Goal: Information Seeking & Learning: Learn about a topic

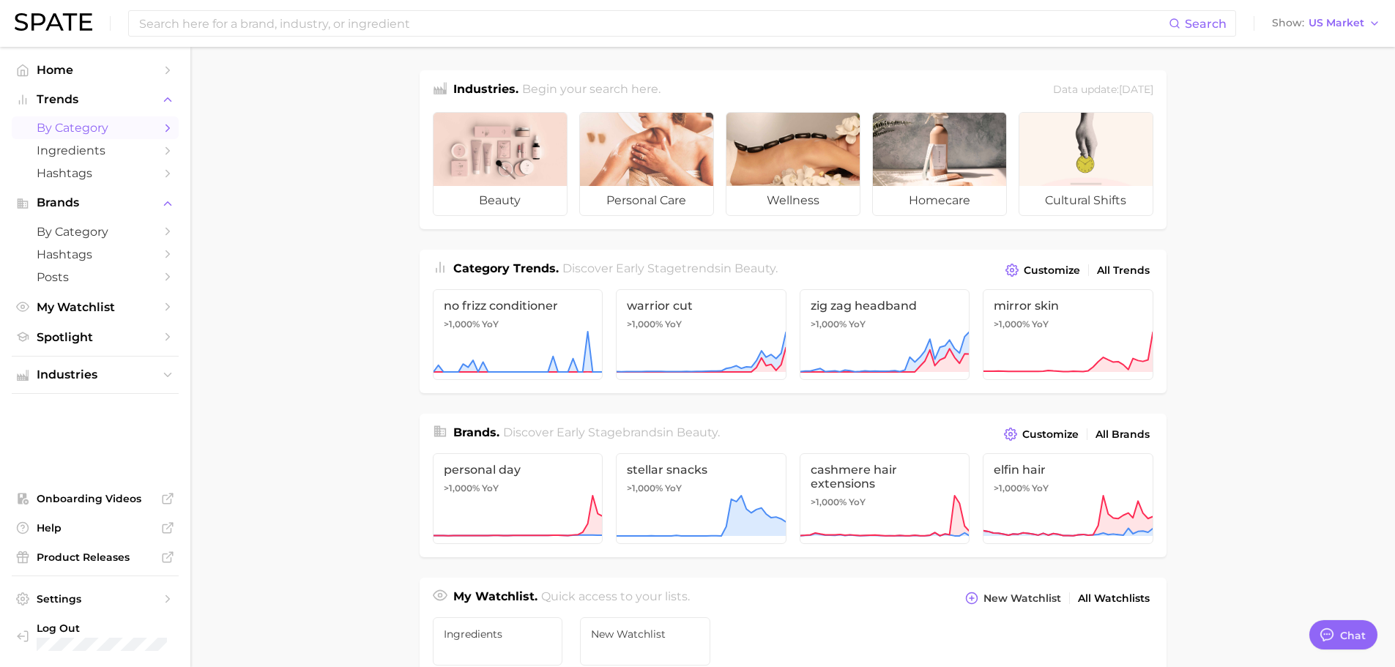
click at [97, 126] on span "by Category" at bounding box center [95, 128] width 117 height 14
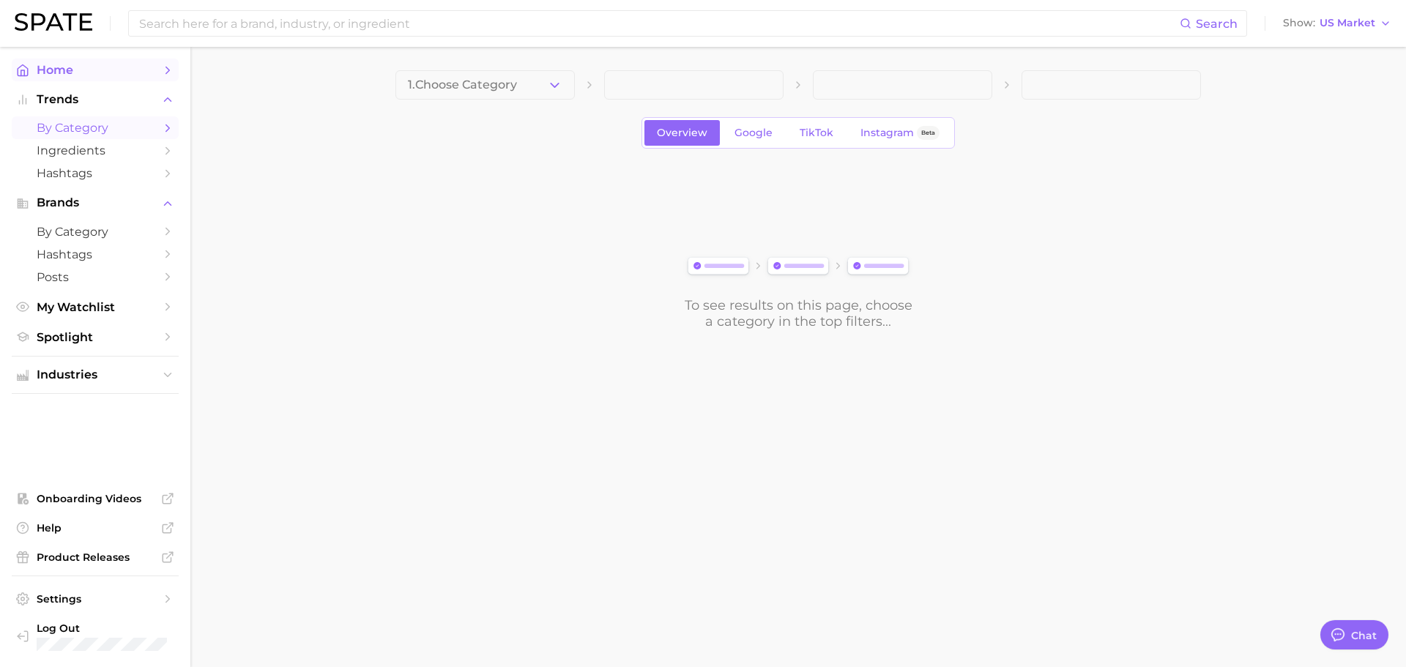
click at [81, 72] on span "Home" at bounding box center [95, 70] width 117 height 14
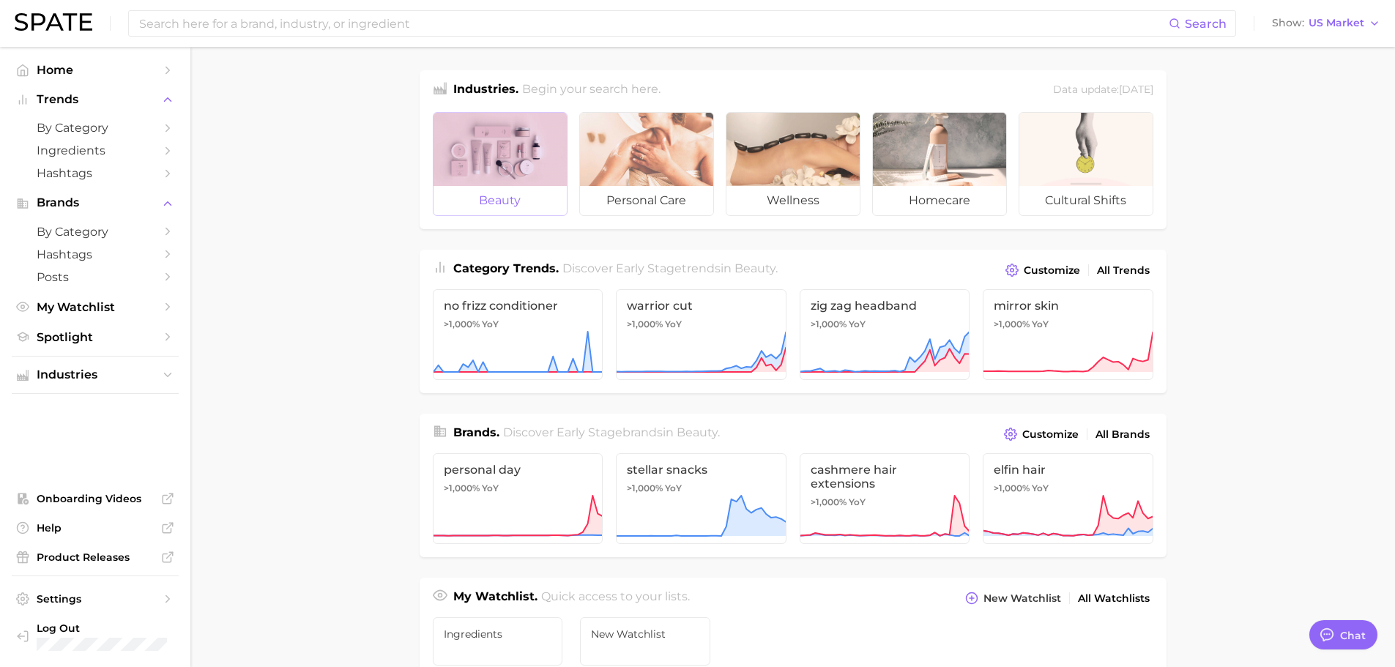
click at [522, 196] on span "beauty" at bounding box center [500, 200] width 133 height 29
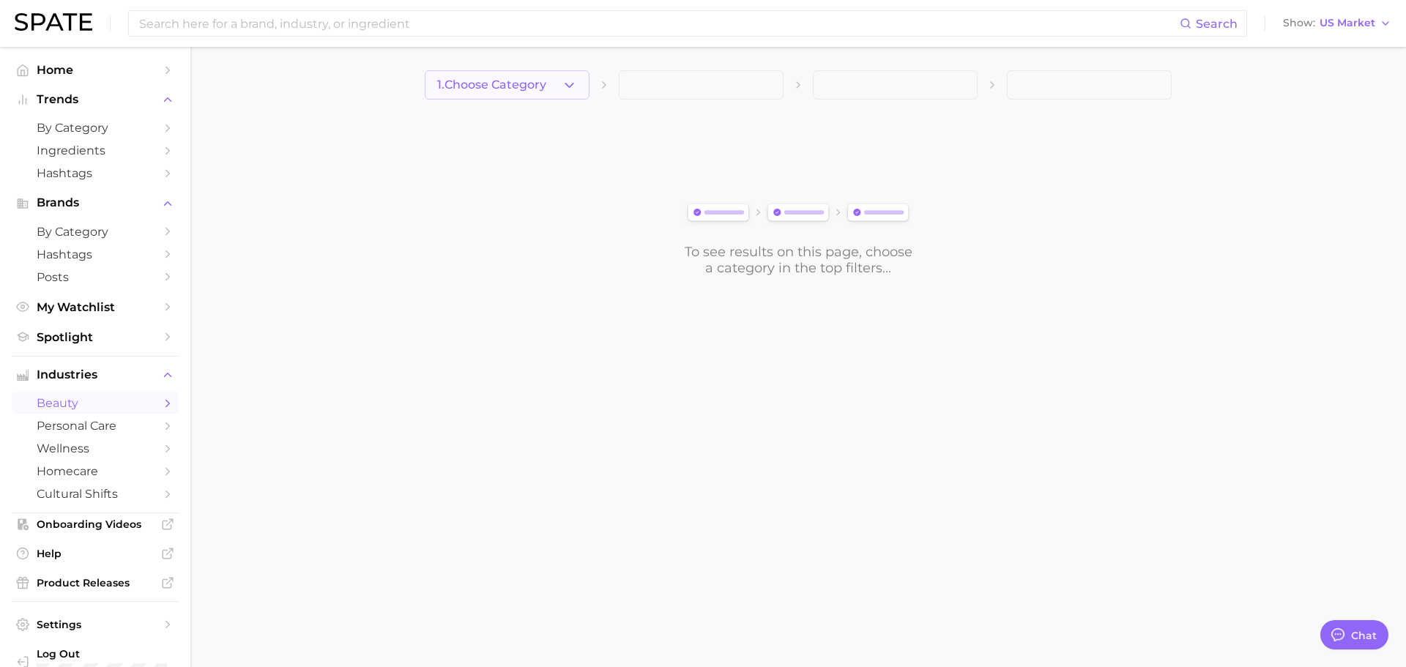
click at [542, 75] on button "1. Choose Category" at bounding box center [507, 84] width 165 height 29
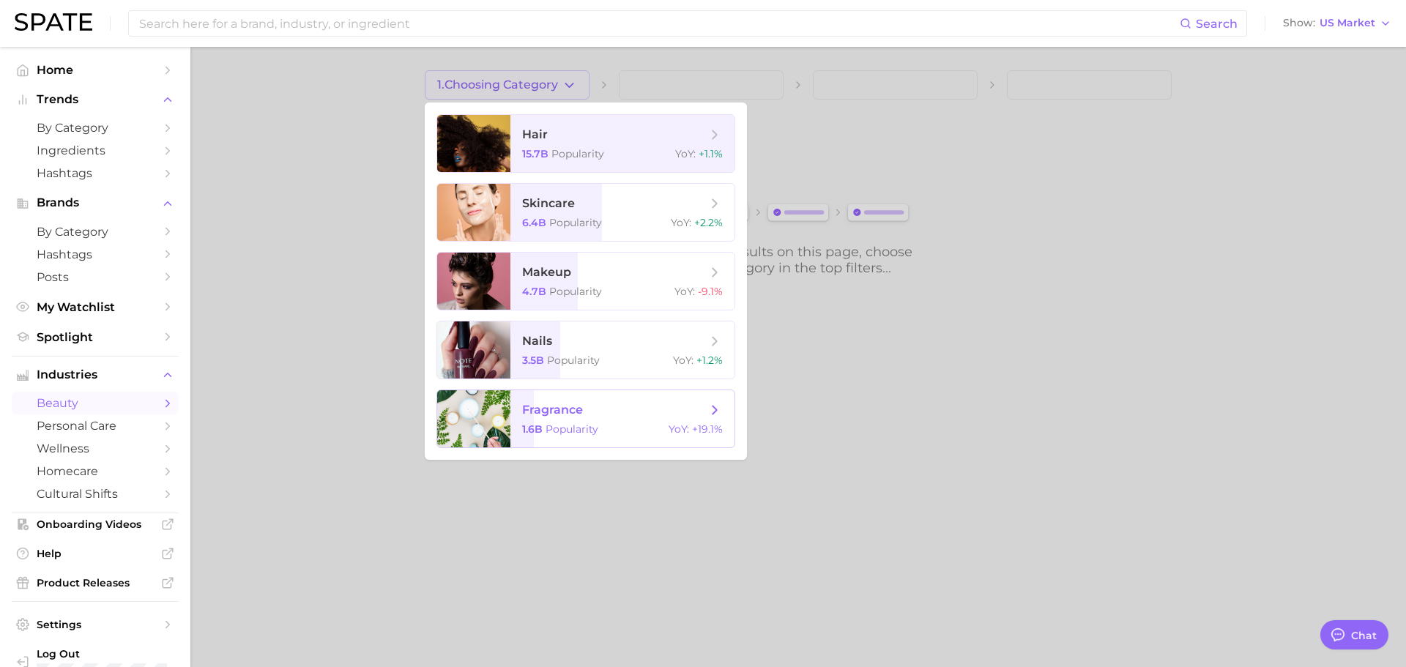
click at [593, 402] on span "fragrance" at bounding box center [614, 410] width 185 height 16
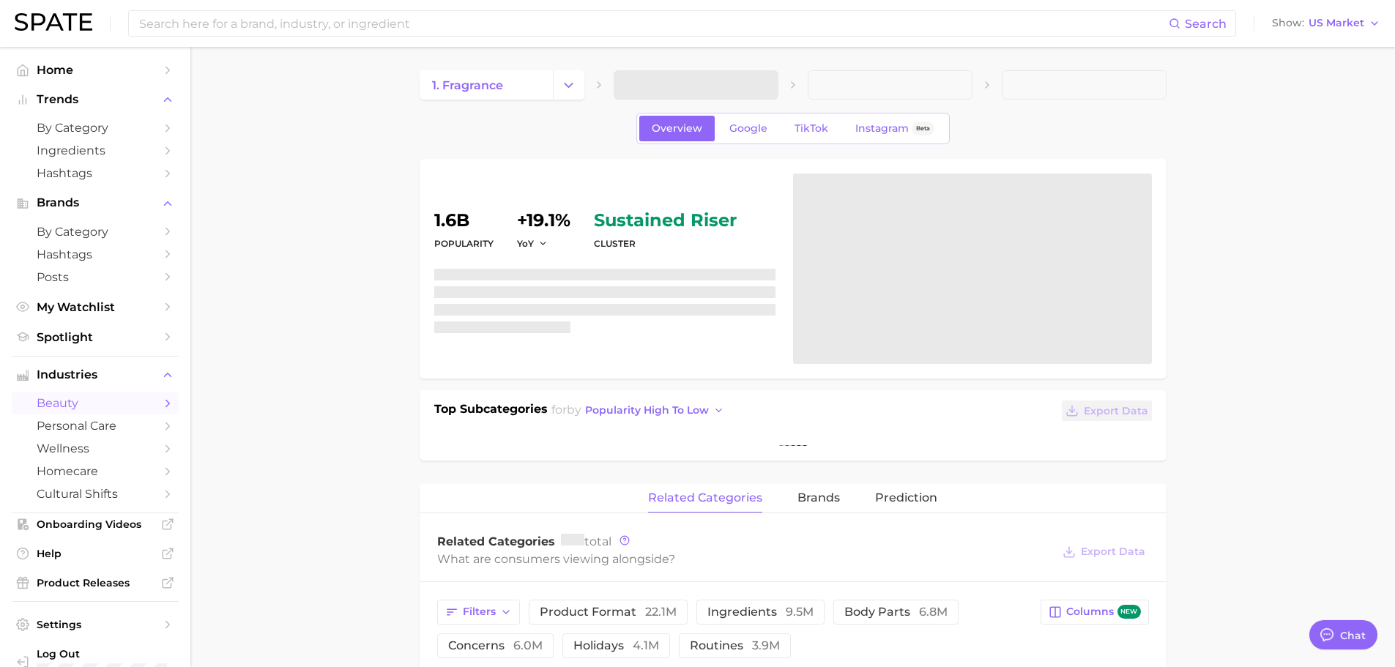
type textarea "x"
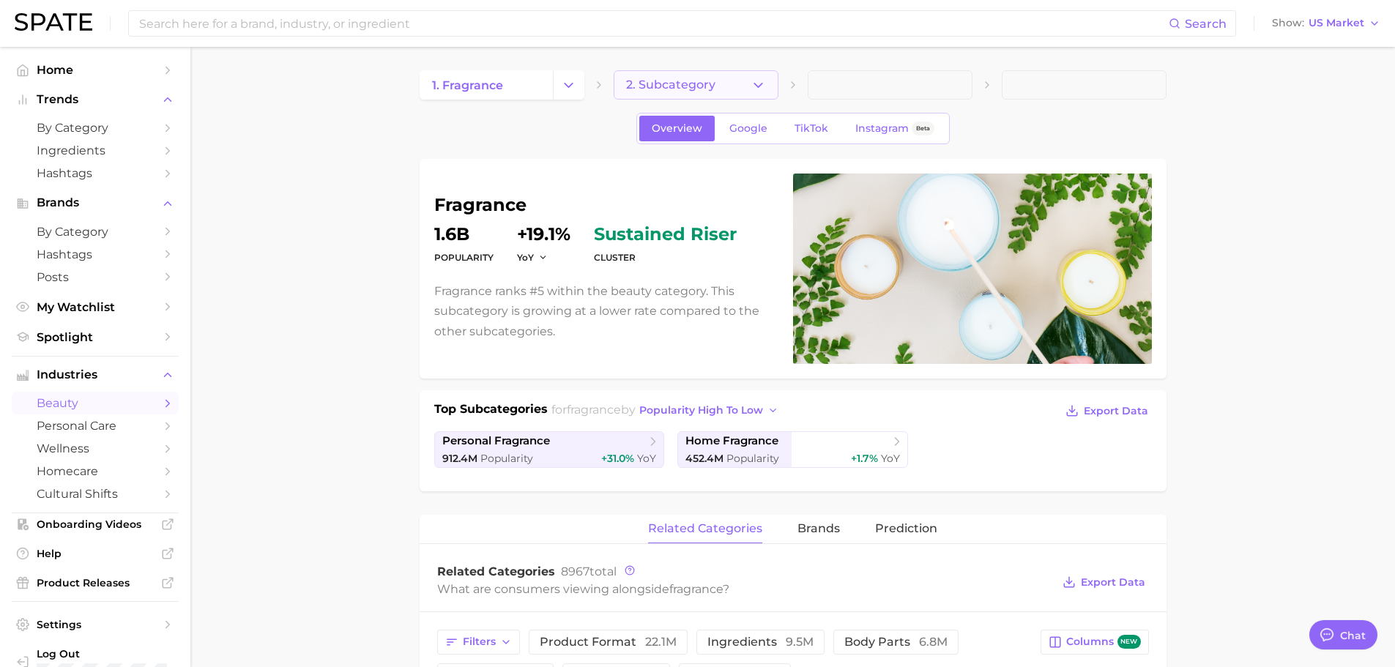
click at [721, 87] on button "2. Subcategory" at bounding box center [696, 84] width 165 height 29
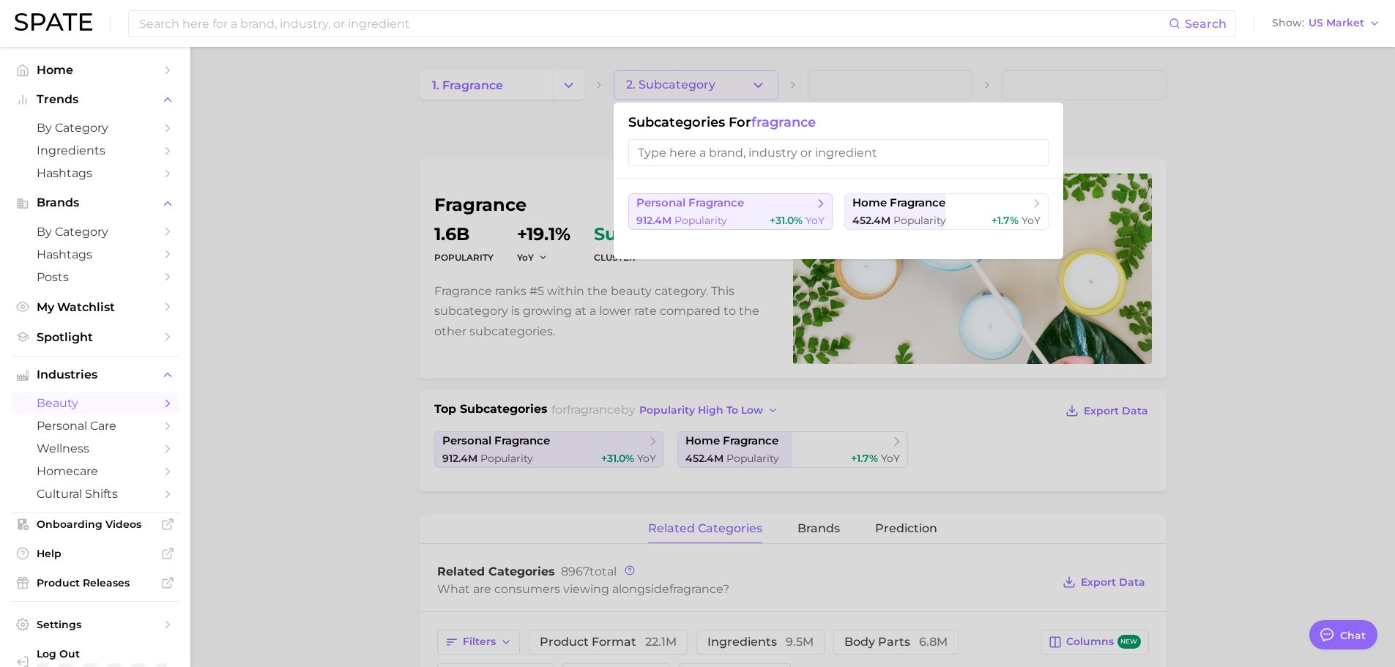
click at [730, 204] on span "personal fragrance" at bounding box center [691, 203] width 108 height 14
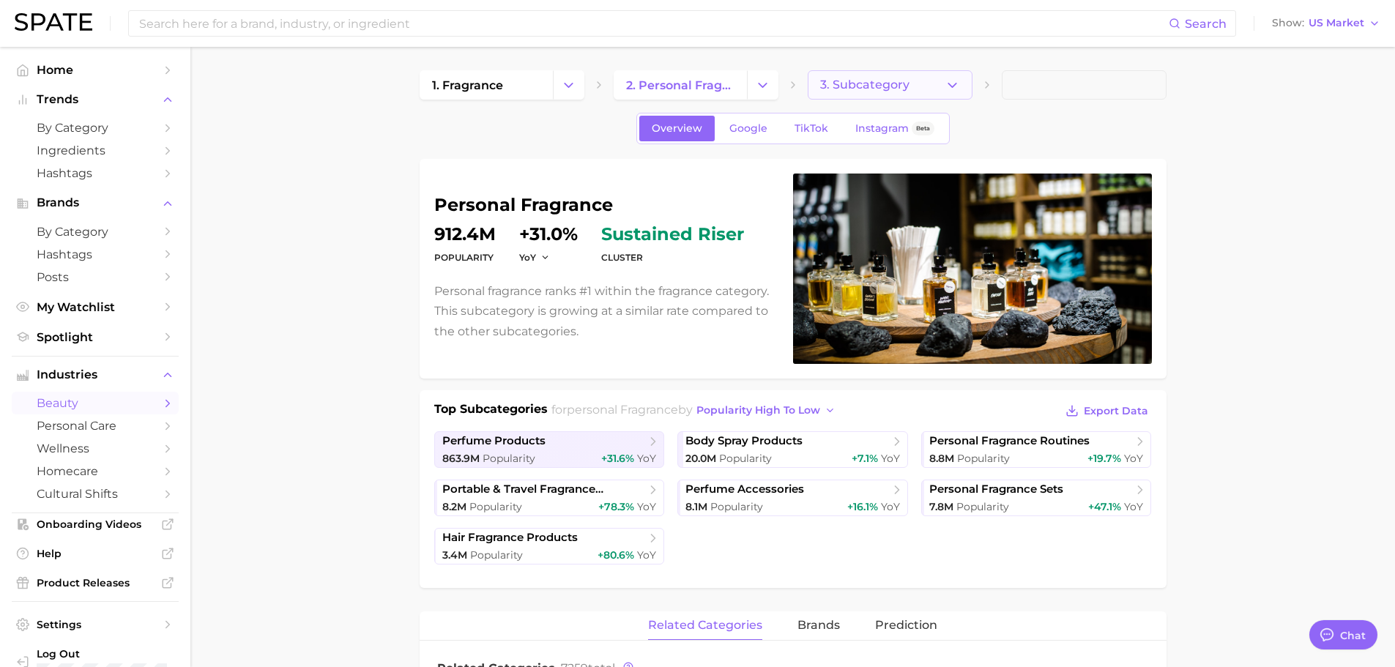
click at [883, 86] on span "3. Subcategory" at bounding box center [864, 84] width 89 height 13
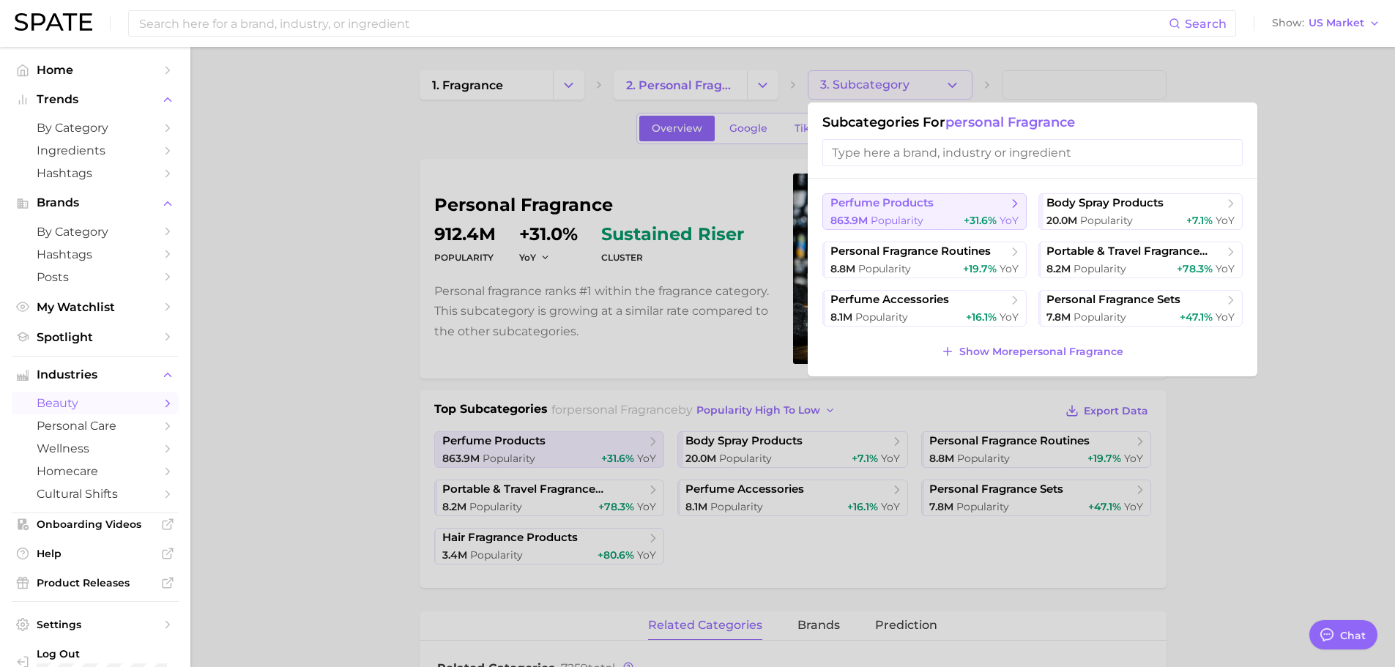
click at [945, 218] on div "863.9m Popularity +31.6% YoY" at bounding box center [925, 221] width 188 height 14
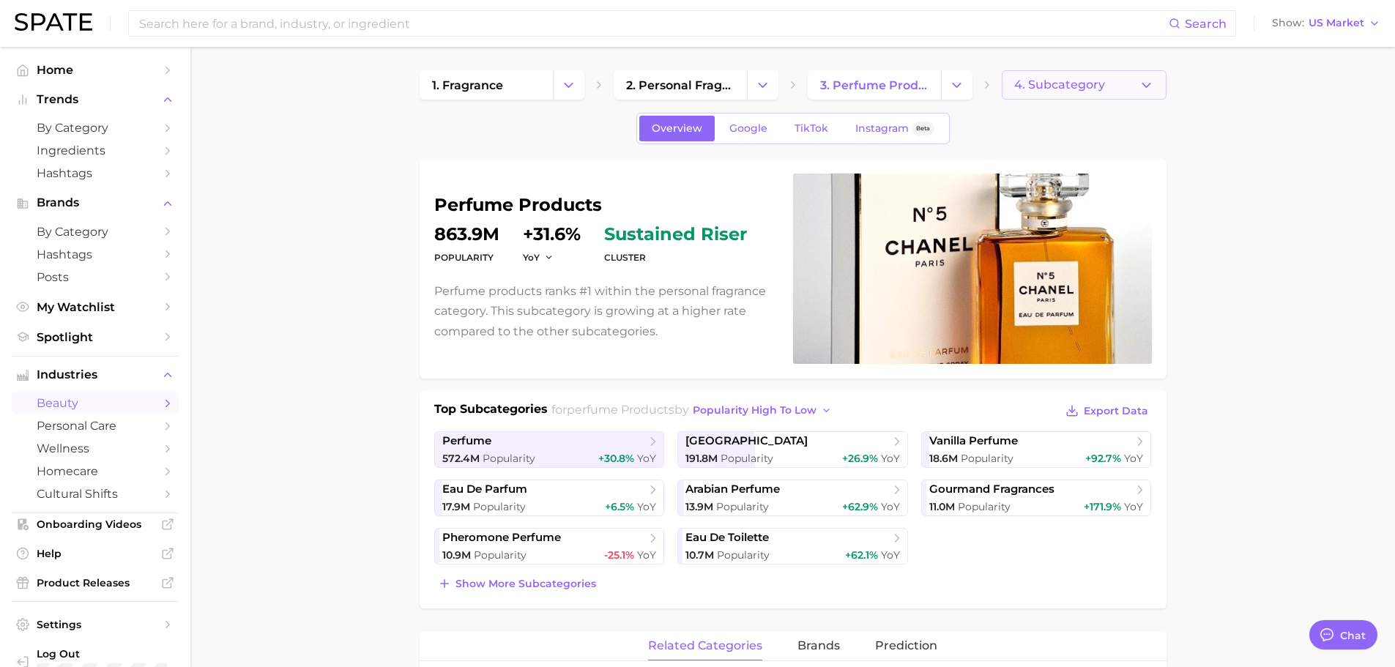
click at [1066, 90] on span "4. Subcategory" at bounding box center [1059, 84] width 91 height 13
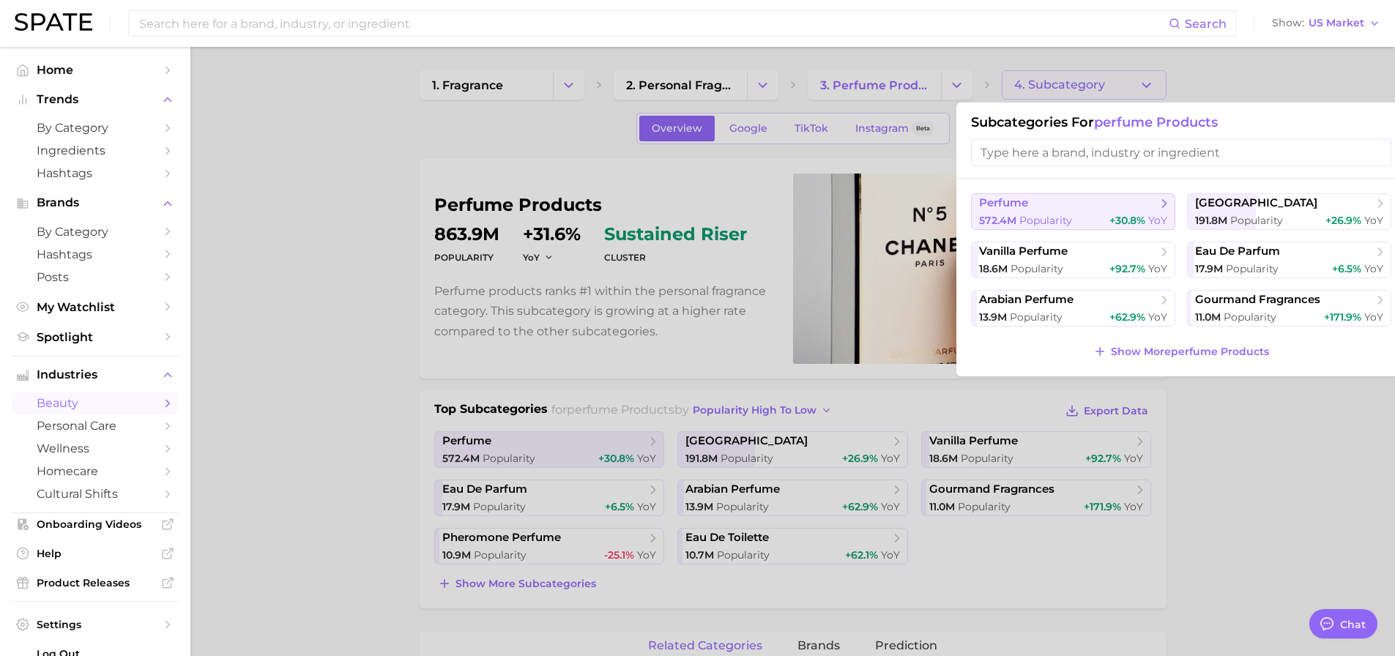
click at [1057, 209] on span "perfume" at bounding box center [1068, 203] width 178 height 15
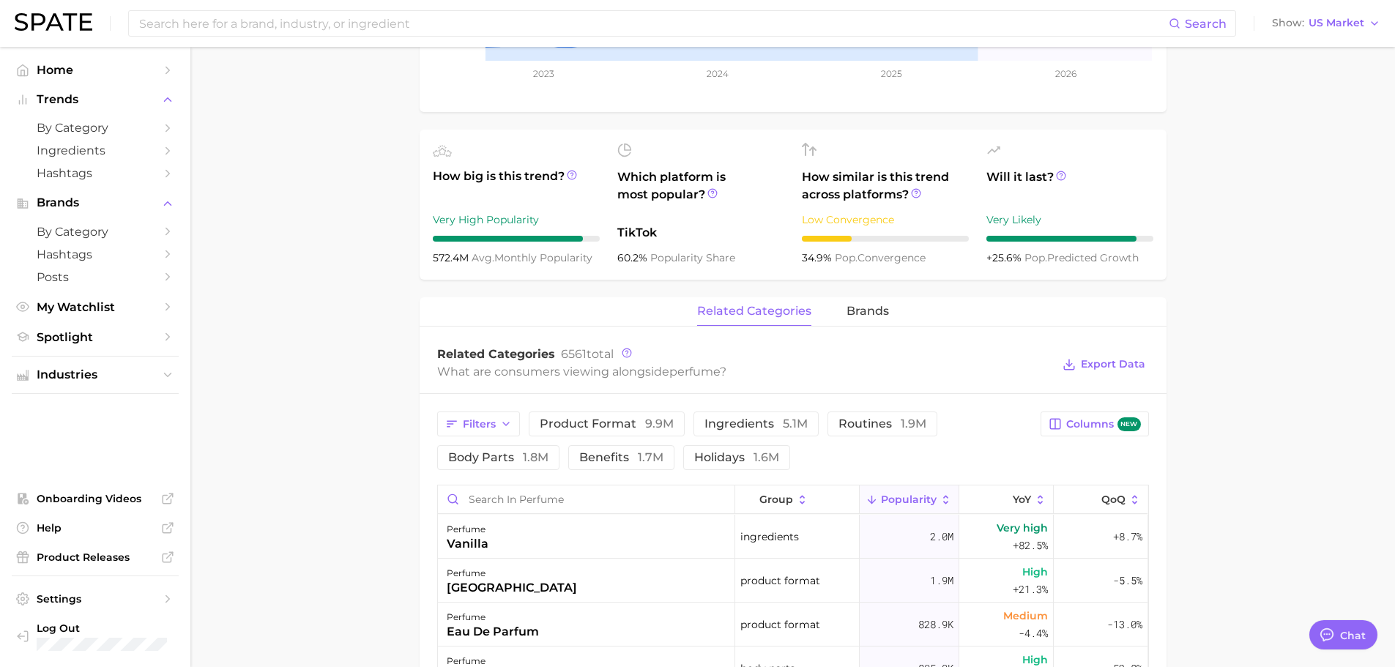
scroll to position [439, 0]
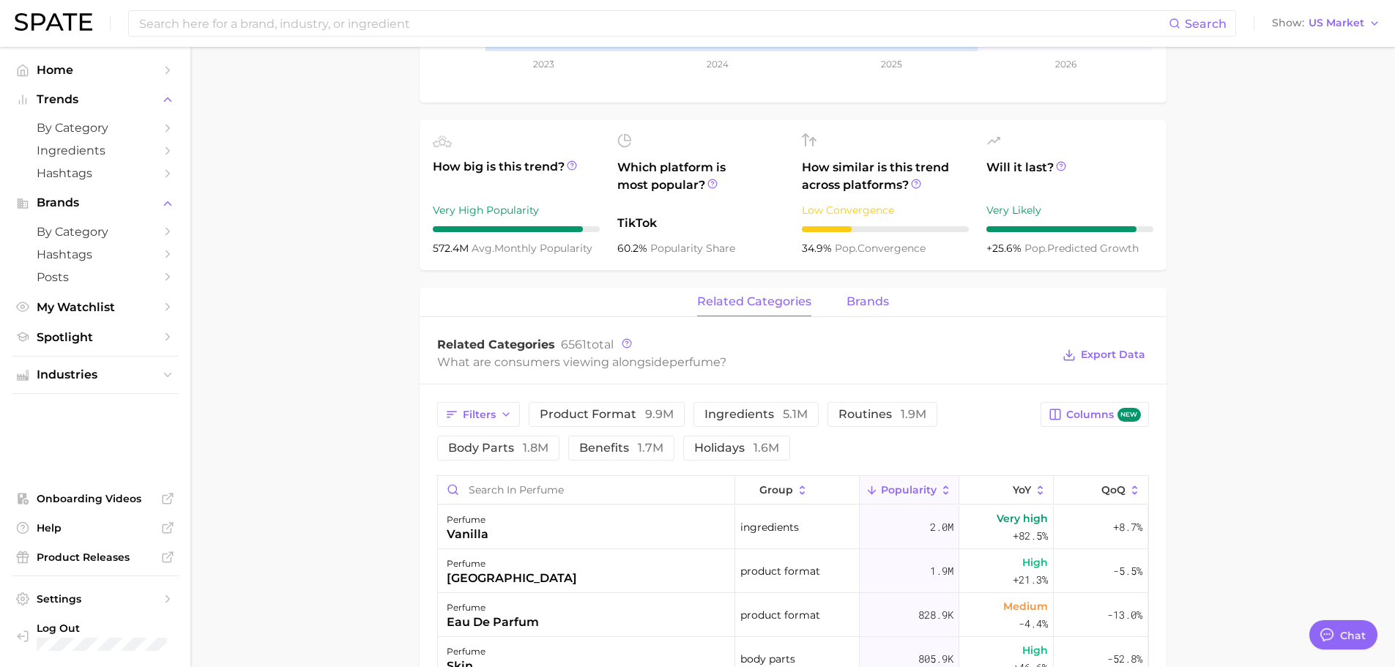
click at [864, 305] on span "brands" at bounding box center [868, 301] width 42 height 13
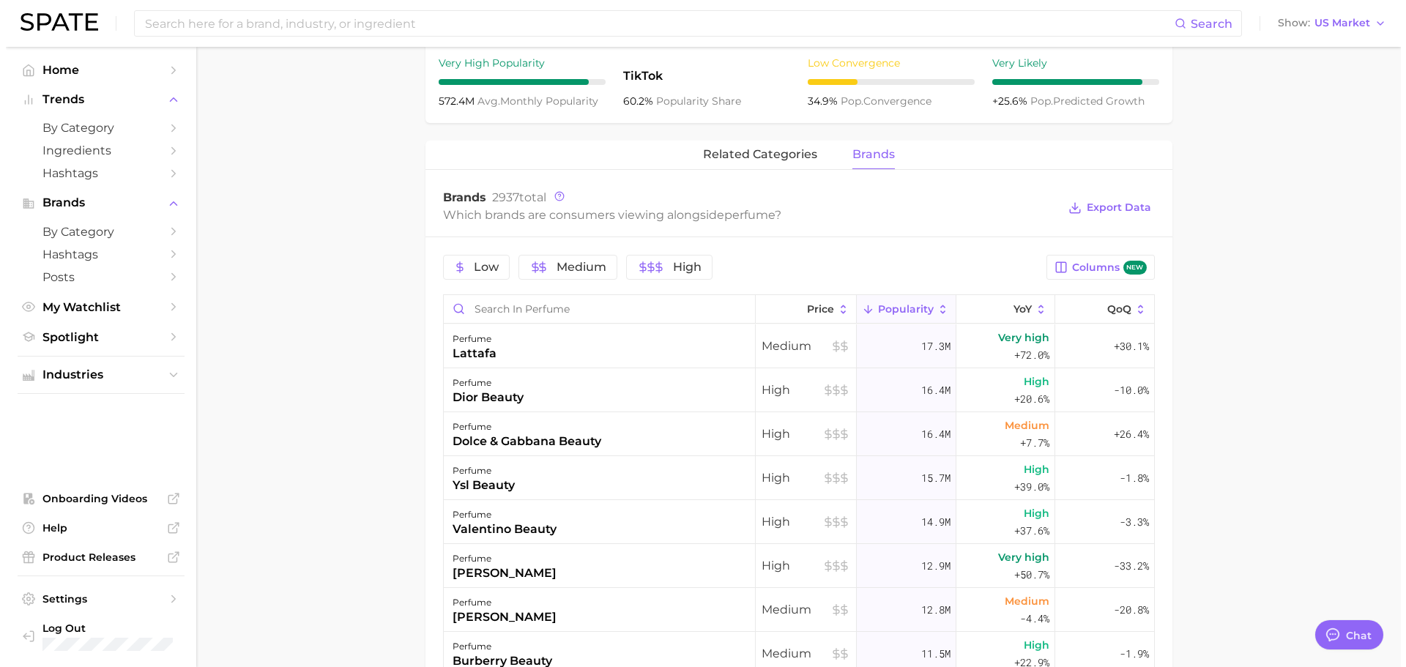
scroll to position [732, 0]
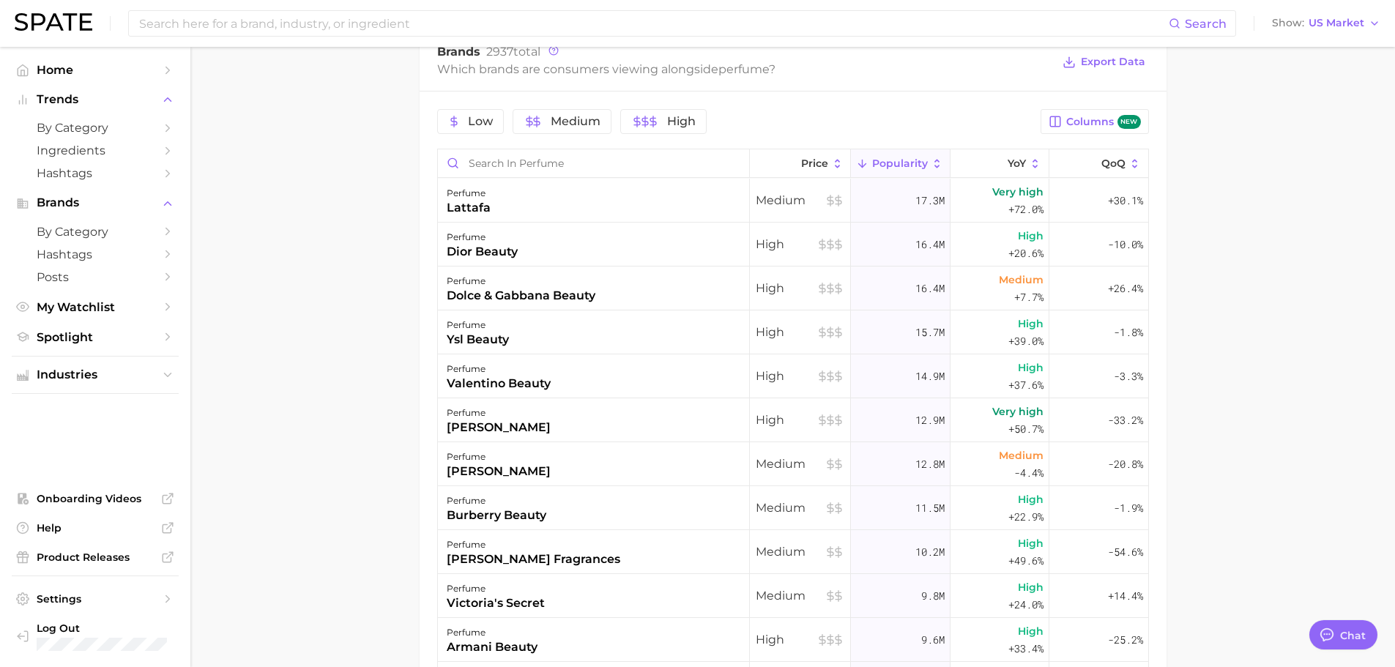
drag, startPoint x: 506, startPoint y: 501, endPoint x: 377, endPoint y: 504, distance: 128.9
click at [376, 505] on main "1. fragrance 2. personal fragrance 3. perfume products 4. perfume Overview Goog…" at bounding box center [792, 110] width 1205 height 1592
click at [484, 507] on div "burberry beauty" at bounding box center [497, 516] width 100 height 18
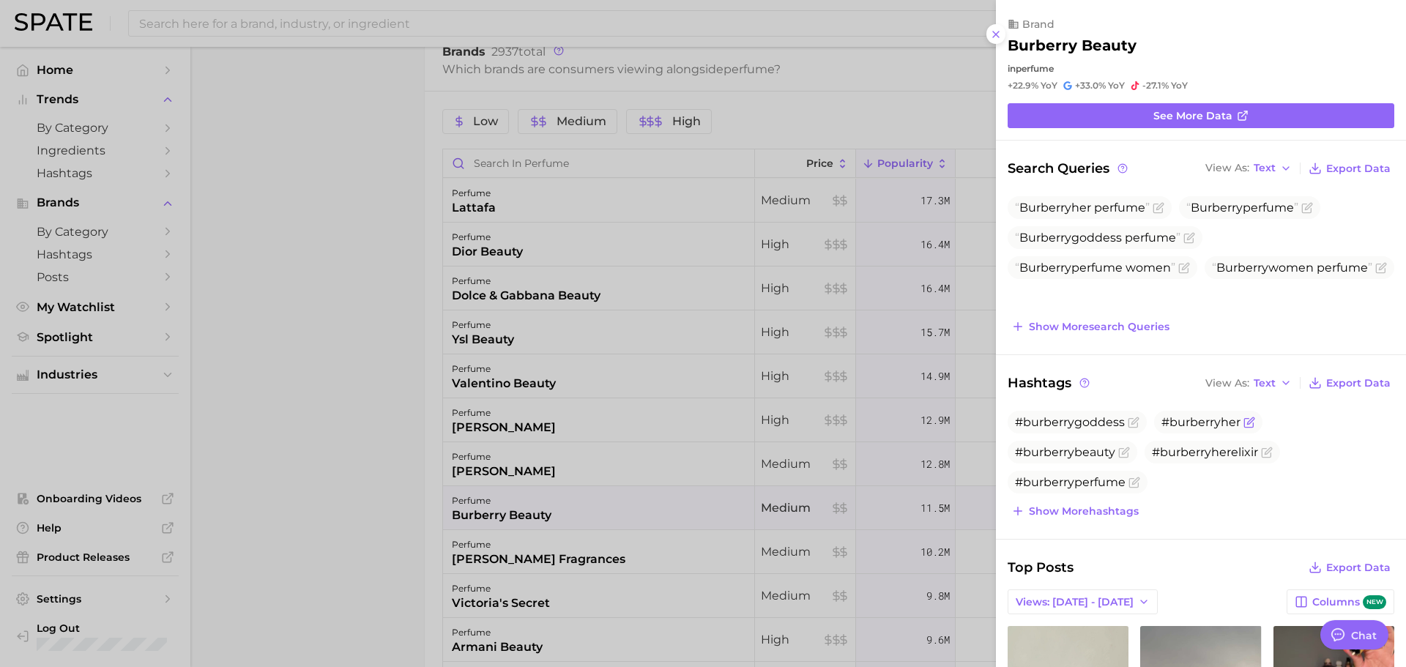
scroll to position [0, 0]
click at [371, 308] on div at bounding box center [703, 333] width 1406 height 667
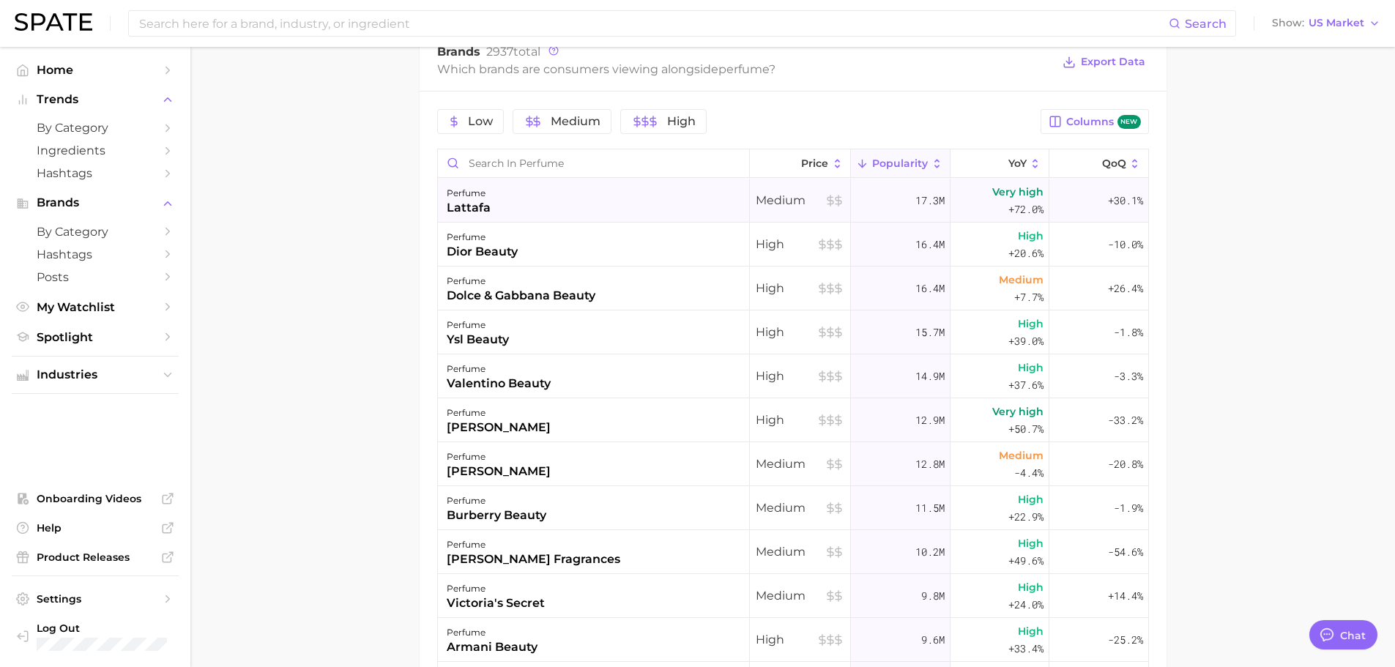
click at [450, 214] on div "lattafa" at bounding box center [469, 208] width 44 height 18
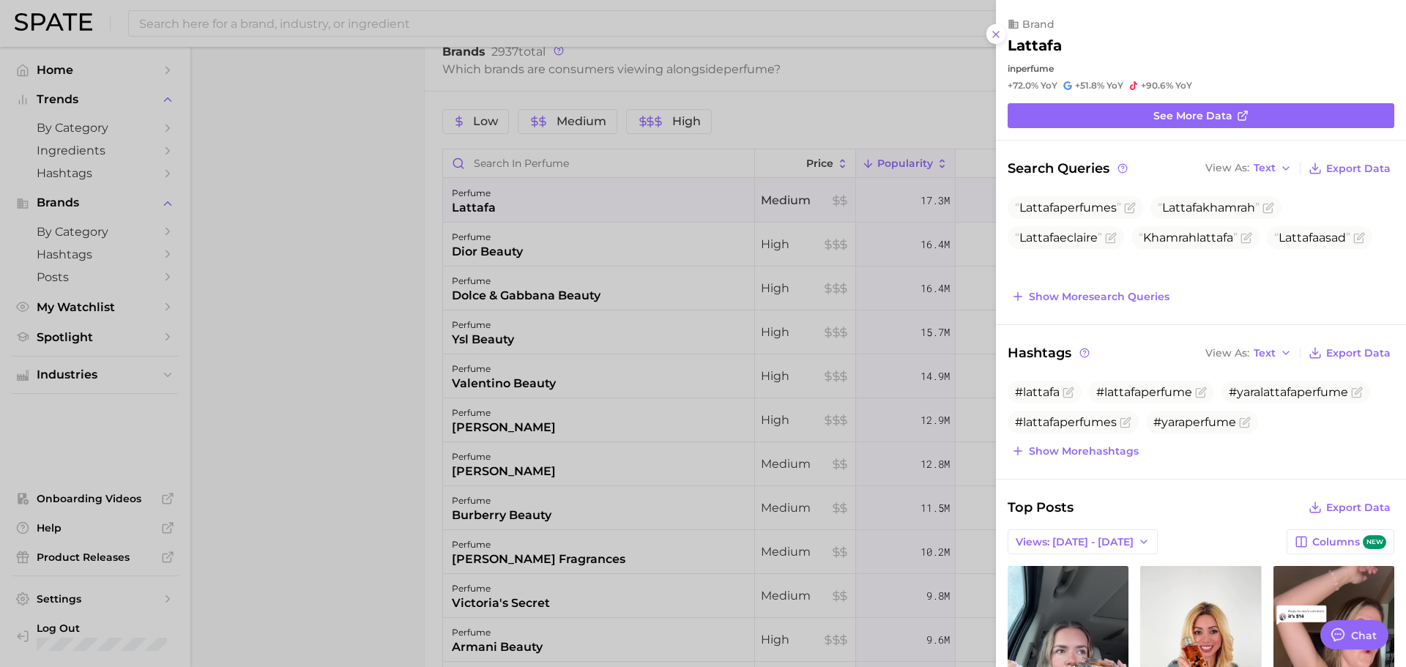
click at [461, 235] on div at bounding box center [703, 333] width 1406 height 667
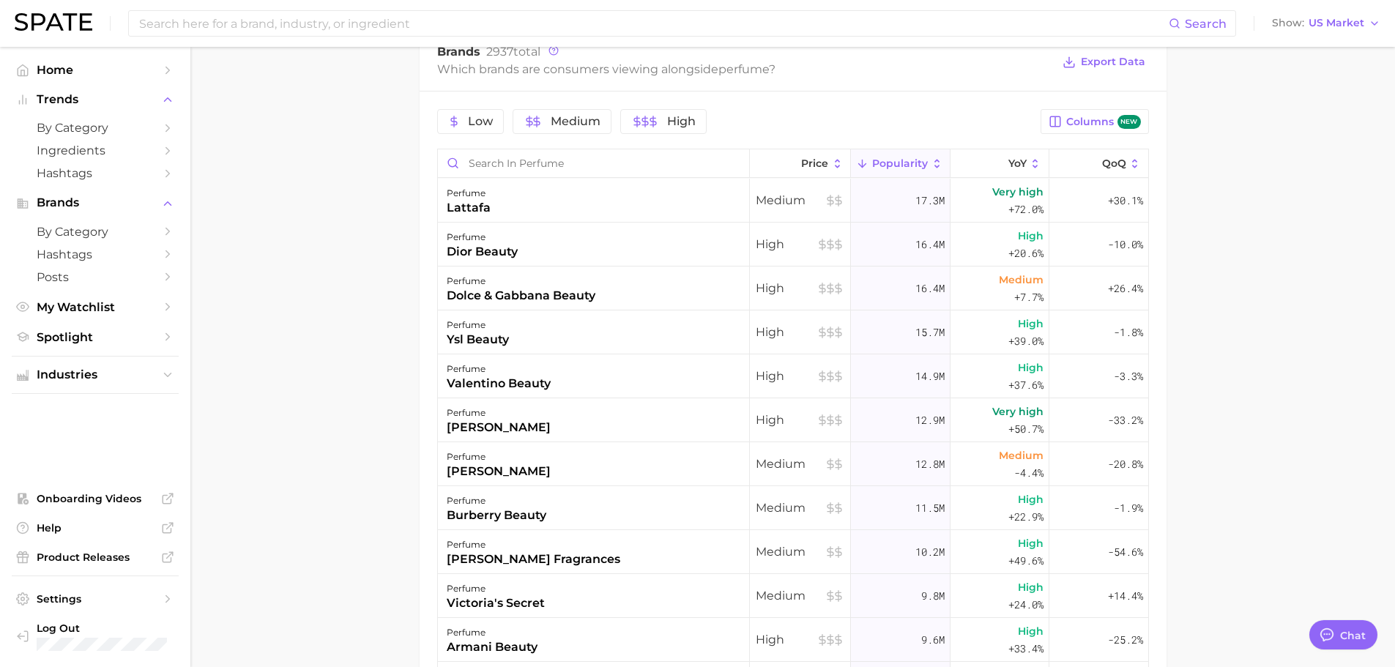
click at [489, 246] on div "dior beauty" at bounding box center [482, 252] width 71 height 18
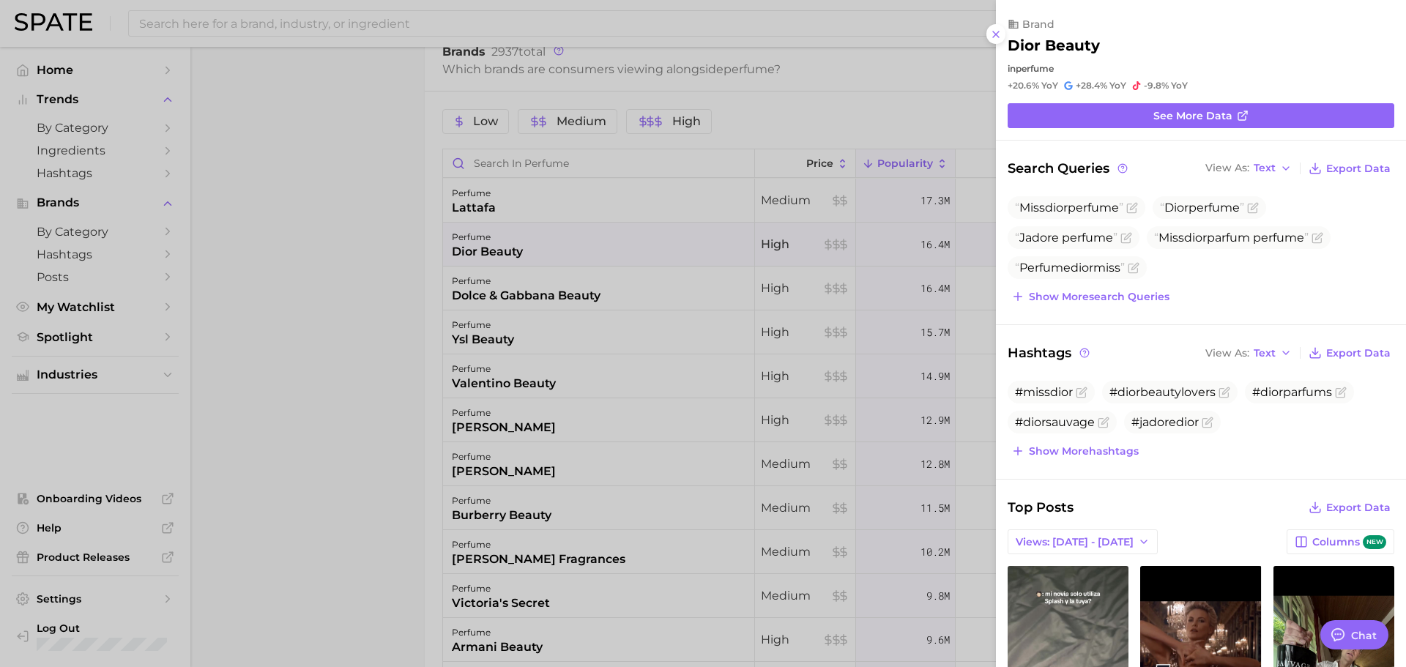
click at [472, 294] on div at bounding box center [703, 333] width 1406 height 667
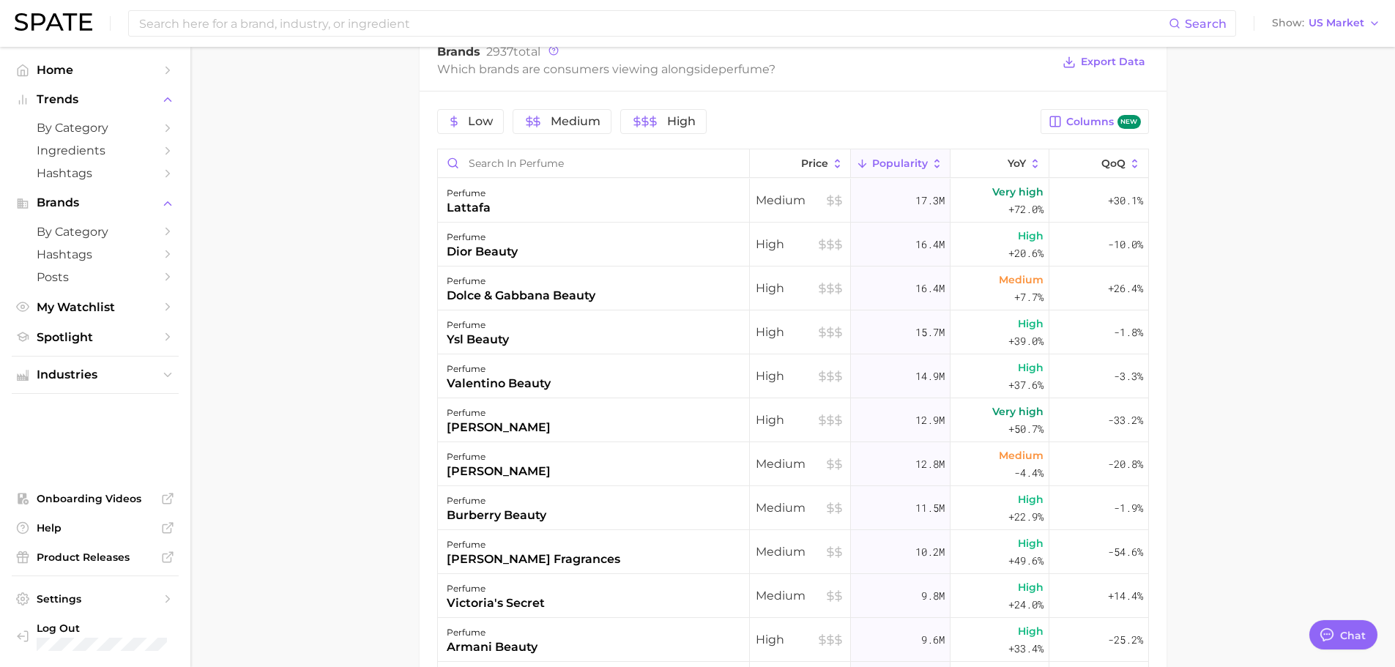
click at [472, 294] on div "dolce & gabbana beauty" at bounding box center [521, 296] width 149 height 18
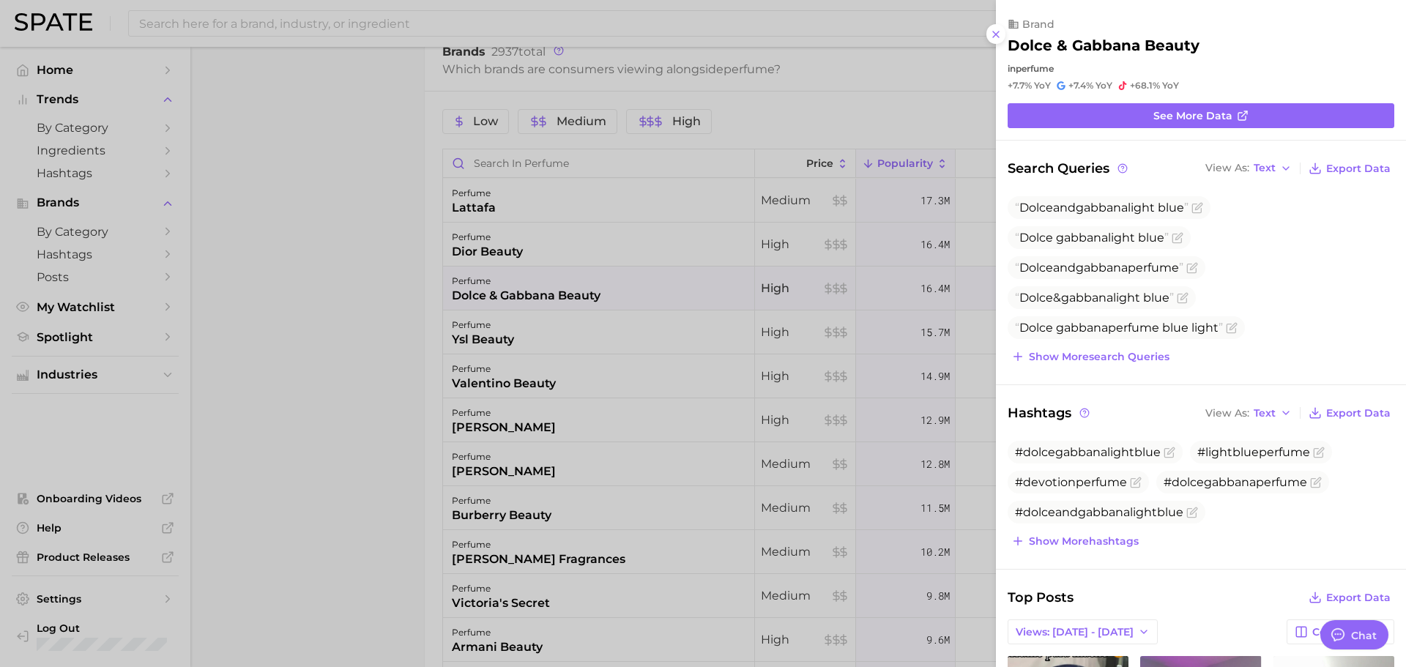
click at [472, 327] on div at bounding box center [703, 333] width 1406 height 667
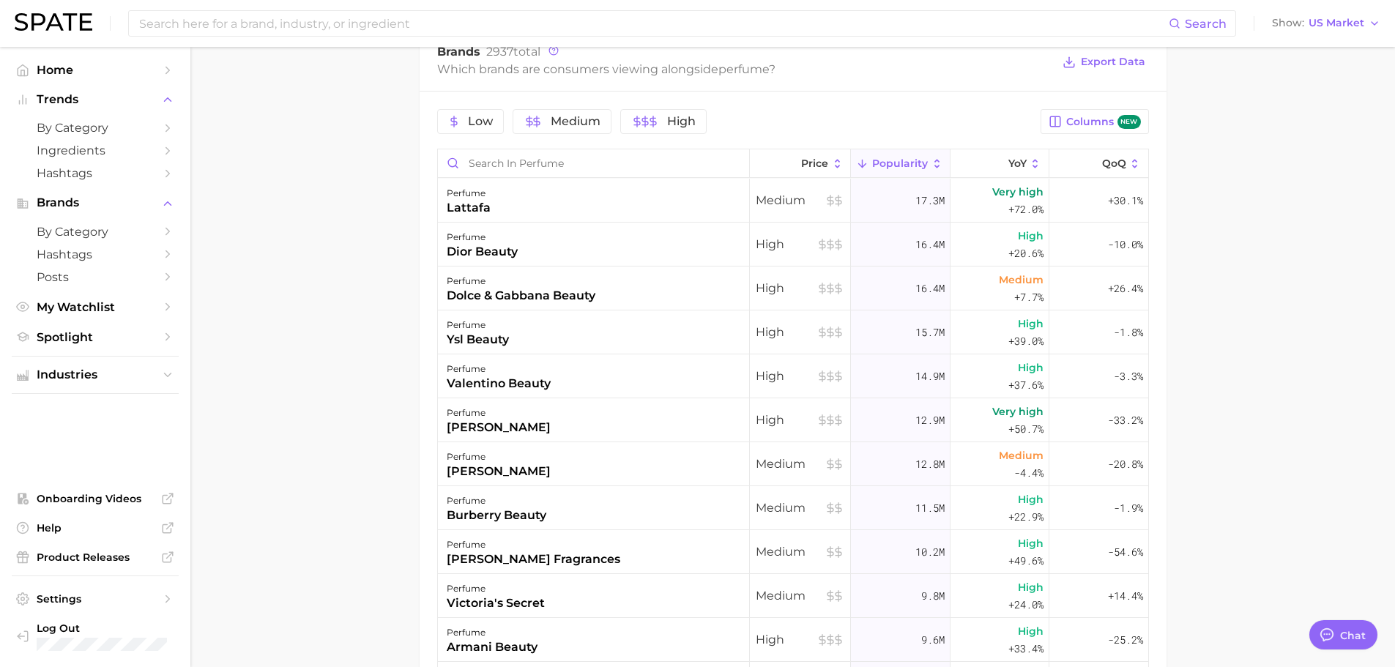
click at [472, 327] on div "perfume" at bounding box center [478, 325] width 62 height 18
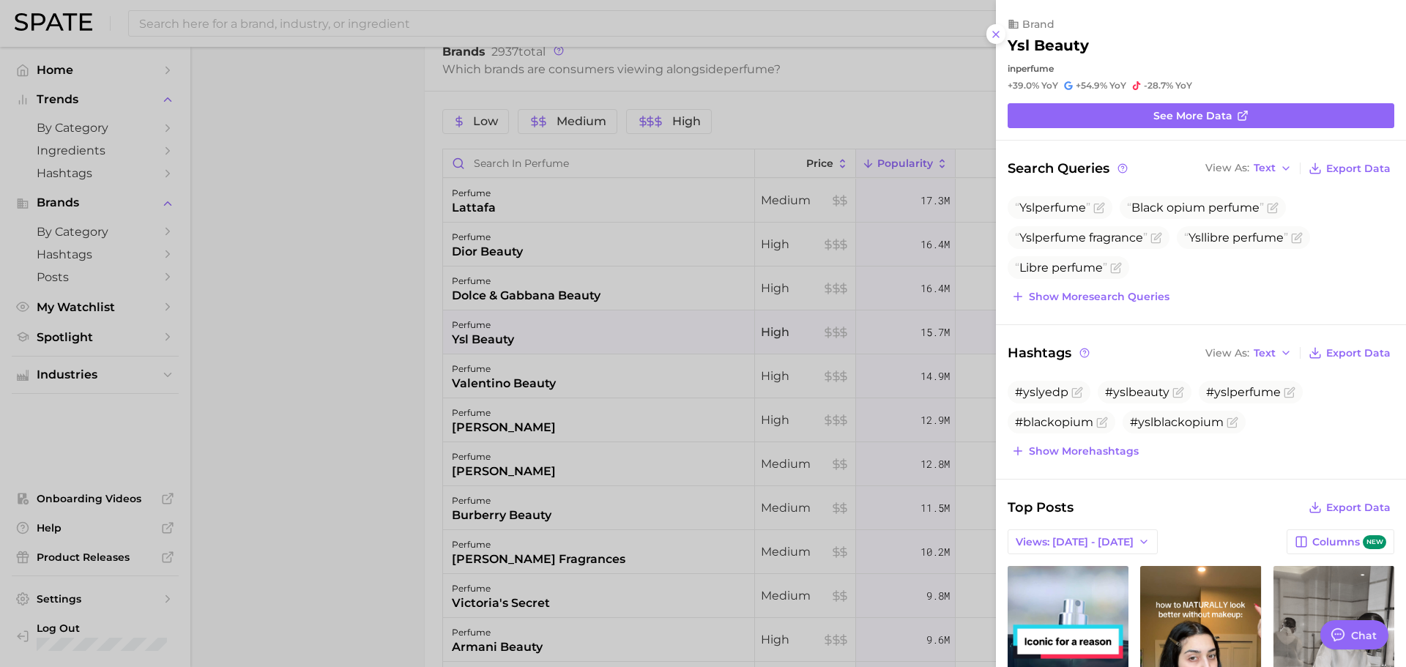
click at [349, 431] on div at bounding box center [703, 333] width 1406 height 667
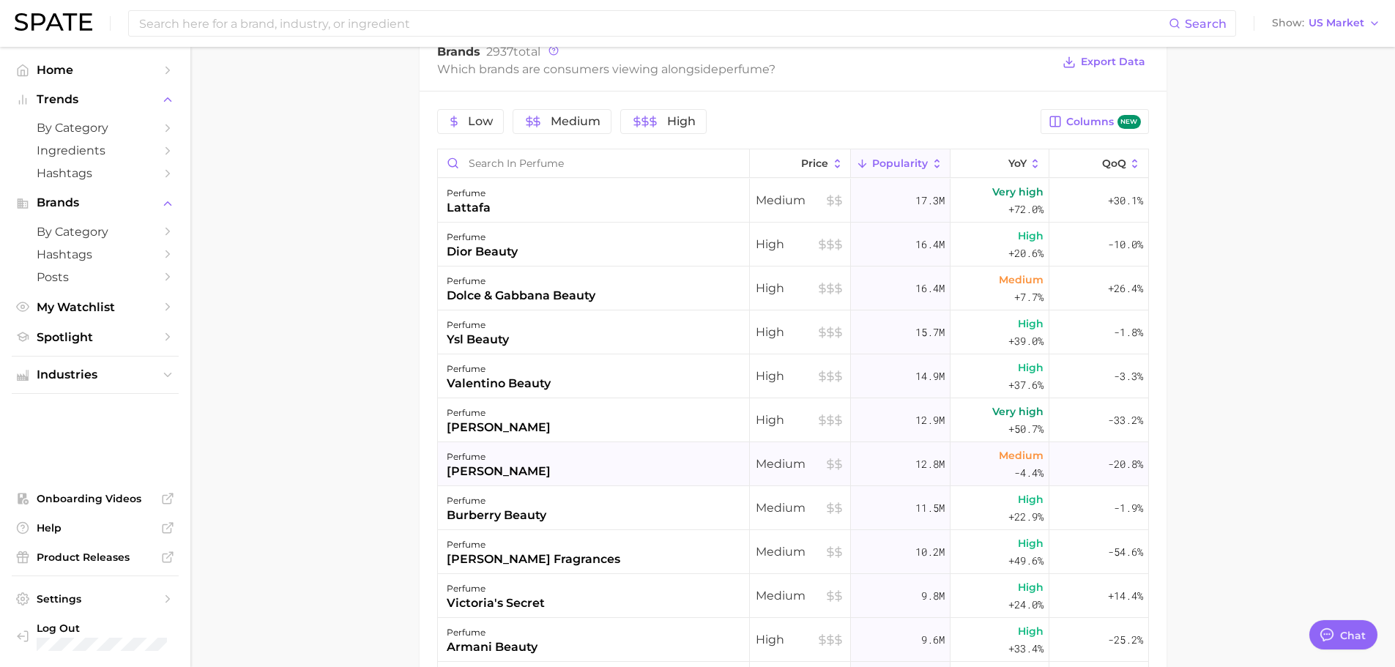
click at [491, 454] on div "perfume" at bounding box center [499, 457] width 104 height 18
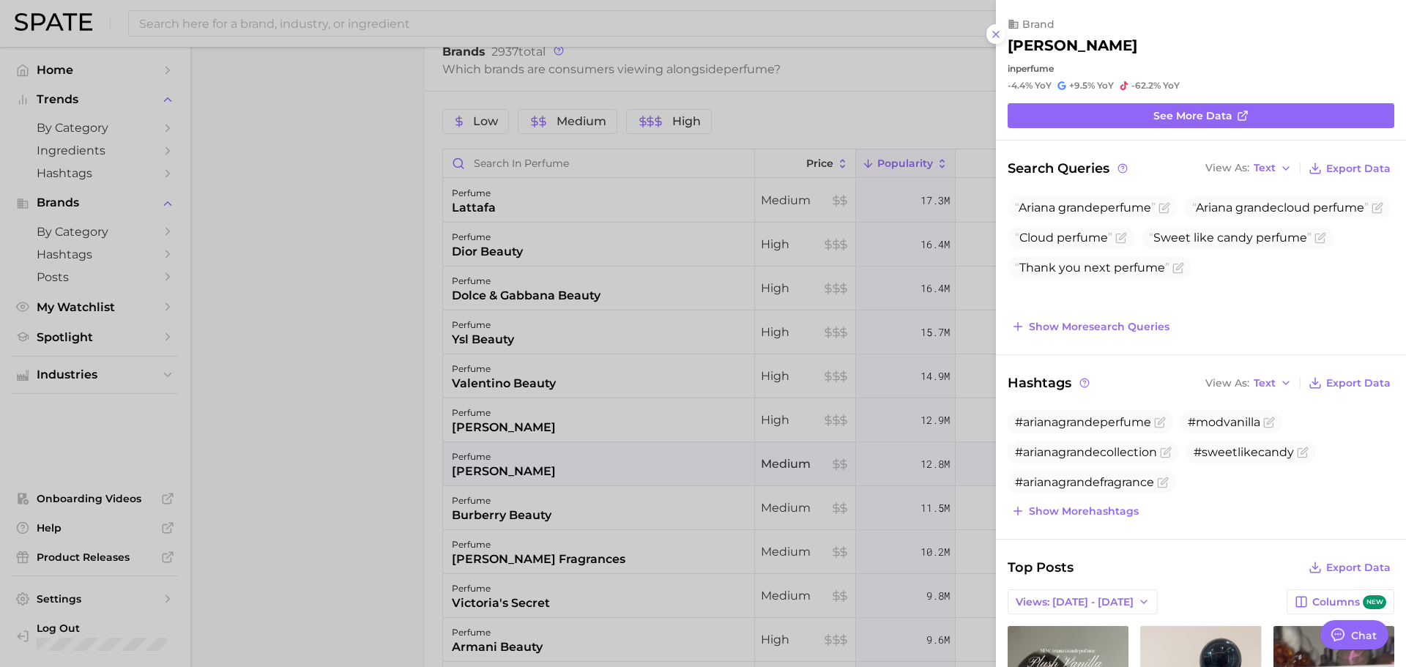
click at [486, 420] on div at bounding box center [703, 333] width 1406 height 667
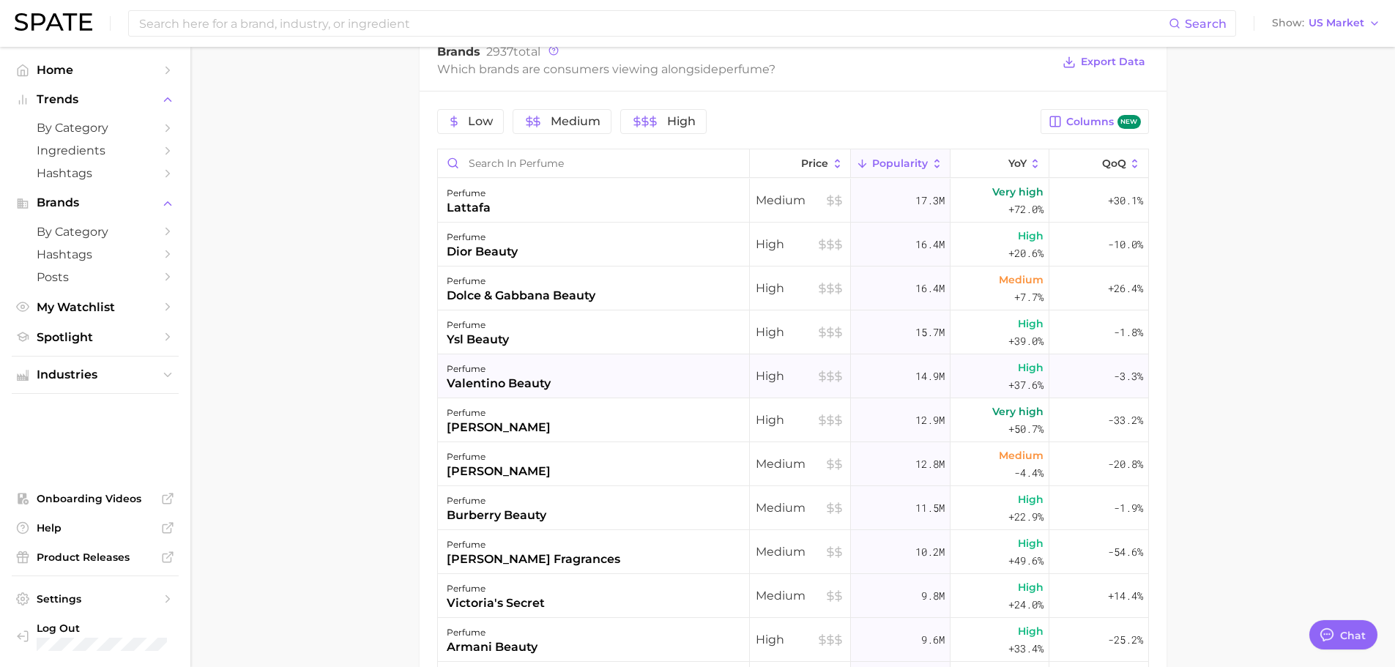
click at [494, 385] on div "valentino beauty" at bounding box center [499, 384] width 104 height 18
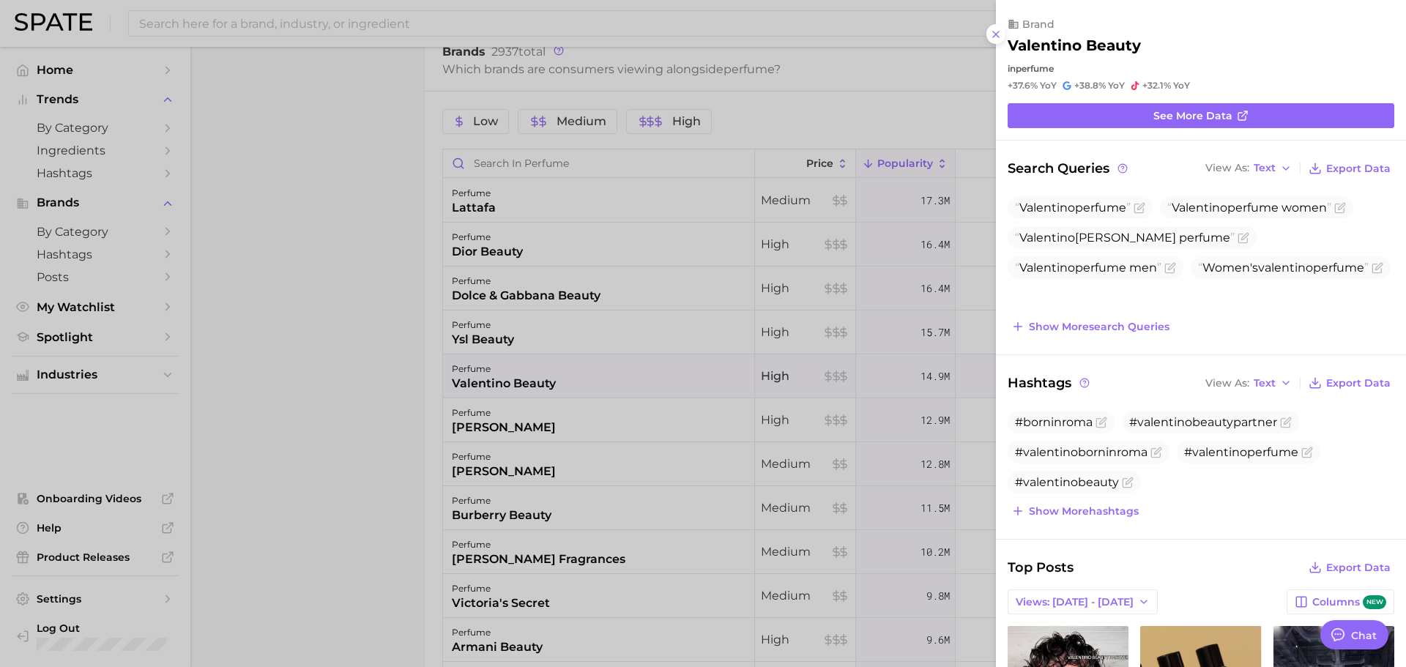
click at [483, 345] on div at bounding box center [703, 333] width 1406 height 667
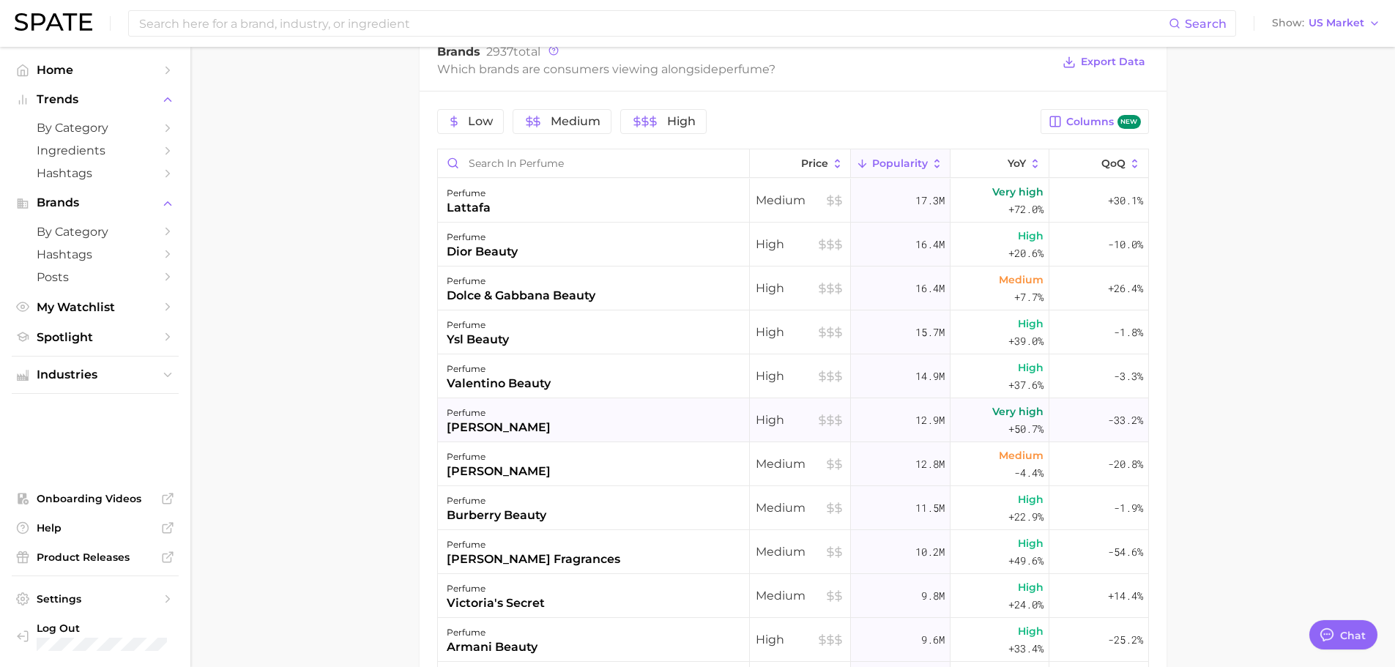
click at [480, 418] on div "perfume" at bounding box center [499, 413] width 104 height 18
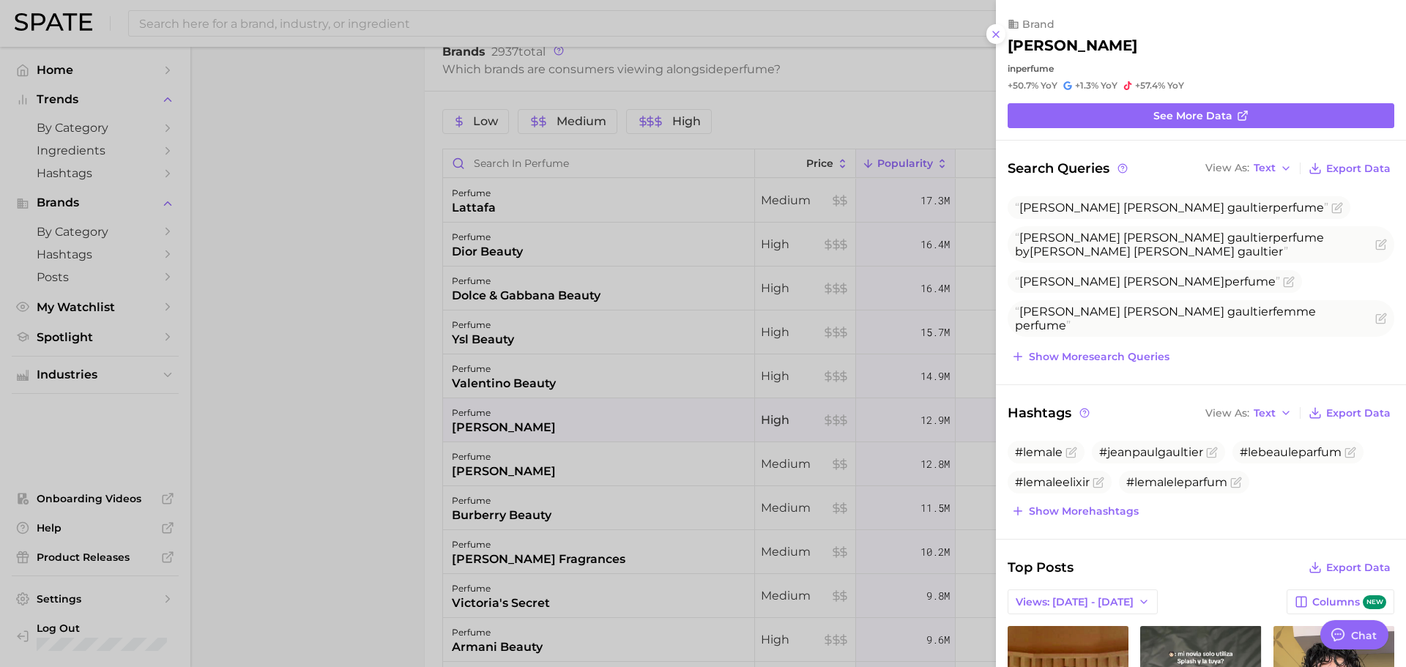
click at [379, 340] on div at bounding box center [703, 333] width 1406 height 667
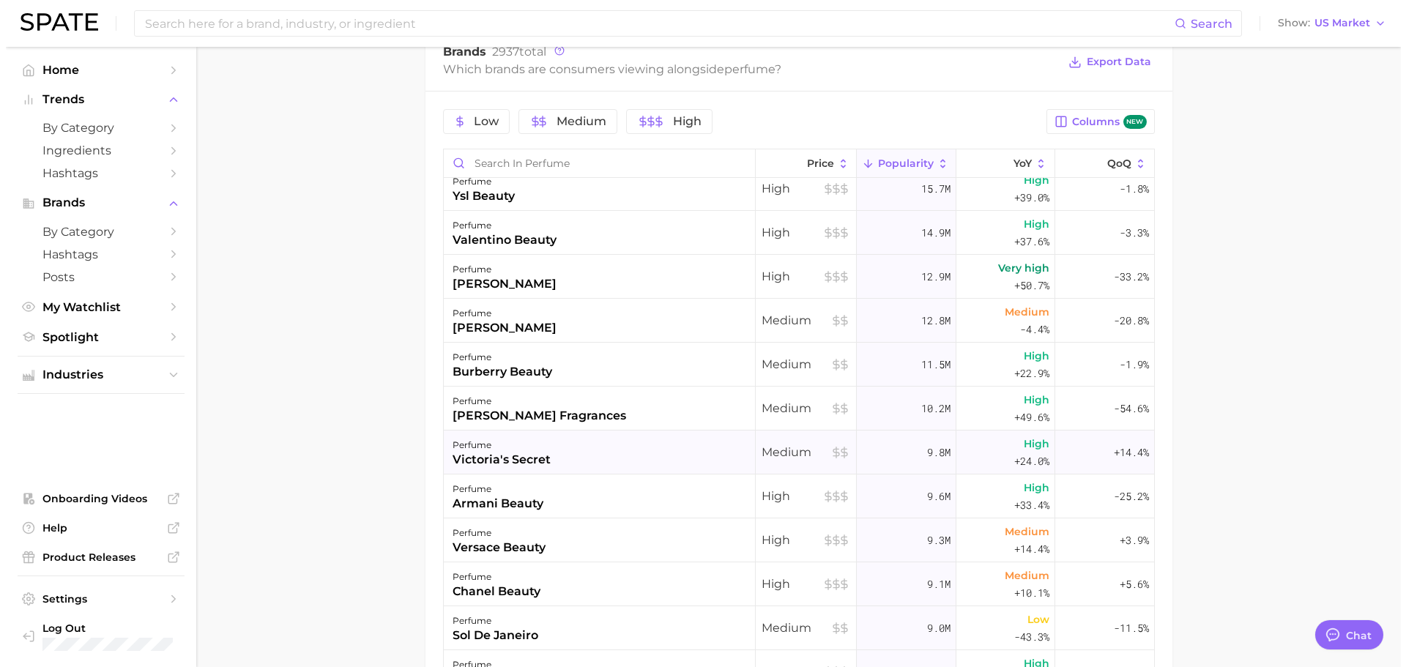
scroll to position [146, 0]
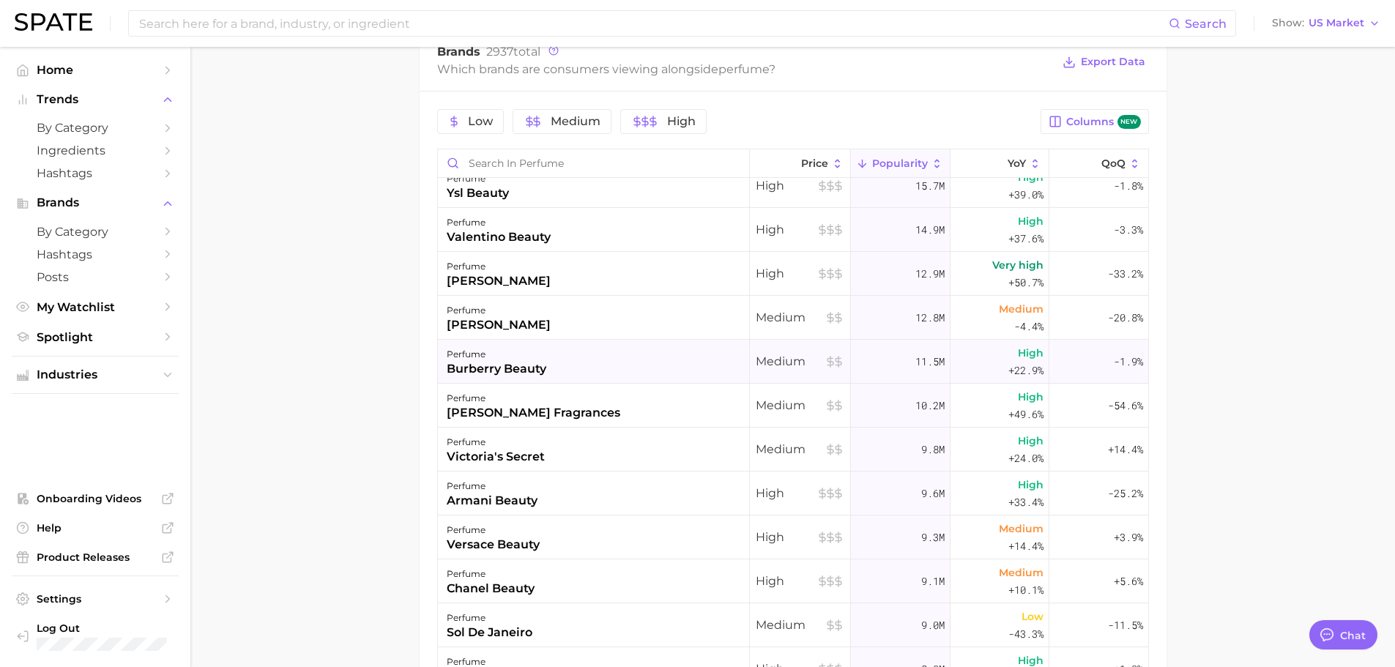
click at [499, 358] on div "perfume" at bounding box center [497, 355] width 100 height 18
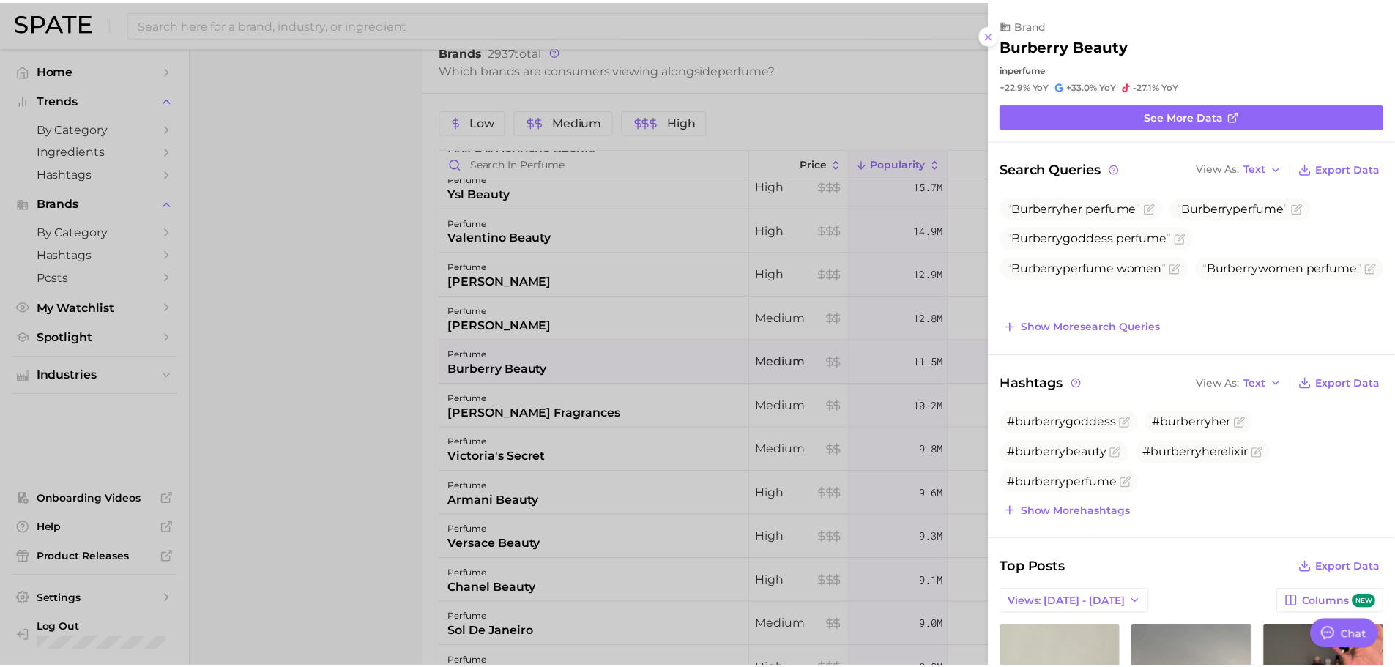
scroll to position [0, 0]
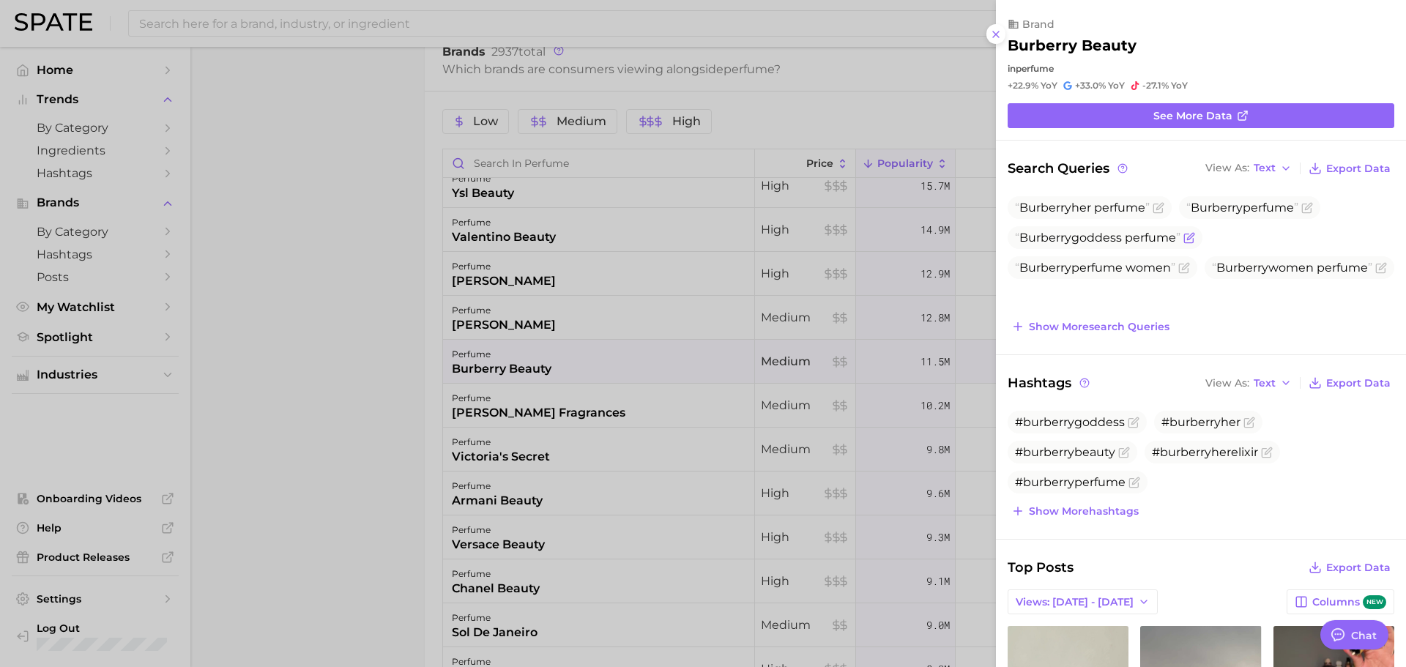
click at [1128, 238] on span "Burberry goddess perfume" at bounding box center [1098, 238] width 166 height 14
click at [420, 382] on div at bounding box center [703, 333] width 1406 height 667
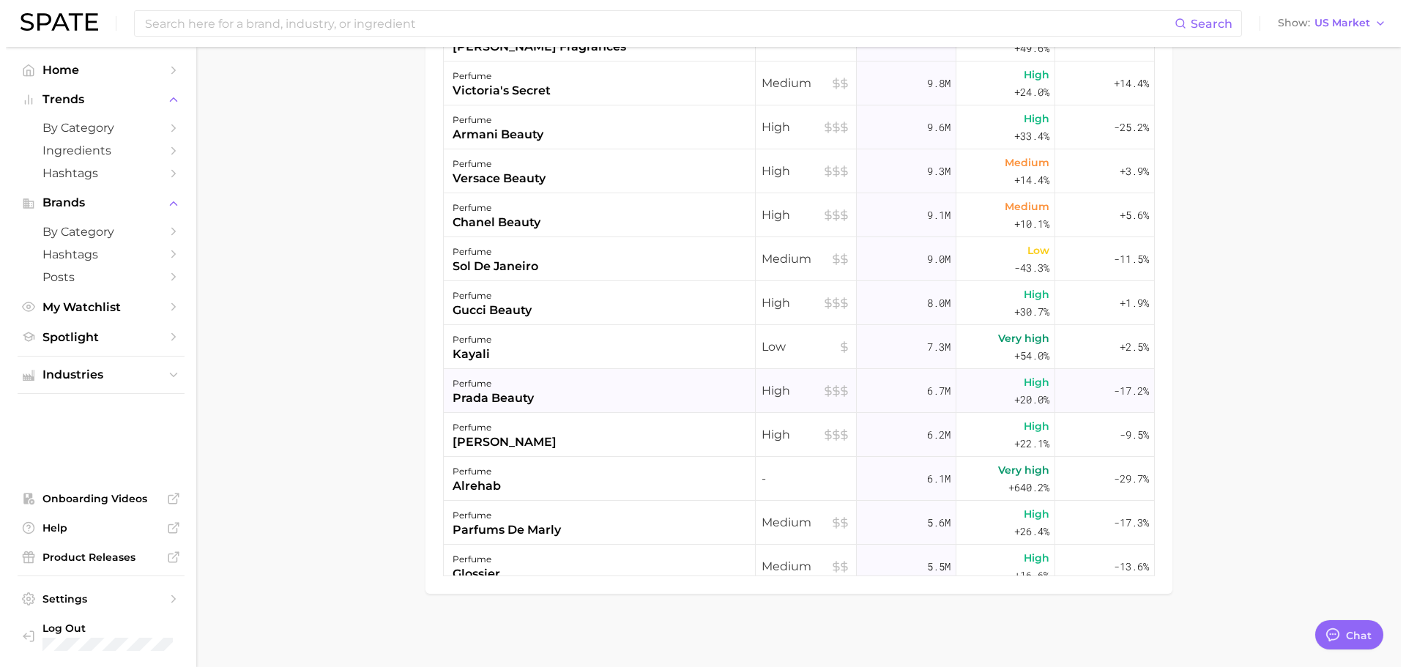
scroll to position [293, 0]
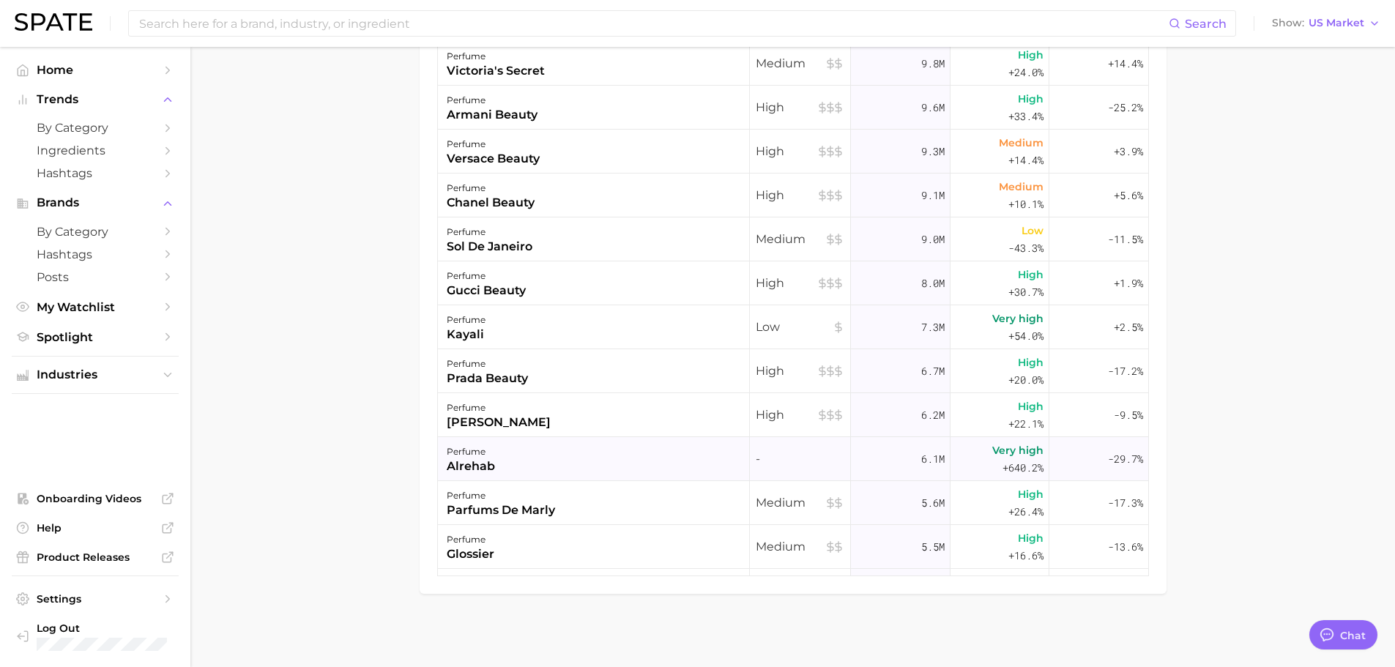
click at [468, 454] on div "perfume" at bounding box center [471, 452] width 48 height 18
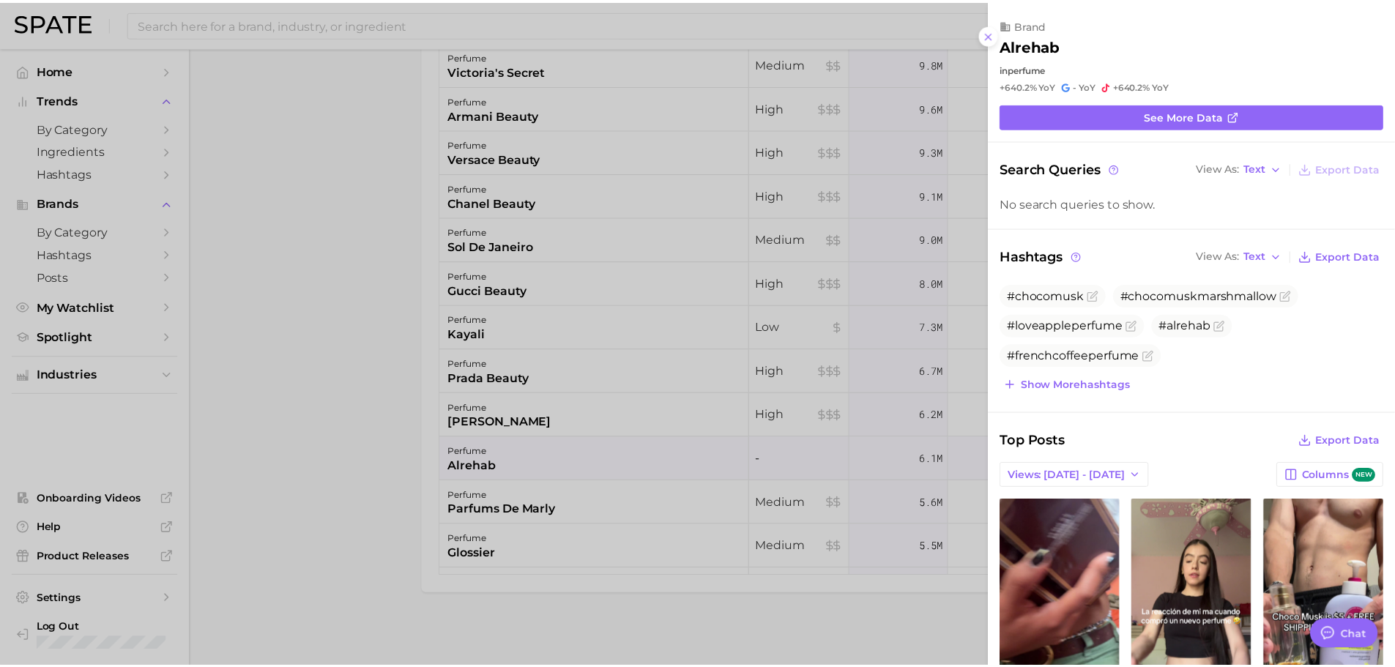
scroll to position [0, 0]
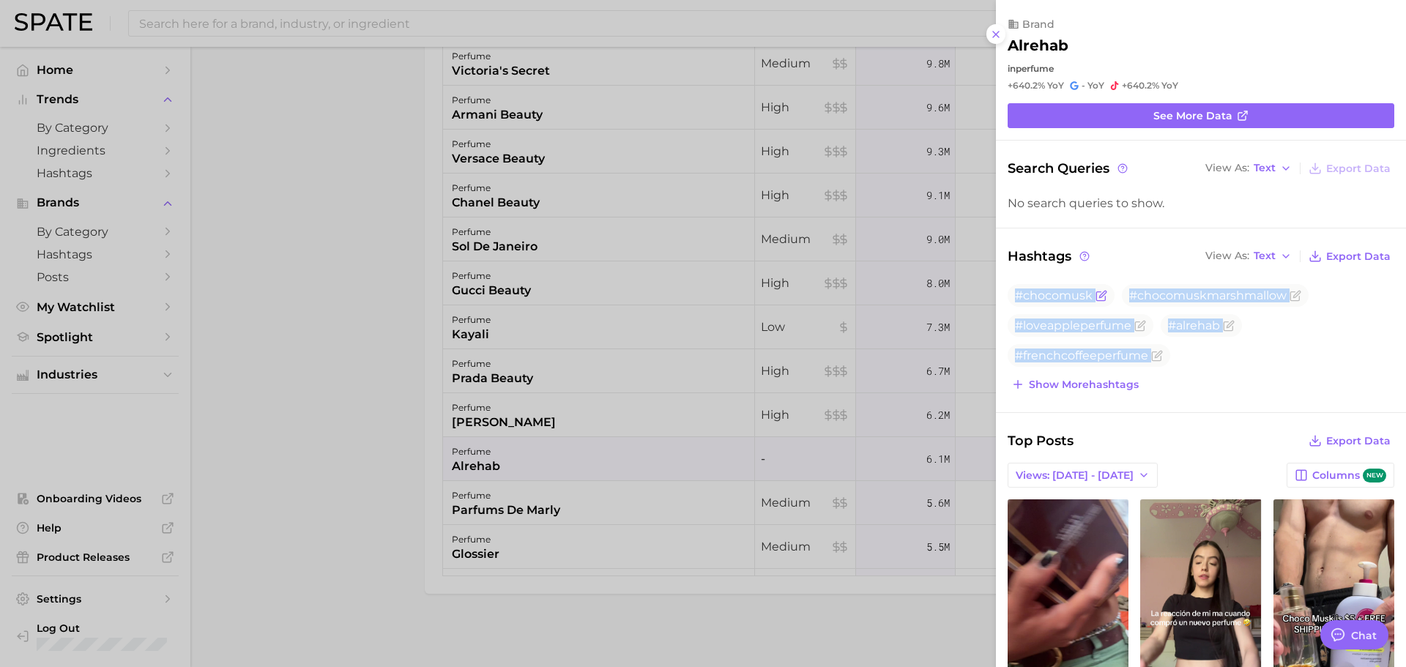
drag, startPoint x: 1182, startPoint y: 368, endPoint x: 1014, endPoint y: 287, distance: 186.1
click at [1014, 287] on div "#chocomusk #chocomuskmarshmallow #loveappleperfume #alrehab #frenchcoffeeperfum…" at bounding box center [1201, 339] width 387 height 111
copy div "#chocomusk #chocomuskmarshmallow #loveappleperfume #alrehab #frenchcoffeeperfum…"
click at [1211, 404] on div "Search Queries View As Text Export Data No search queries to show. Hashtags Vie…" at bounding box center [1201, 634] width 410 height 953
click at [555, 399] on div at bounding box center [703, 333] width 1406 height 667
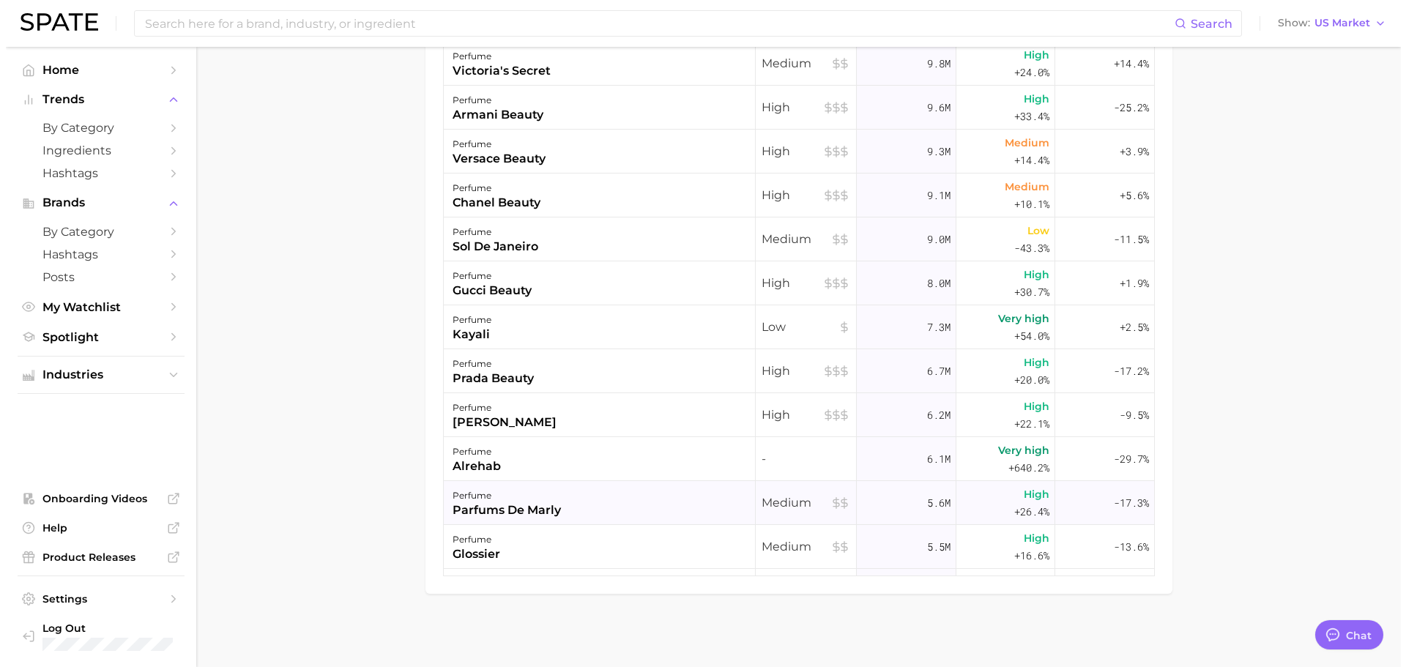
scroll to position [366, 0]
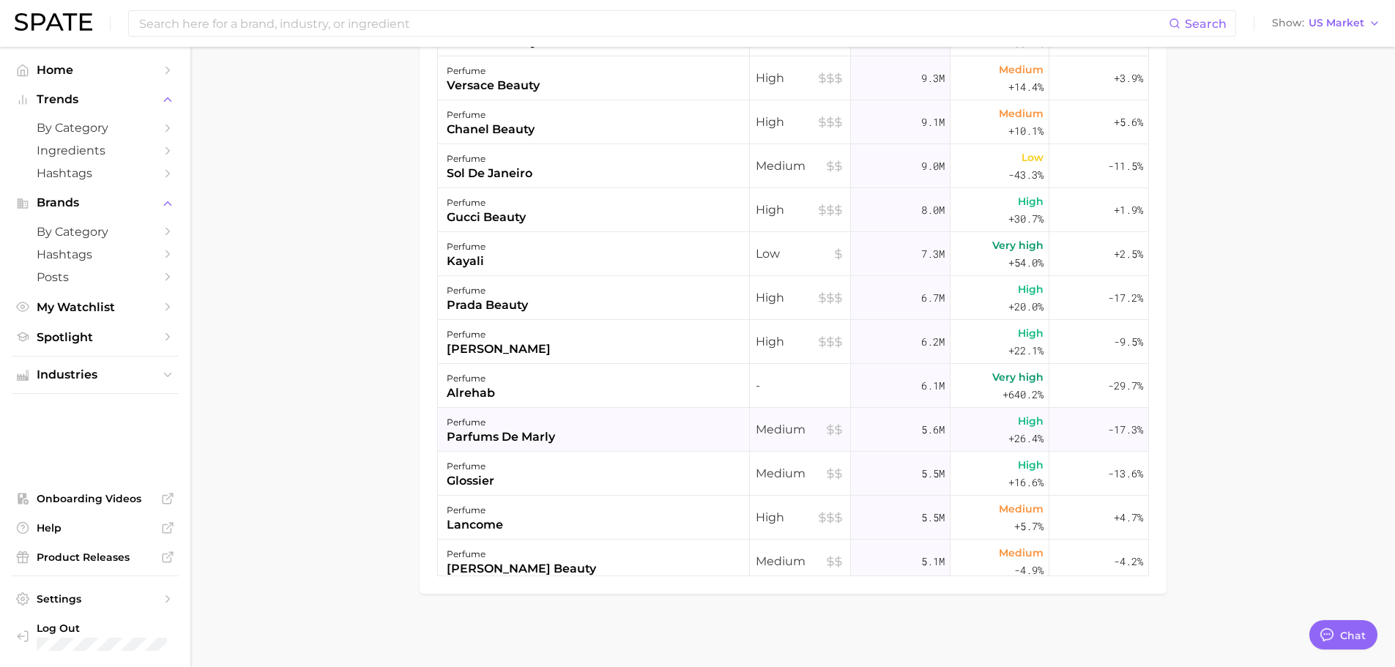
click at [497, 449] on div "perfume parfums de marly" at bounding box center [594, 430] width 312 height 44
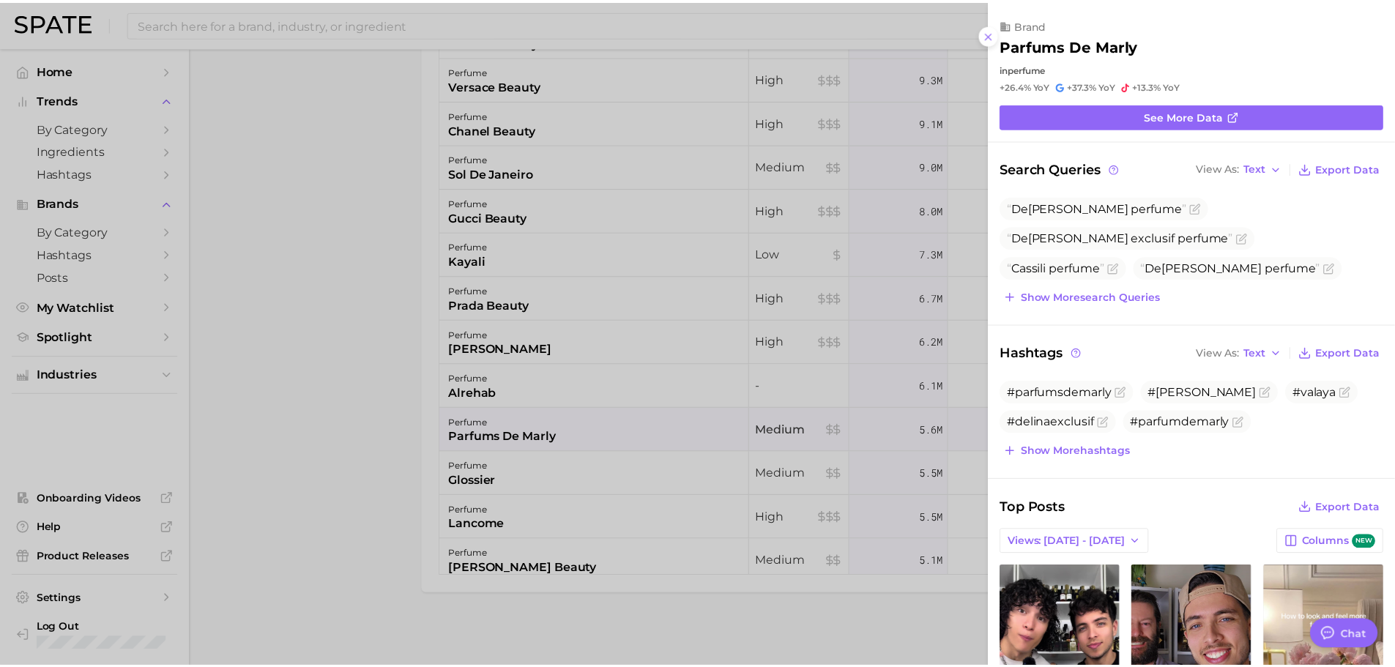
scroll to position [0, 0]
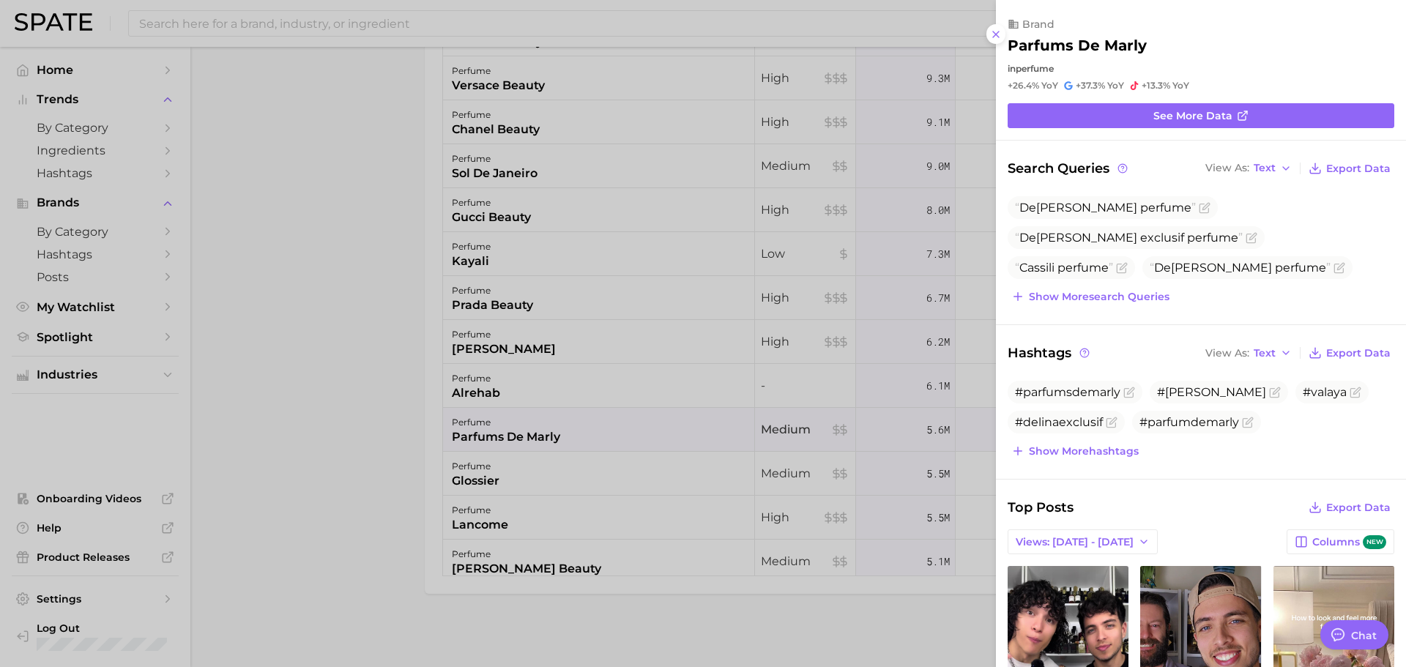
click at [405, 437] on div at bounding box center [703, 333] width 1406 height 667
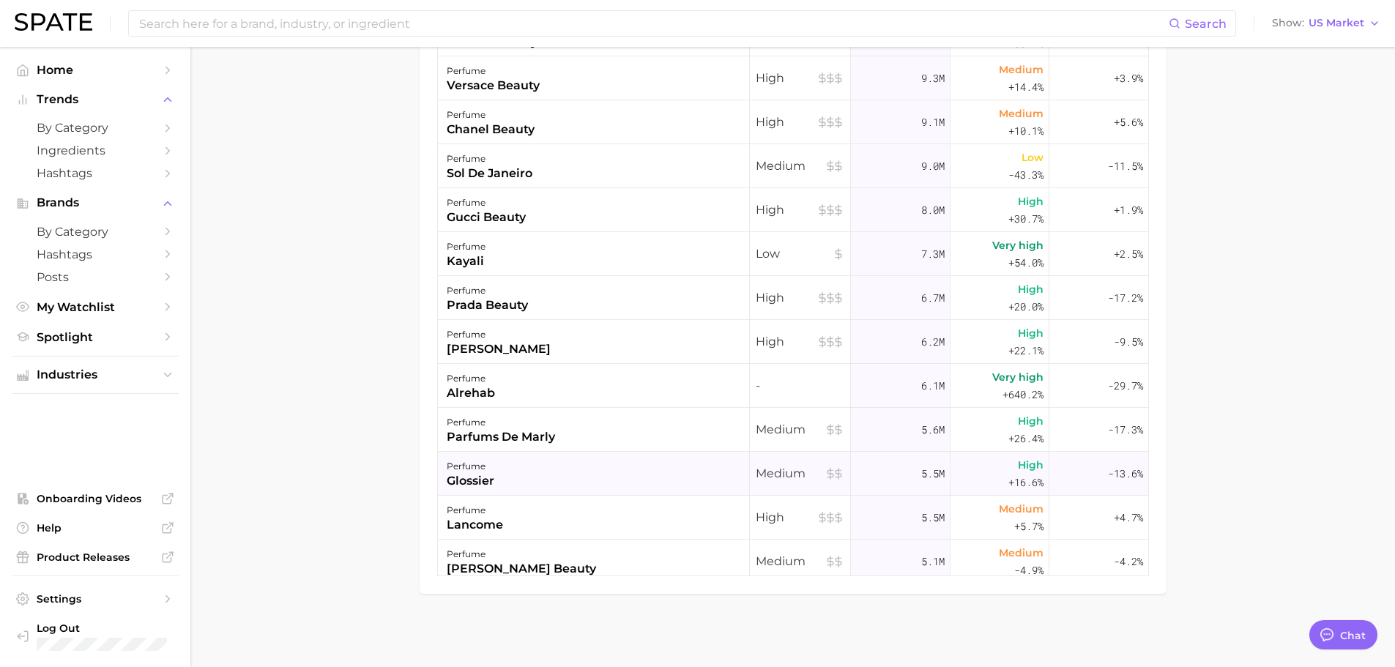
click at [468, 468] on div "perfume" at bounding box center [471, 467] width 48 height 18
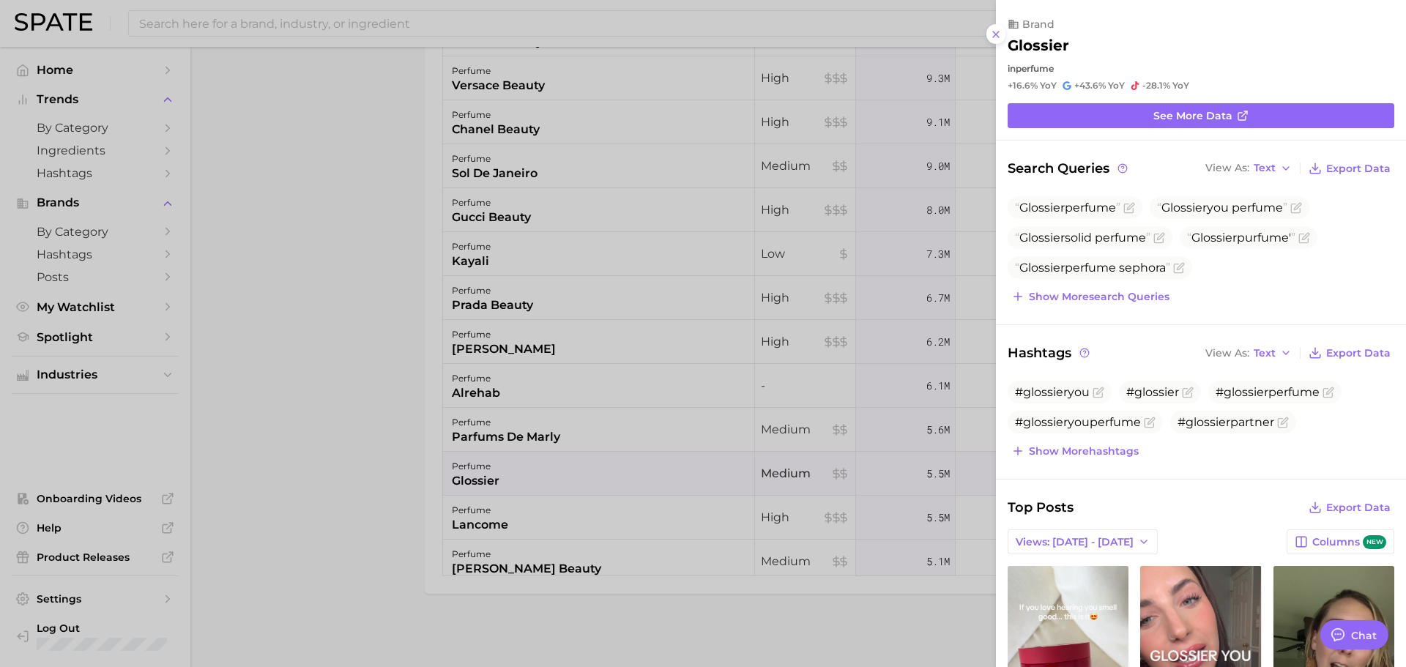
click at [474, 511] on div at bounding box center [703, 333] width 1406 height 667
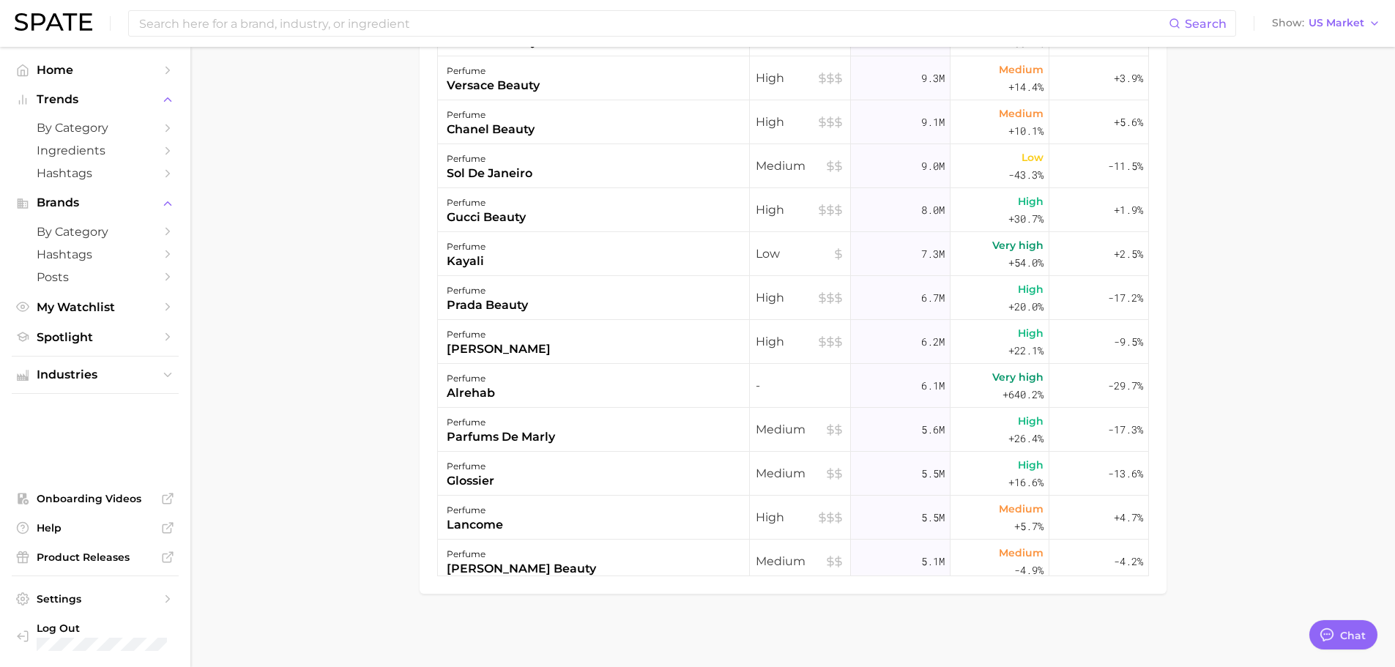
click at [476, 522] on div "lancome" at bounding box center [475, 525] width 56 height 18
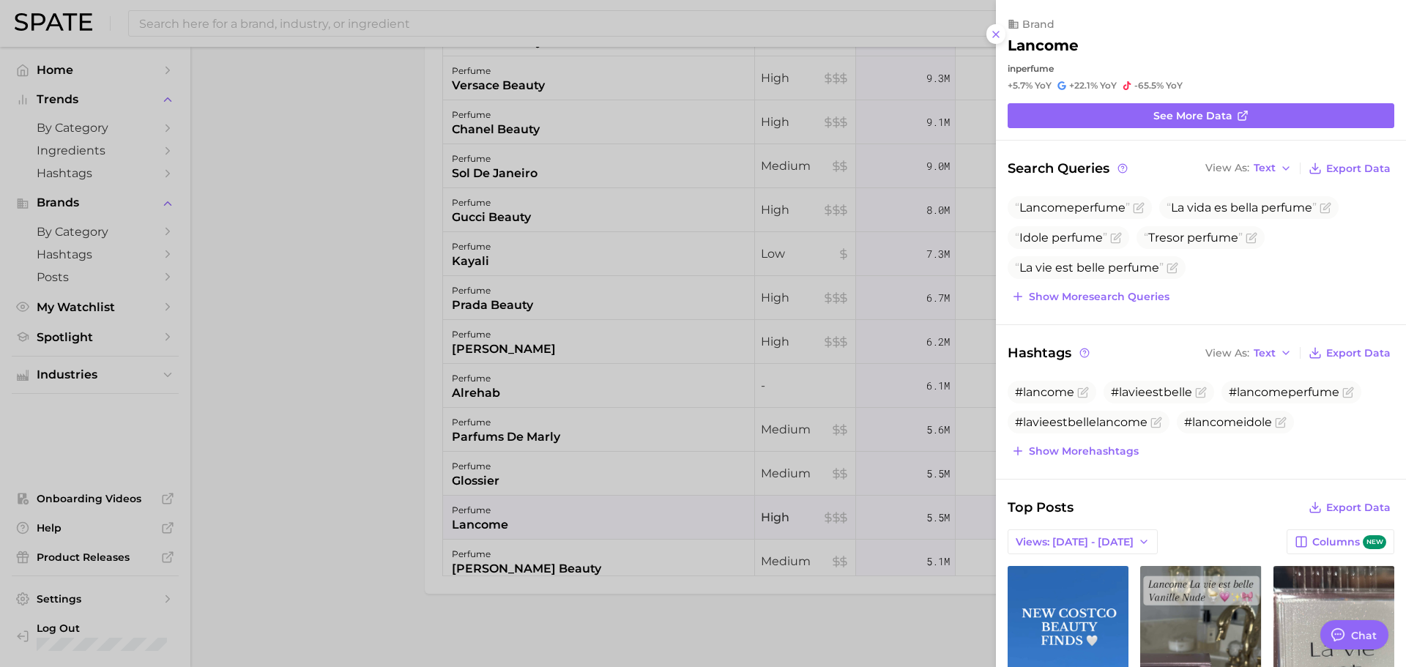
click at [473, 487] on div at bounding box center [703, 333] width 1406 height 667
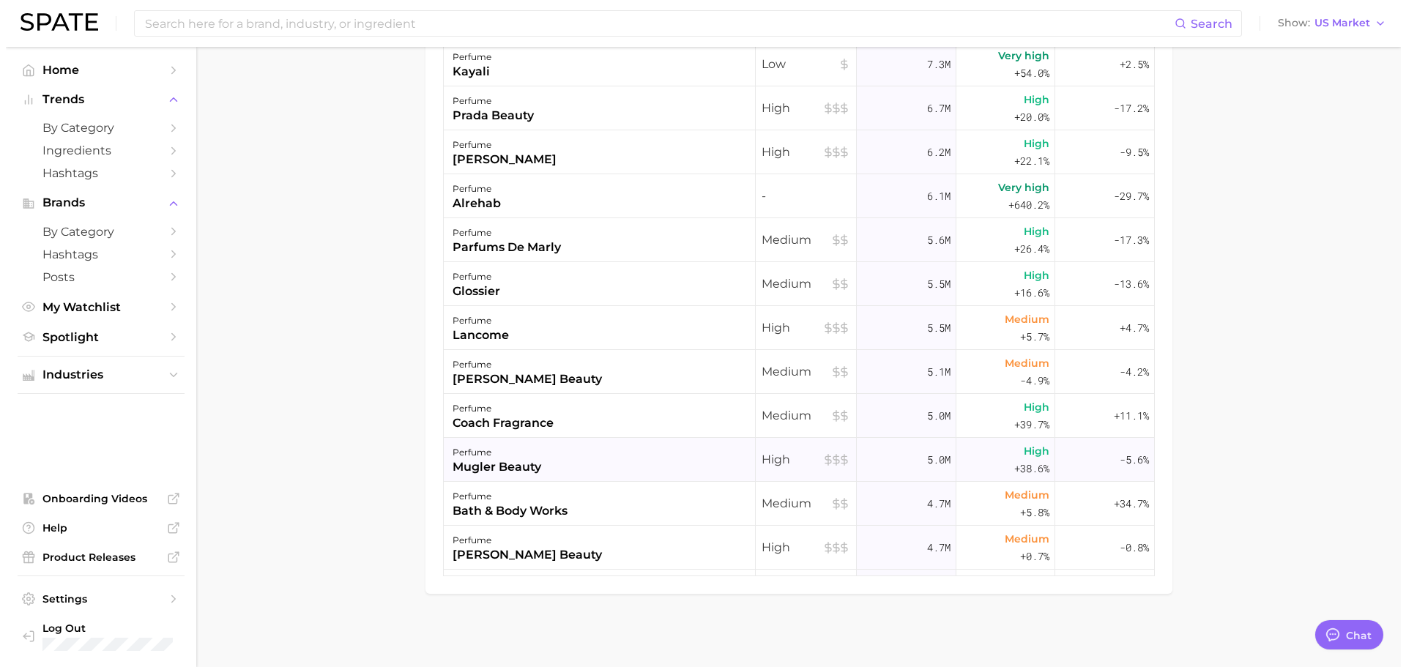
scroll to position [586, 0]
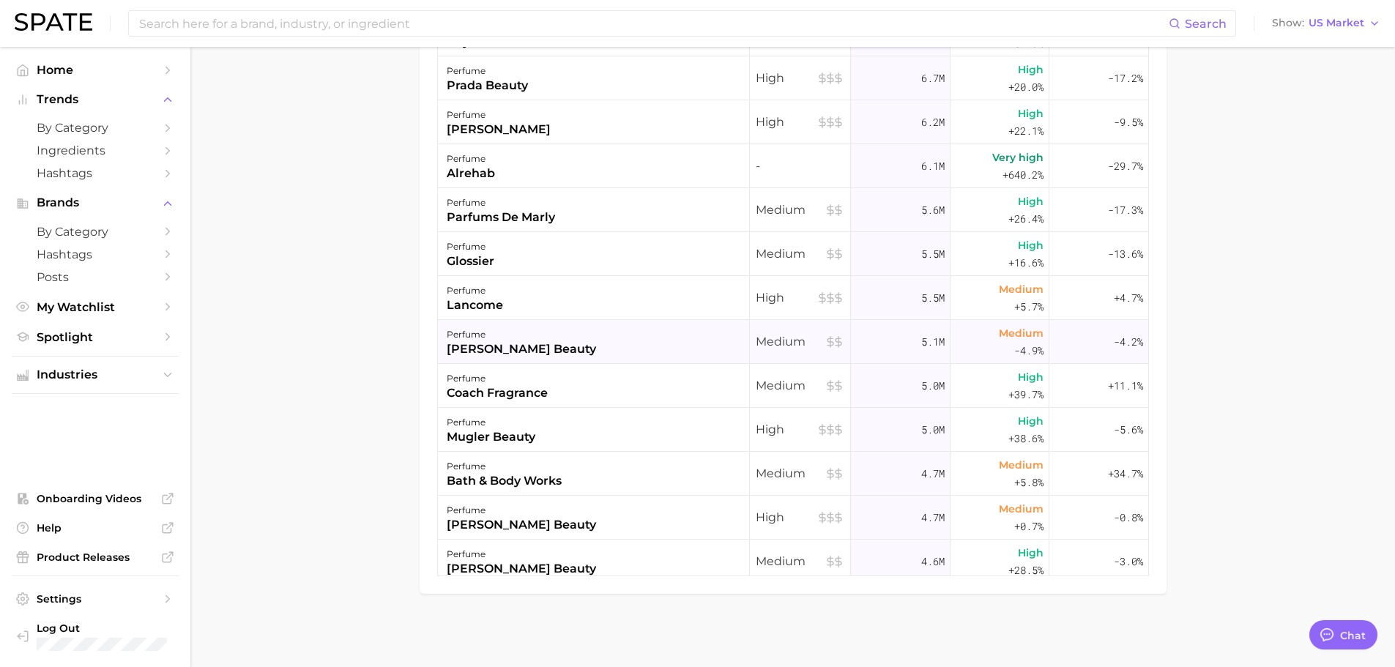
click at [518, 348] on div "[PERSON_NAME] beauty" at bounding box center [521, 350] width 149 height 18
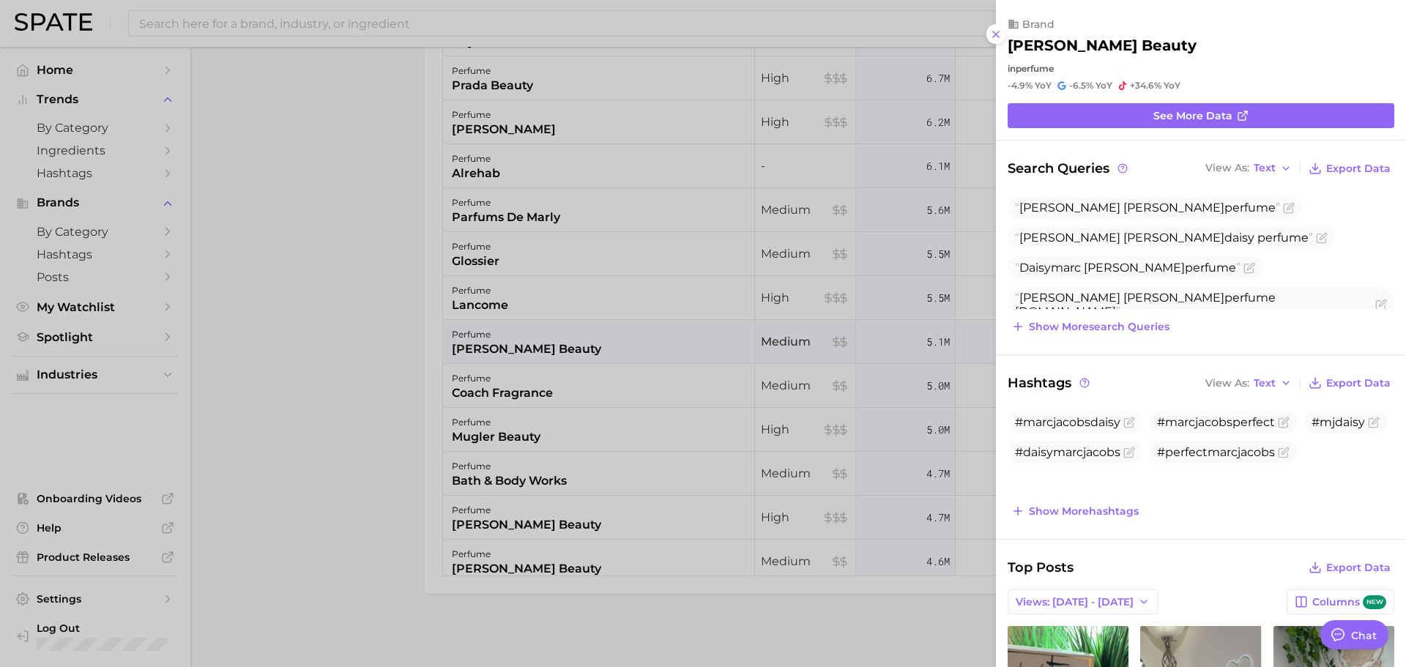
scroll to position [0, 0]
click at [402, 370] on div at bounding box center [703, 333] width 1406 height 667
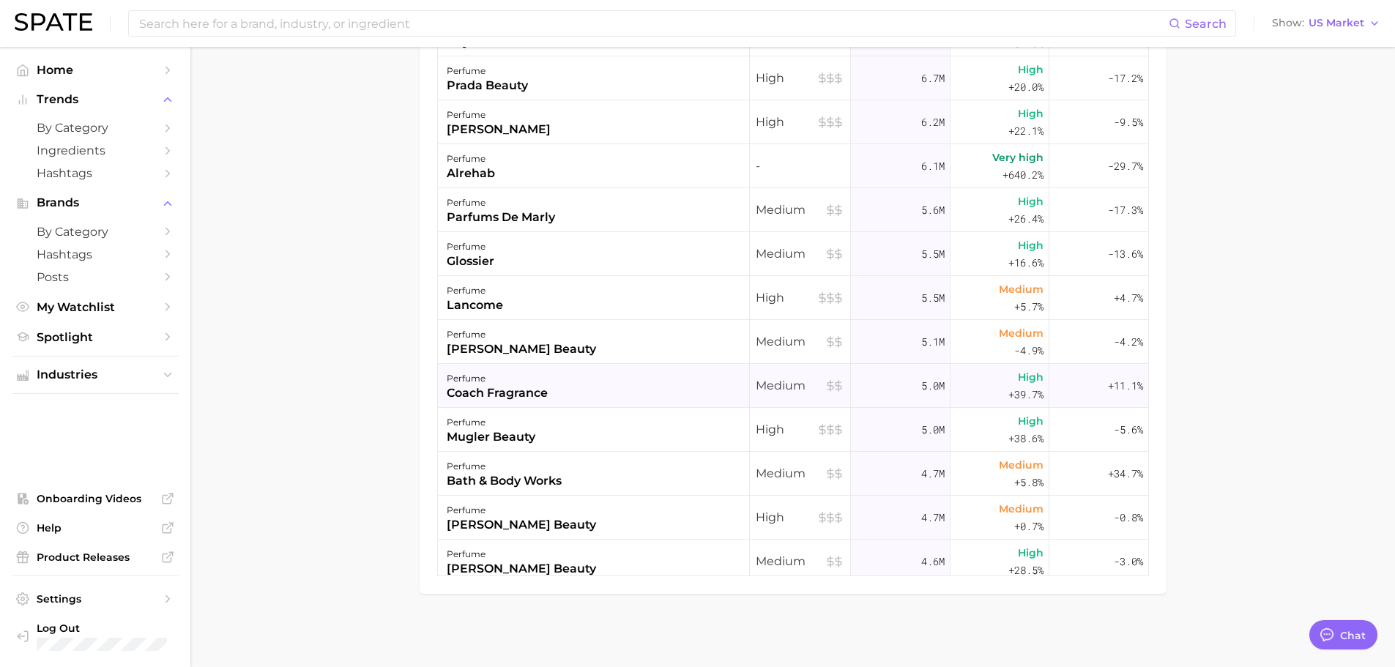
click at [470, 391] on div "coach fragrance" at bounding box center [497, 394] width 101 height 18
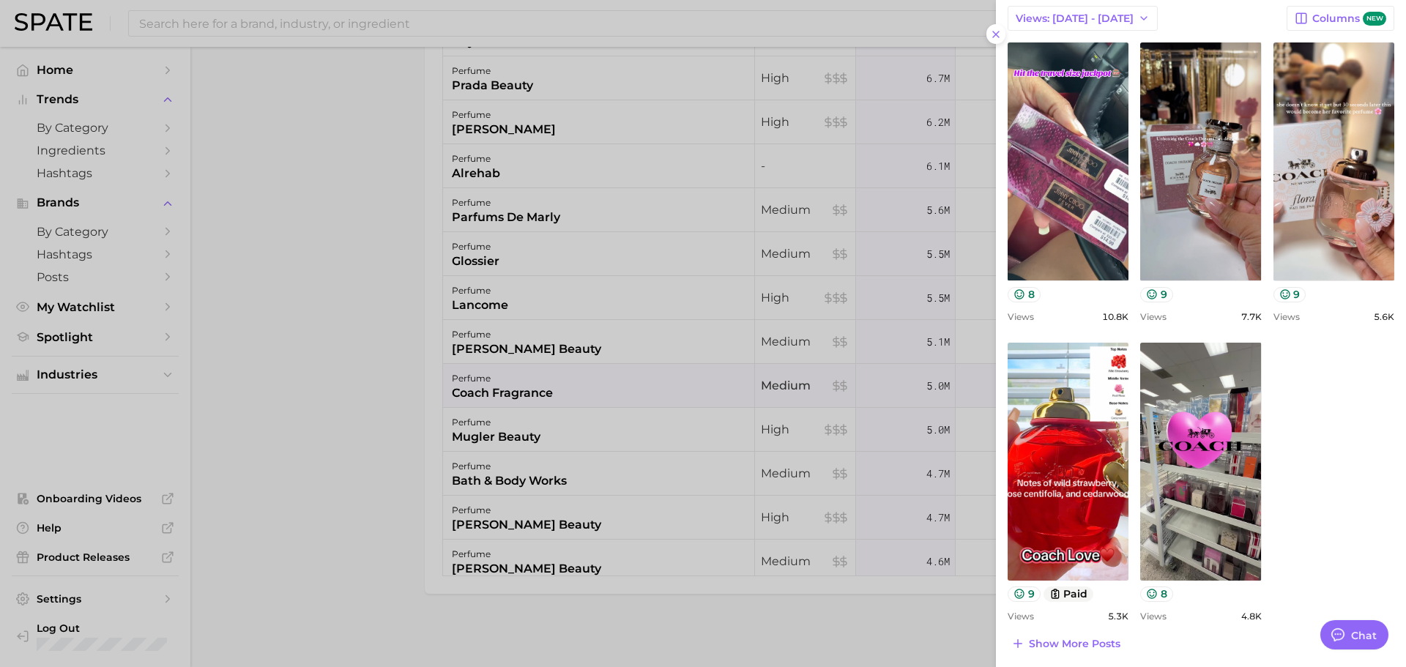
scroll to position [528, 0]
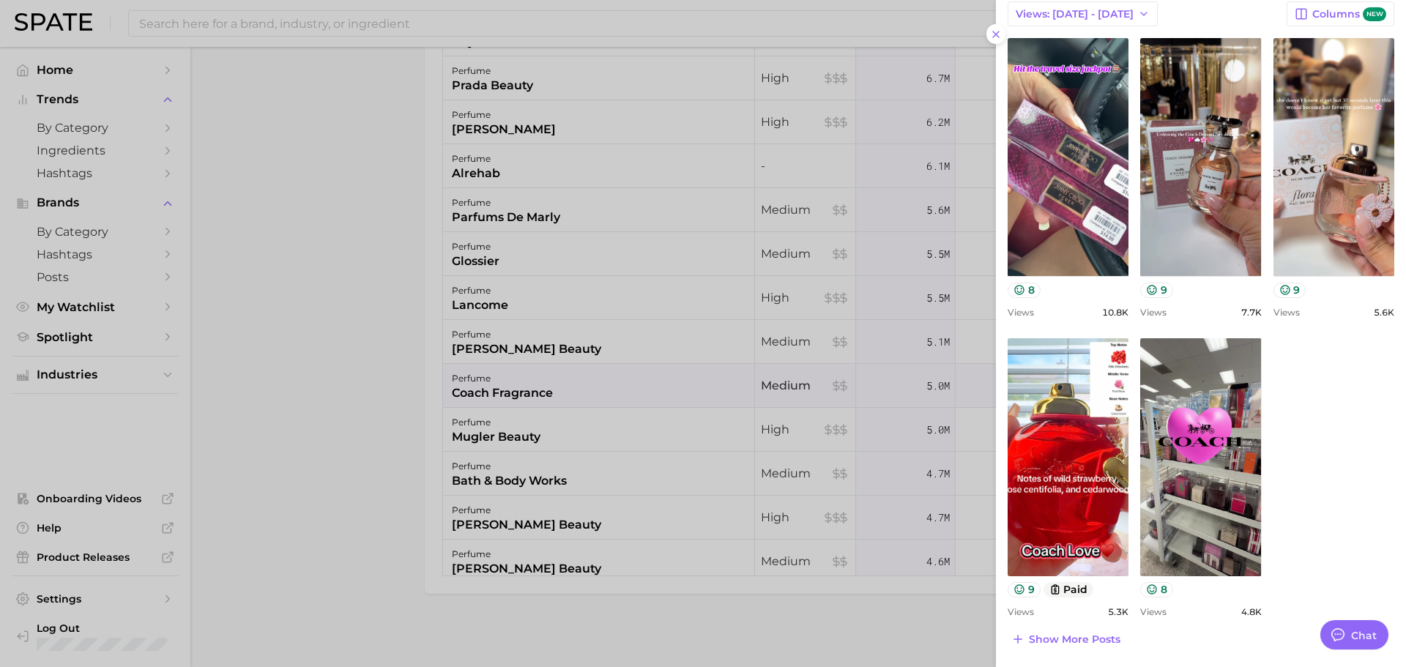
click at [488, 419] on div at bounding box center [703, 333] width 1406 height 667
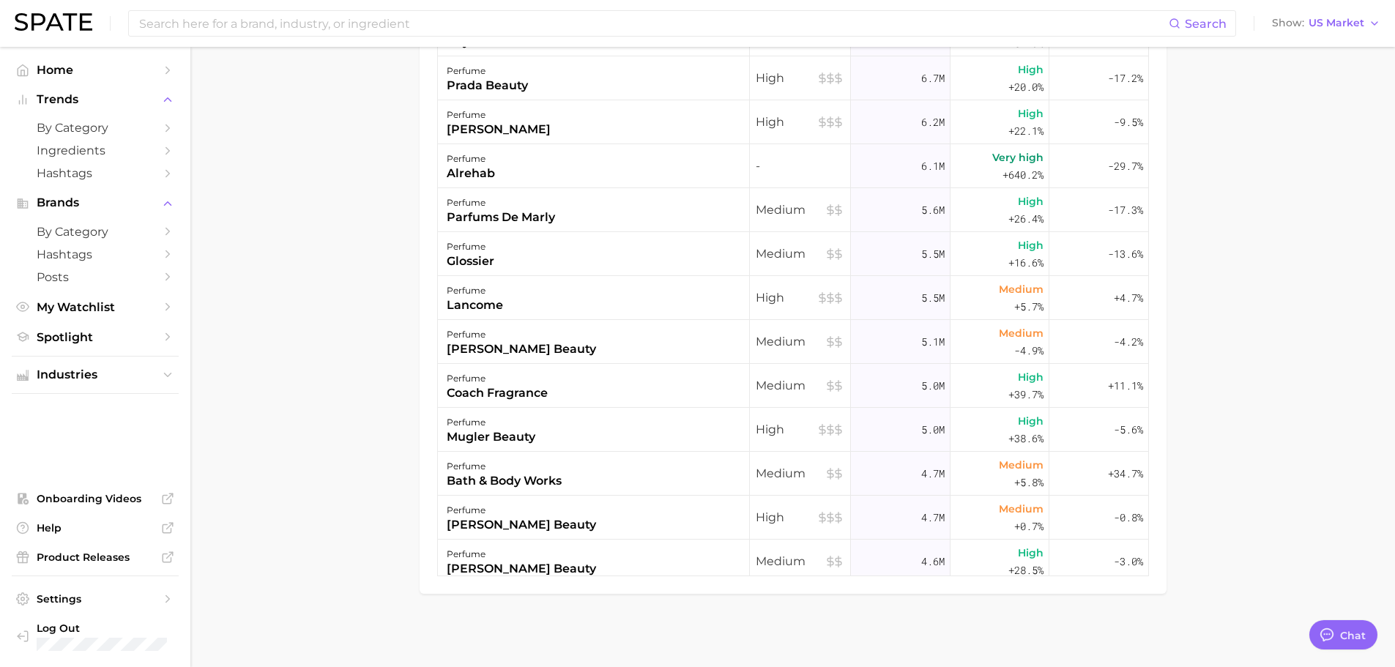
click at [490, 429] on div "mugler beauty" at bounding box center [491, 437] width 89 height 18
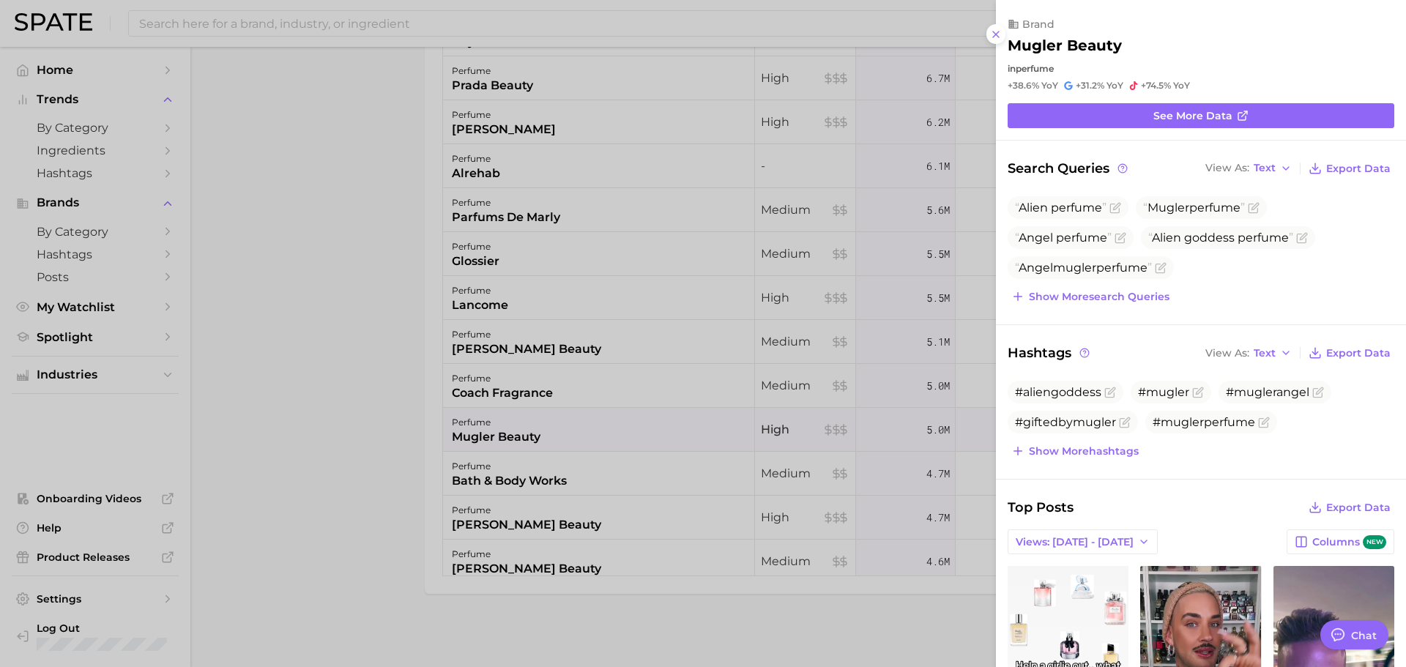
scroll to position [0, 0]
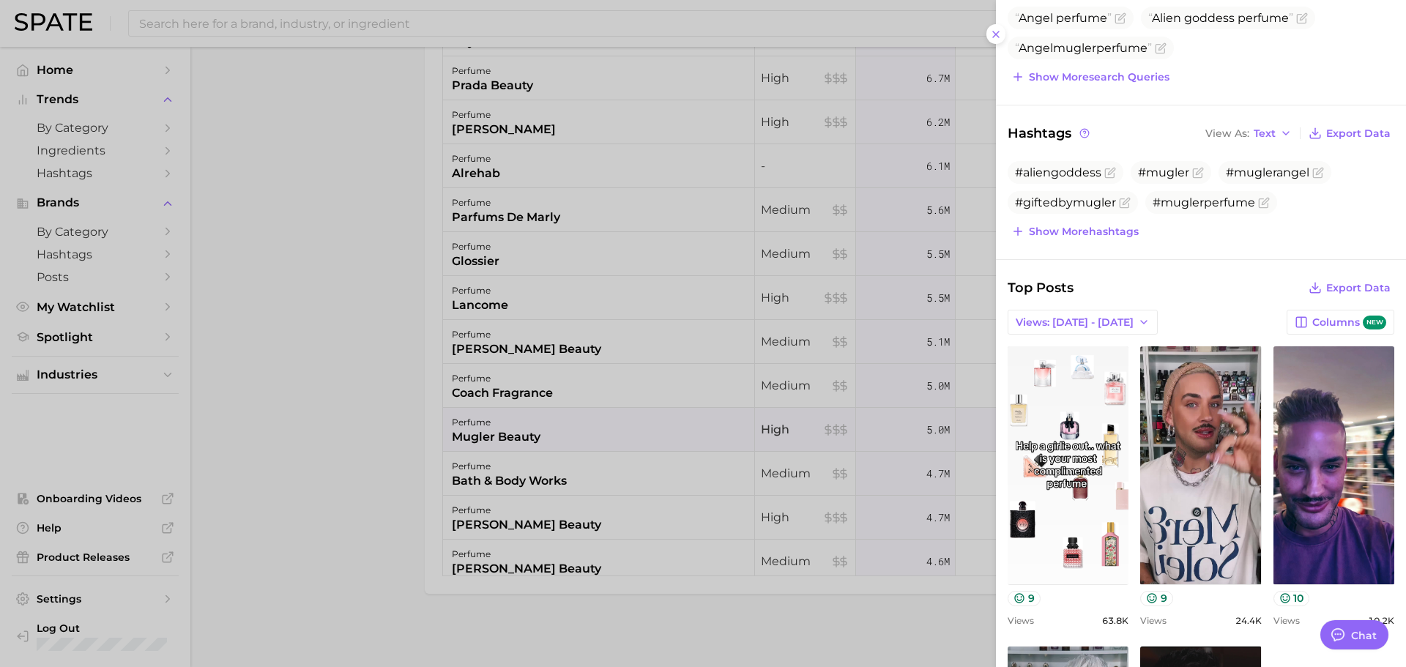
click at [546, 391] on div at bounding box center [703, 333] width 1406 height 667
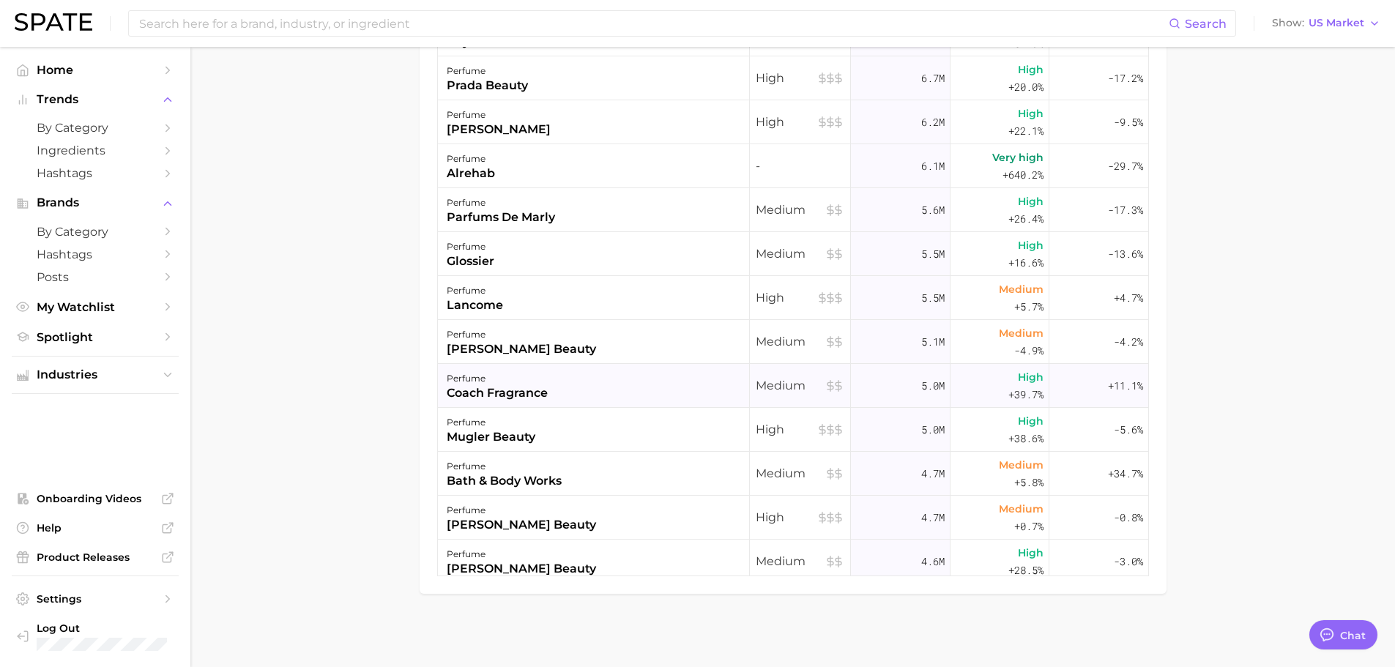
click at [533, 383] on div "perfume" at bounding box center [497, 379] width 101 height 18
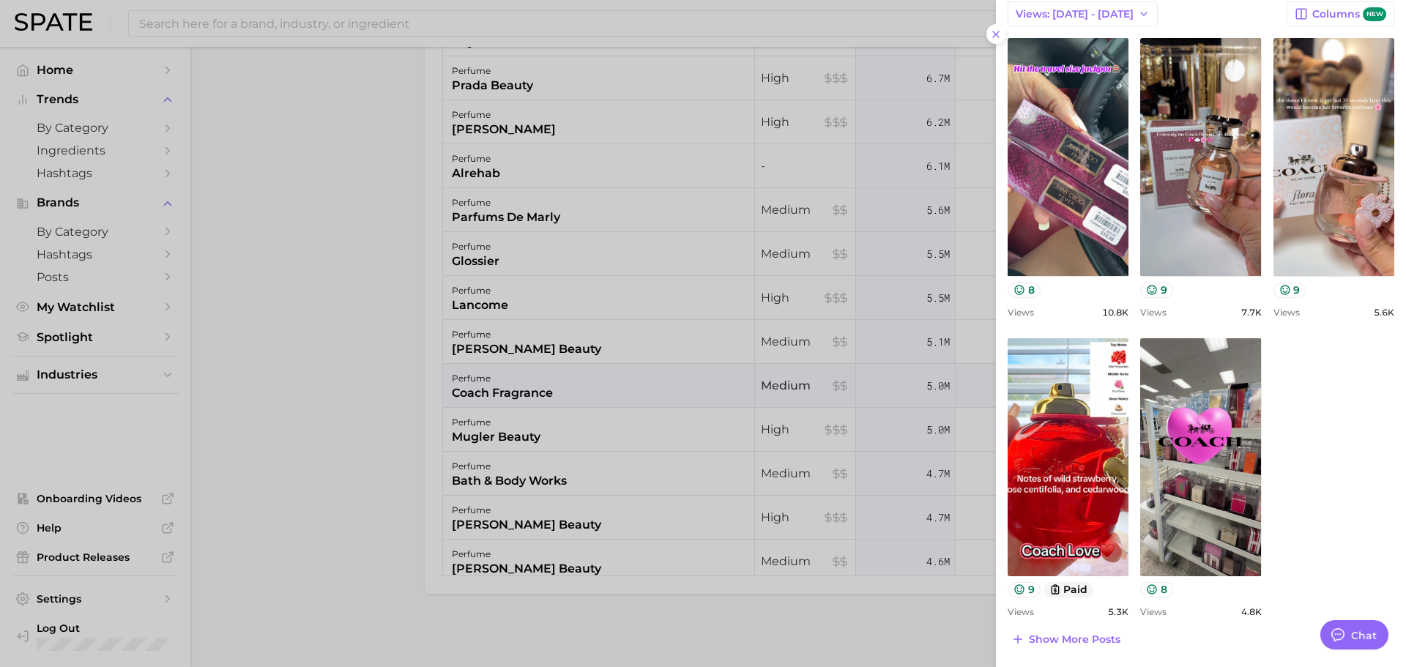
click at [409, 382] on div at bounding box center [703, 333] width 1406 height 667
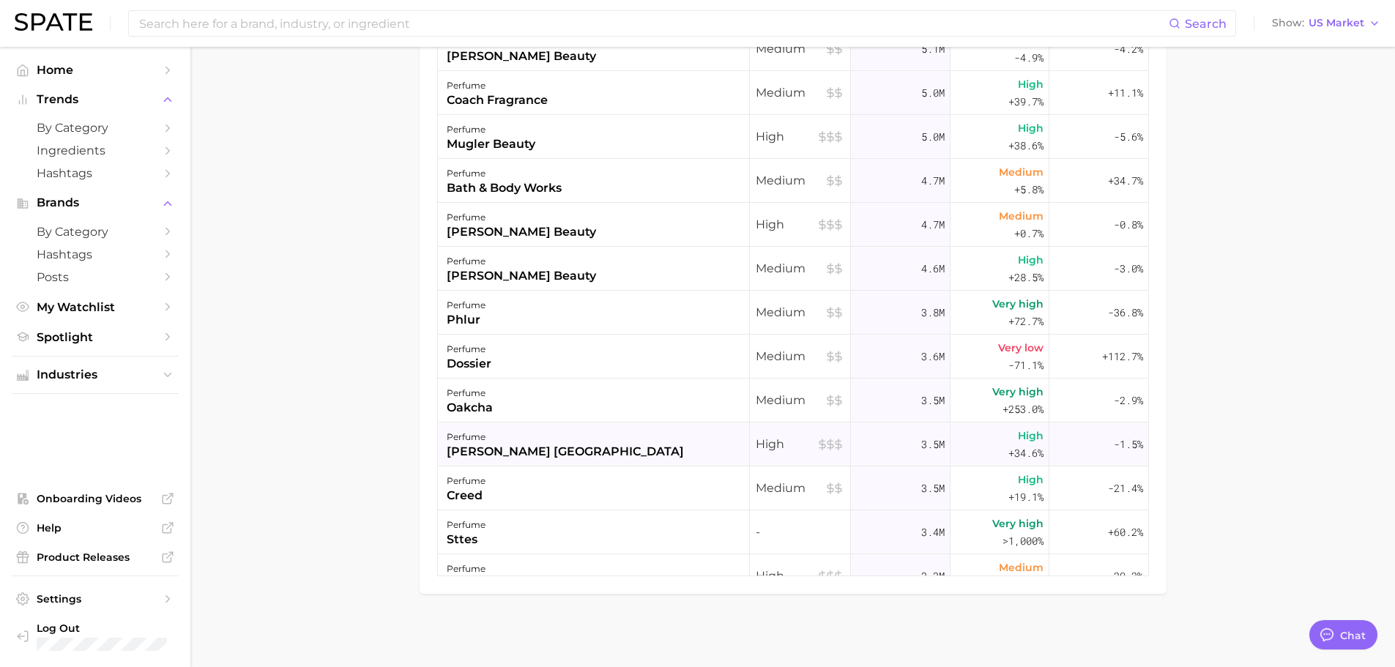
drag, startPoint x: 494, startPoint y: 461, endPoint x: 503, endPoint y: 461, distance: 9.6
click at [497, 461] on div "perfume [PERSON_NAME] london" at bounding box center [594, 445] width 312 height 44
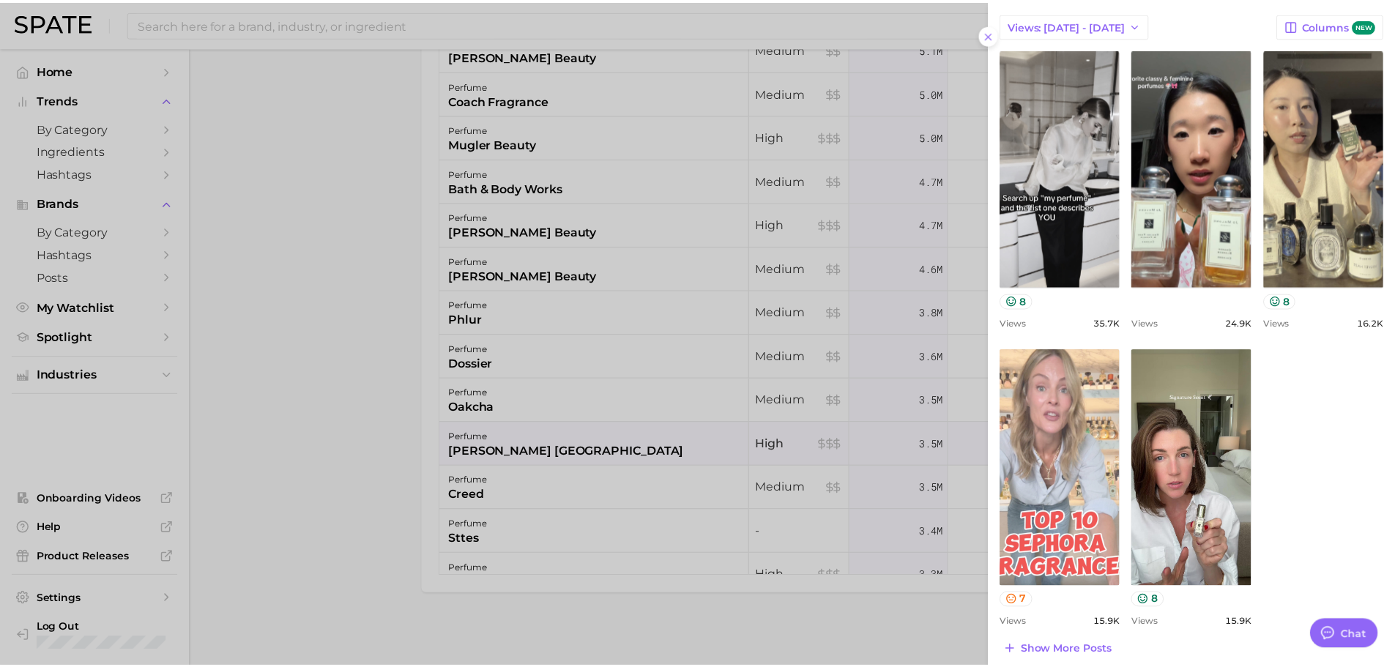
scroll to position [586, 0]
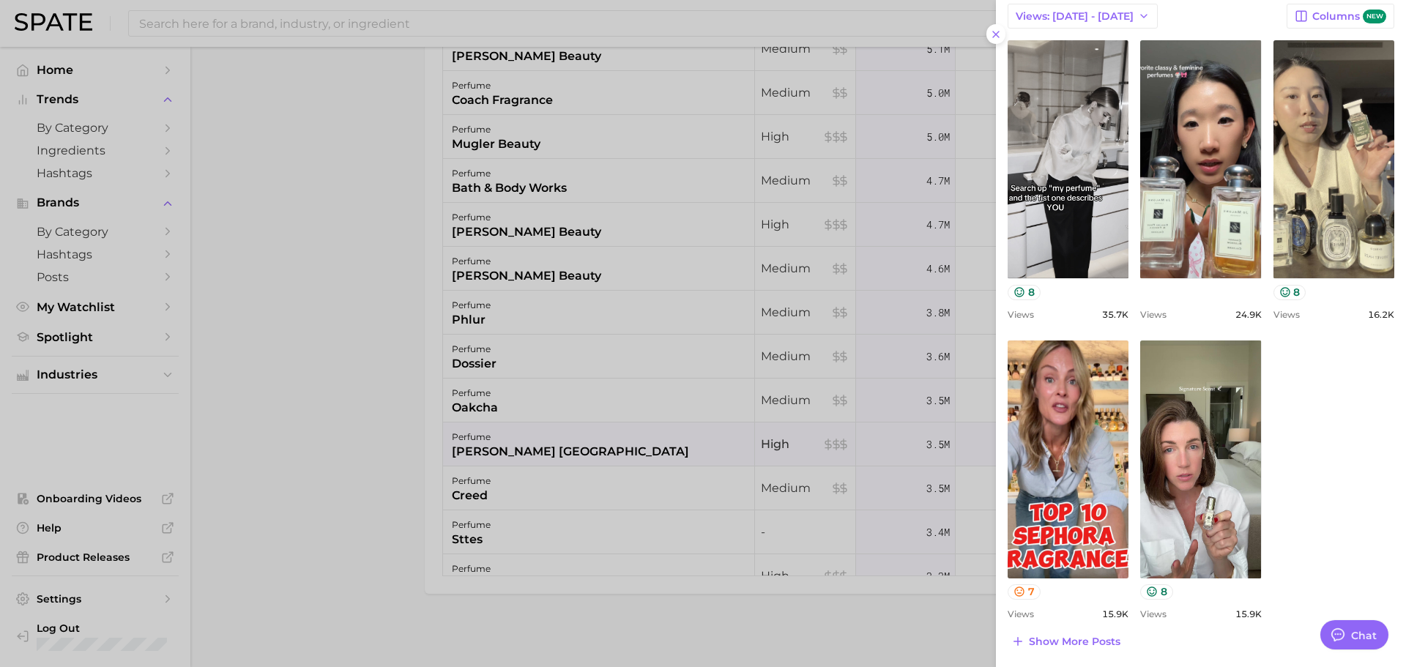
click at [459, 485] on div at bounding box center [703, 333] width 1406 height 667
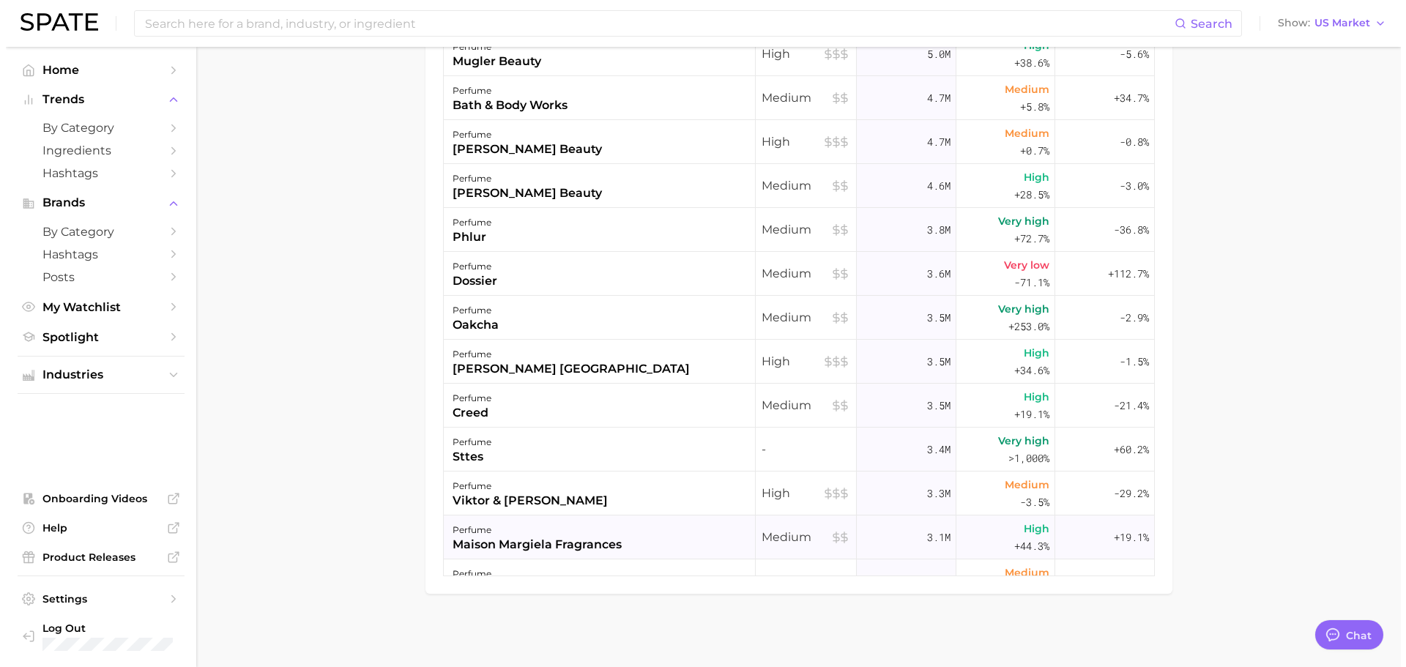
scroll to position [1025, 0]
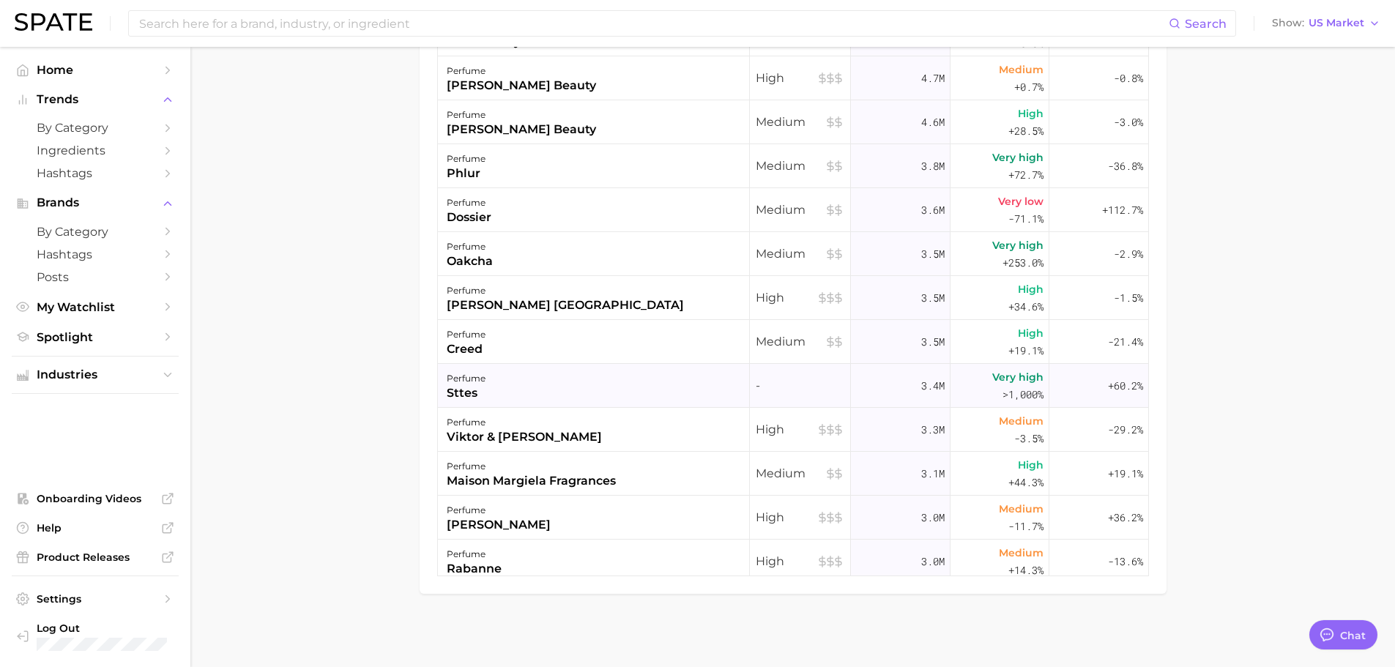
click at [487, 394] on div "perfume sttes" at bounding box center [594, 386] width 312 height 44
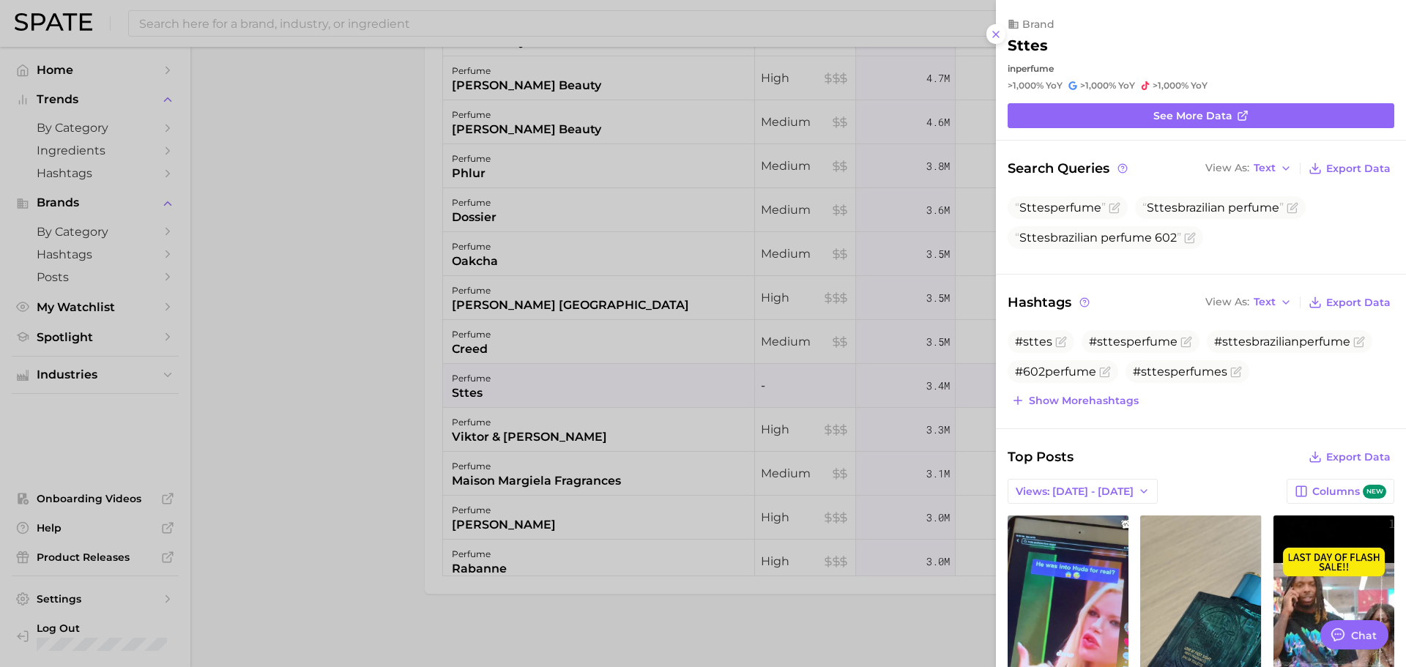
click at [629, 452] on div at bounding box center [703, 333] width 1406 height 667
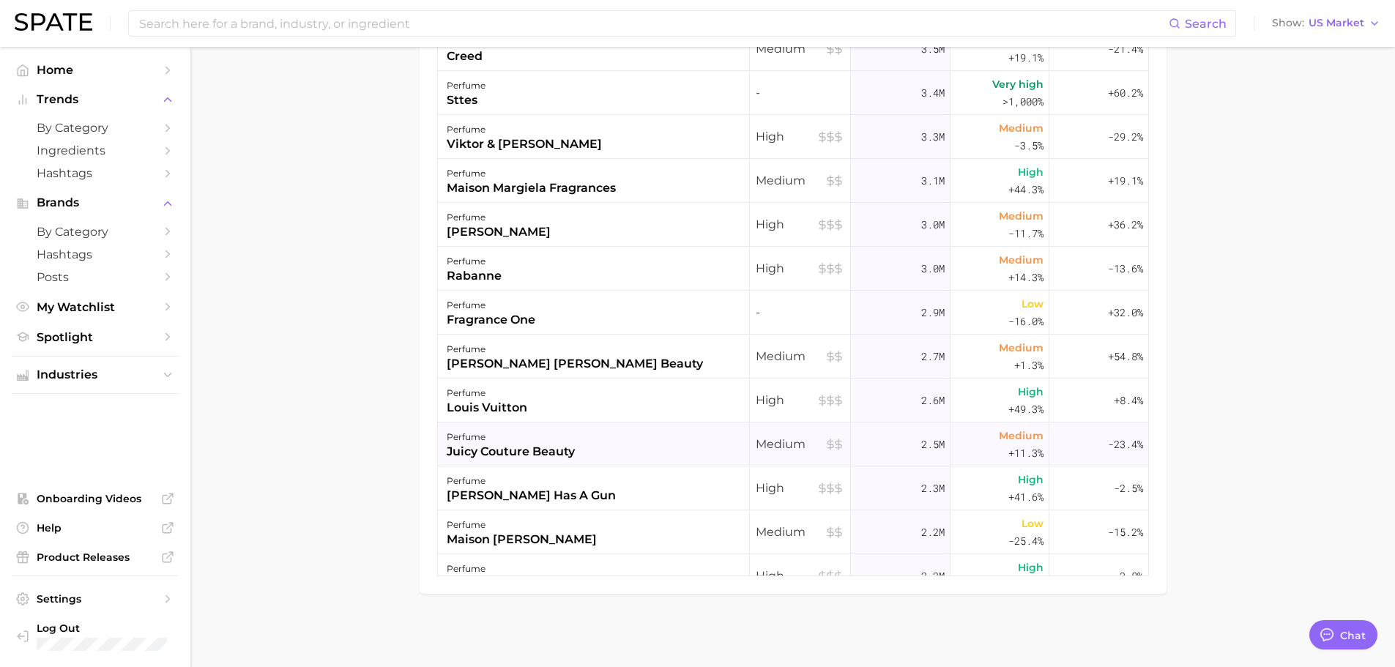
click at [573, 446] on div "juicy couture beauty" at bounding box center [511, 452] width 128 height 18
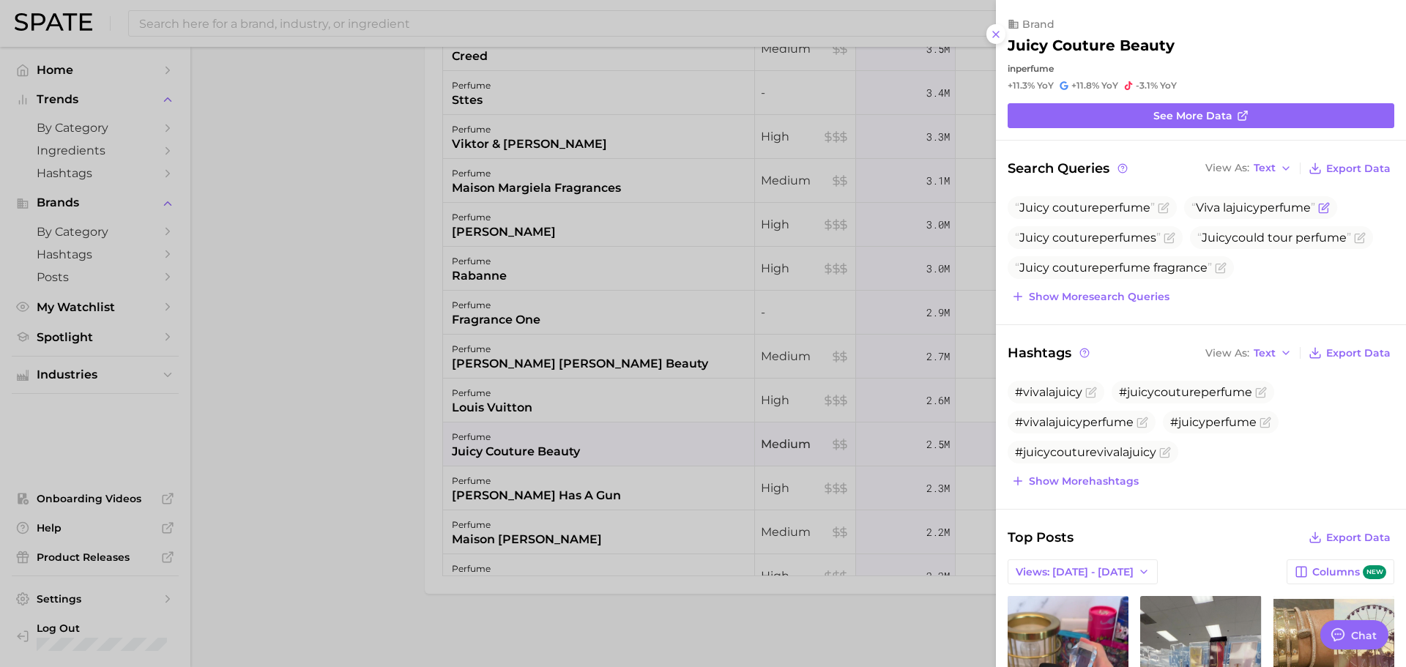
click at [1280, 208] on span "Viva la juicy perfume" at bounding box center [1254, 208] width 124 height 14
click at [1330, 212] on icon "Flag as miscategorized or irrelevant" at bounding box center [1324, 208] width 12 height 12
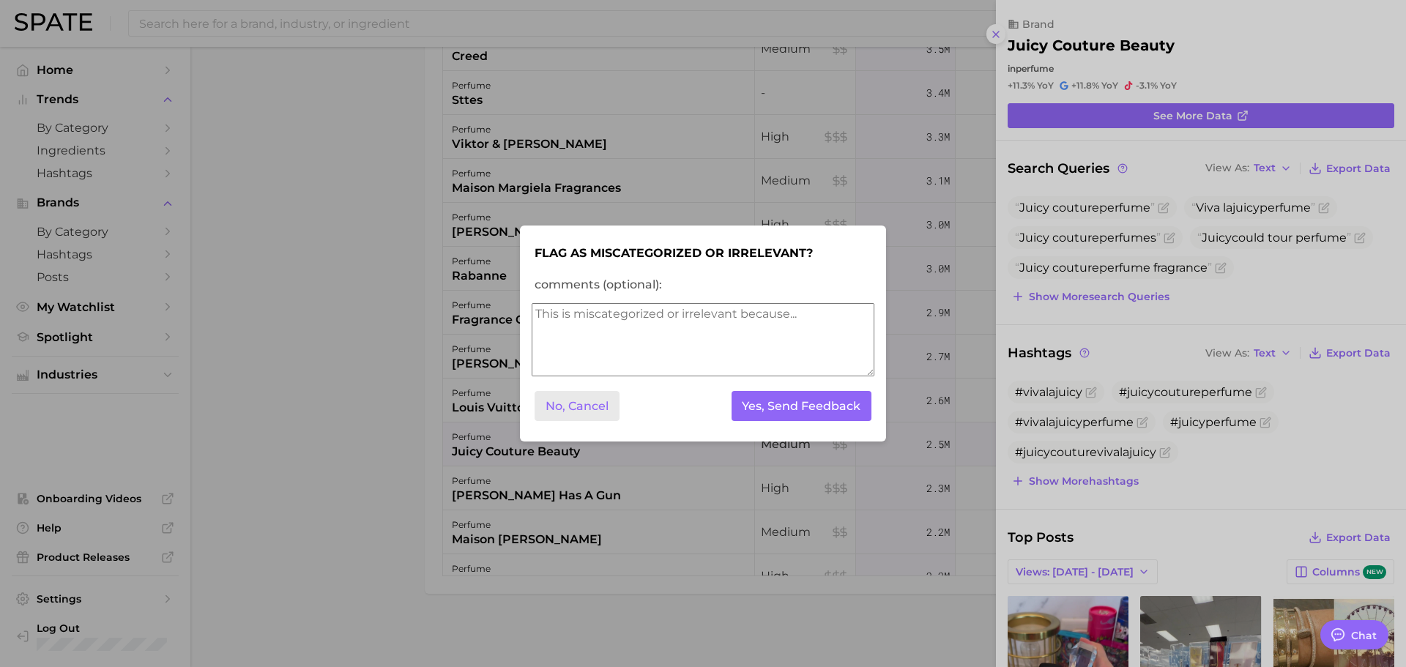
click at [592, 410] on button "No, Cancel" at bounding box center [577, 406] width 85 height 30
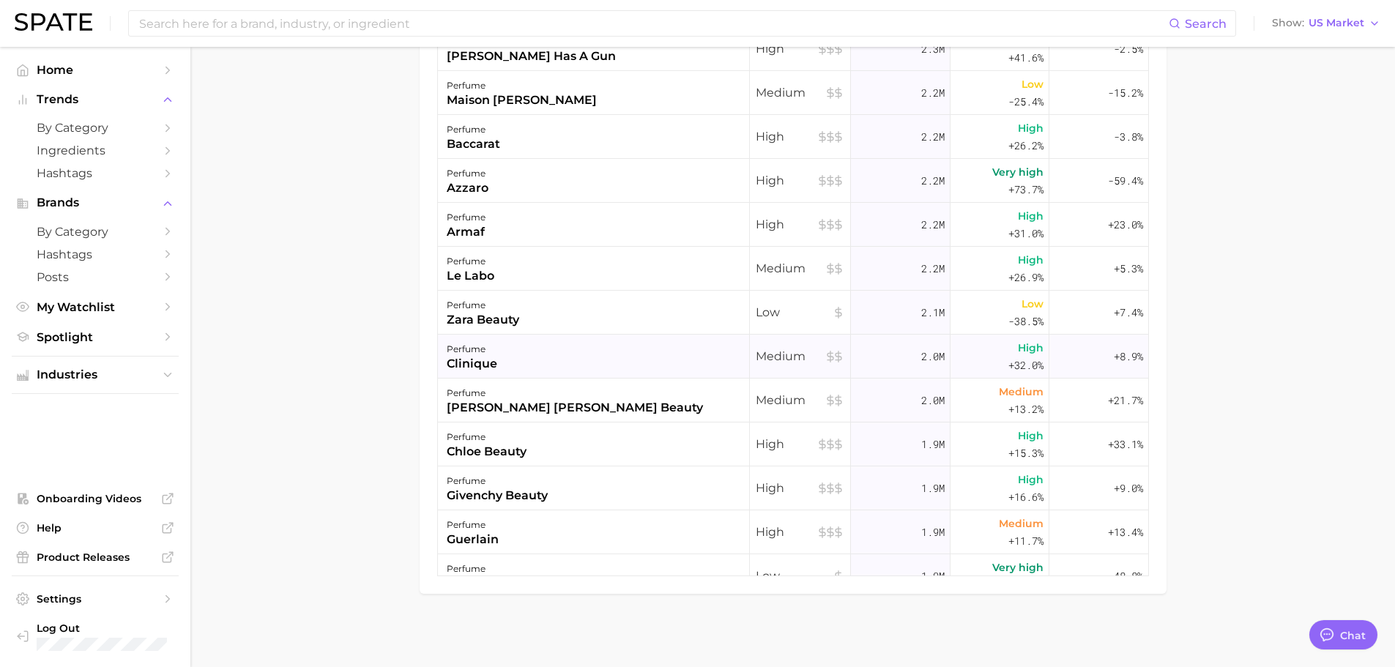
click at [486, 362] on div "clinique" at bounding box center [472, 364] width 51 height 18
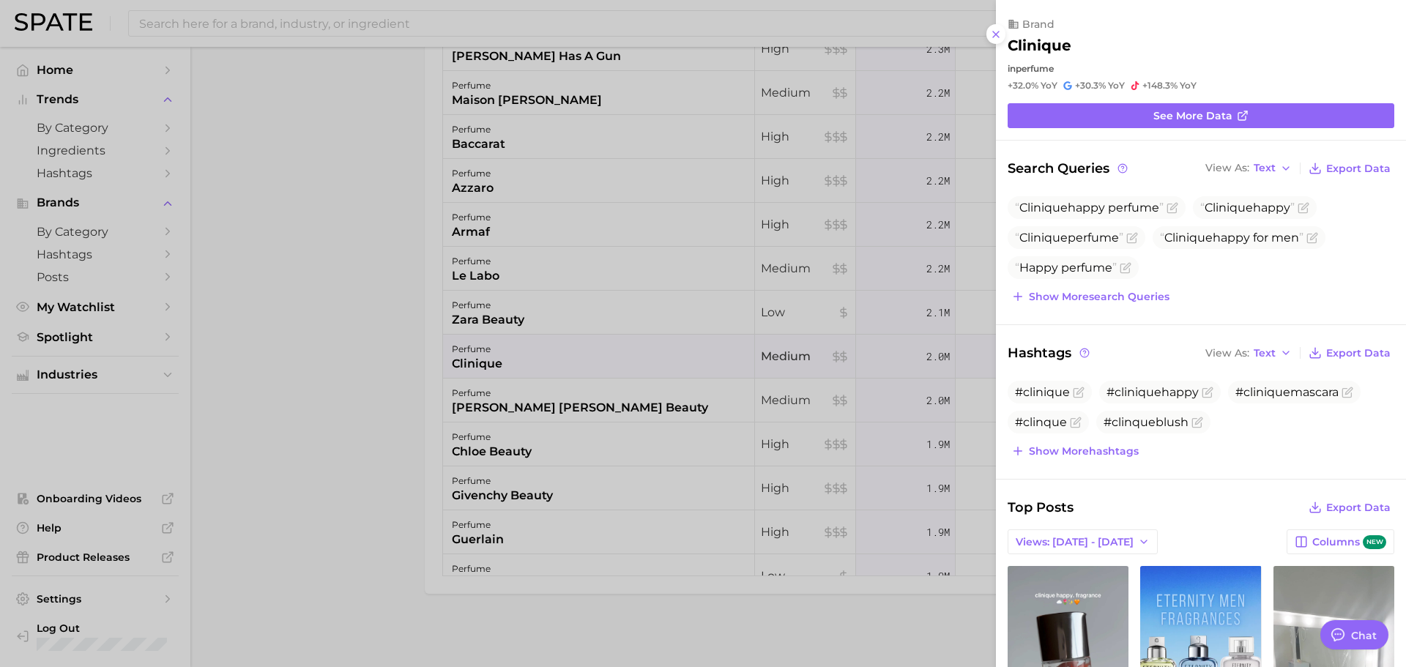
click at [421, 452] on div at bounding box center [703, 333] width 1406 height 667
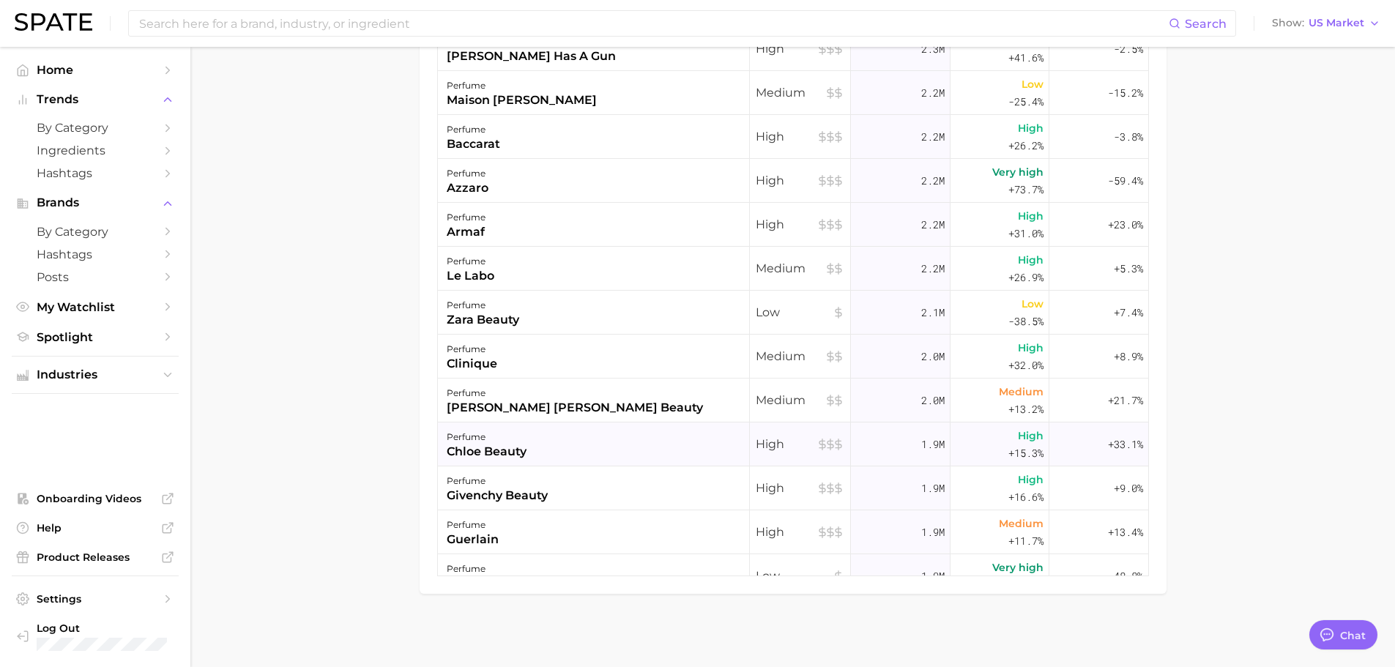
click at [461, 448] on div "chloe beauty" at bounding box center [487, 452] width 80 height 18
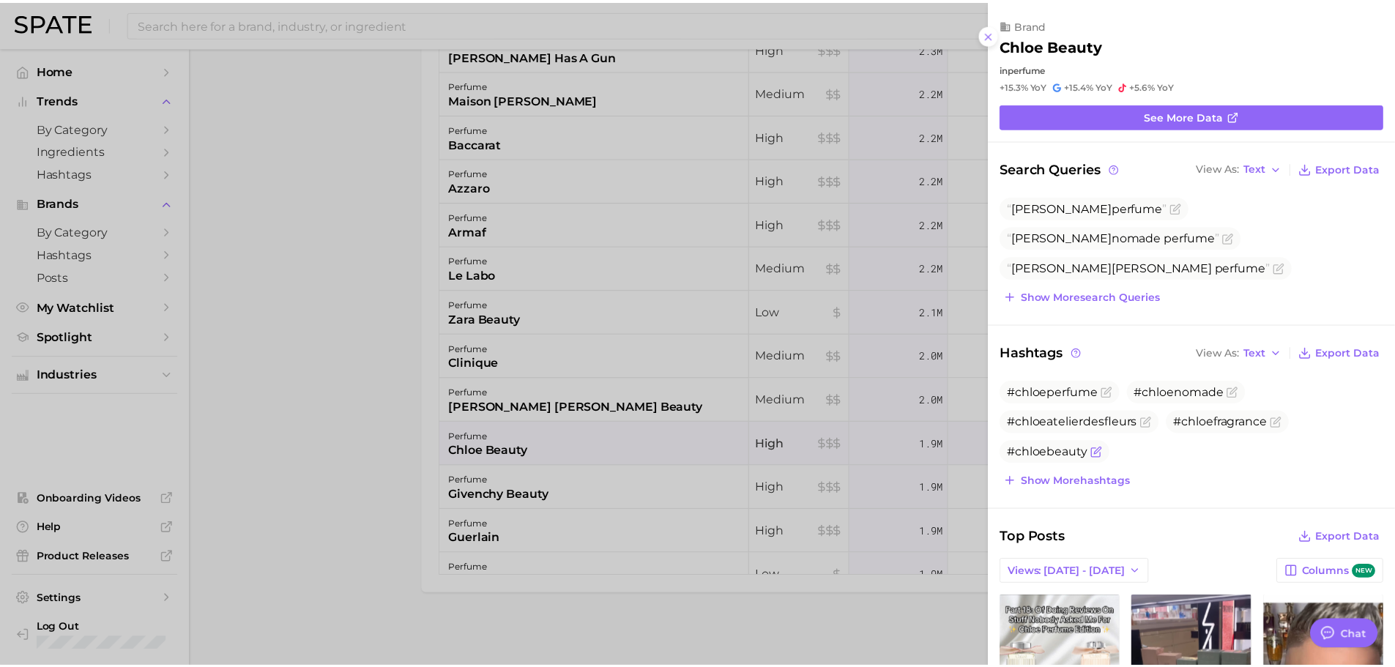
scroll to position [0, 0]
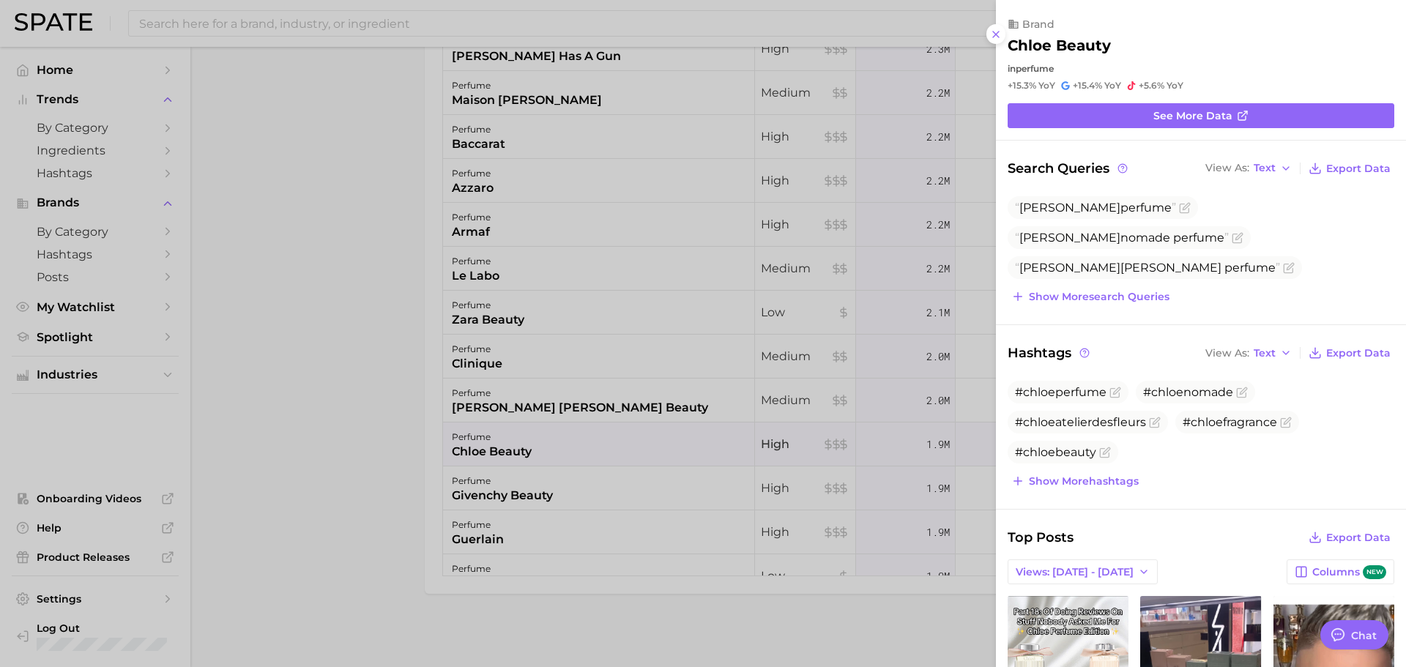
click at [392, 292] on div at bounding box center [703, 333] width 1406 height 667
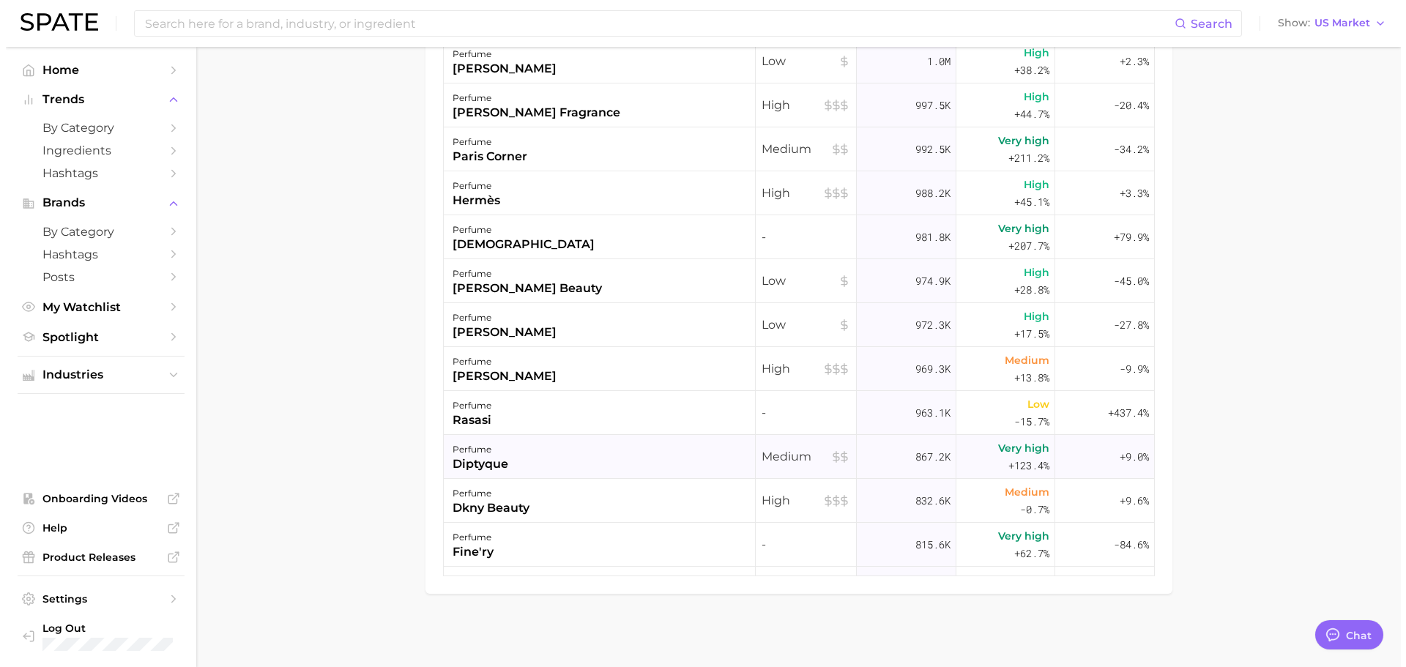
scroll to position [3150, 0]
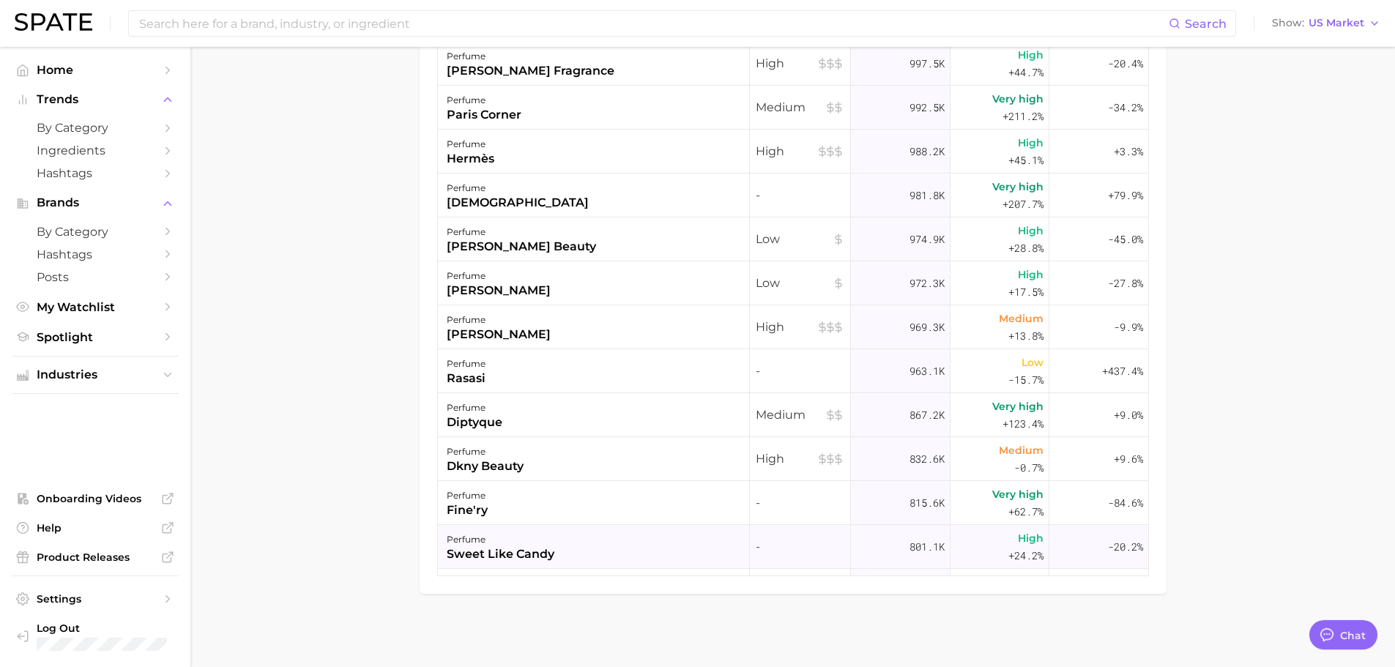
click at [510, 551] on div "sweet like candy" at bounding box center [501, 555] width 108 height 18
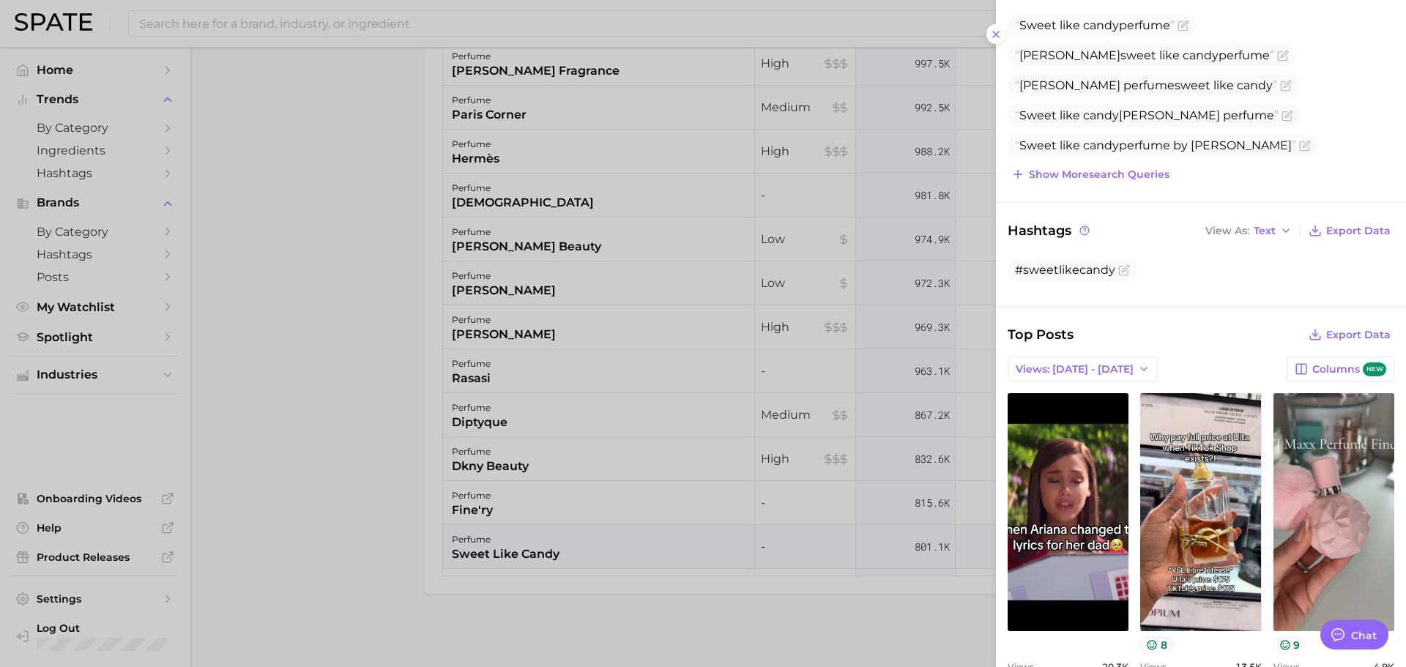
scroll to position [439, 0]
